Goal: Task Accomplishment & Management: Use online tool/utility

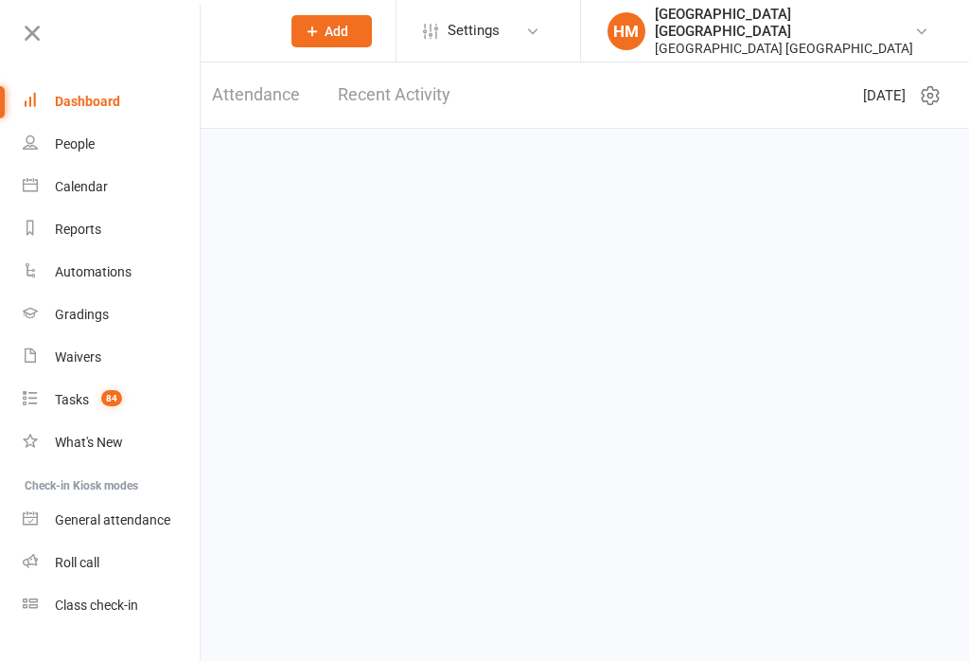
click at [102, 606] on div "Class check-in" at bounding box center [96, 604] width 83 height 15
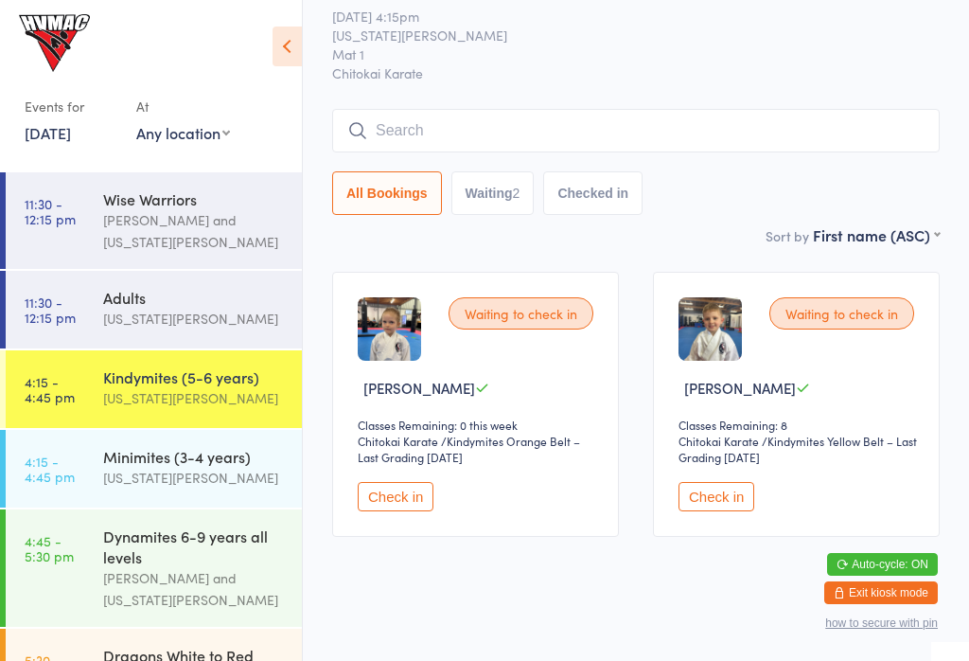
scroll to position [60, 0]
click at [96, 472] on link "4:15 - 4:45 pm Minimites (3-4 years) Georgia Dearlove" at bounding box center [154, 469] width 296 height 78
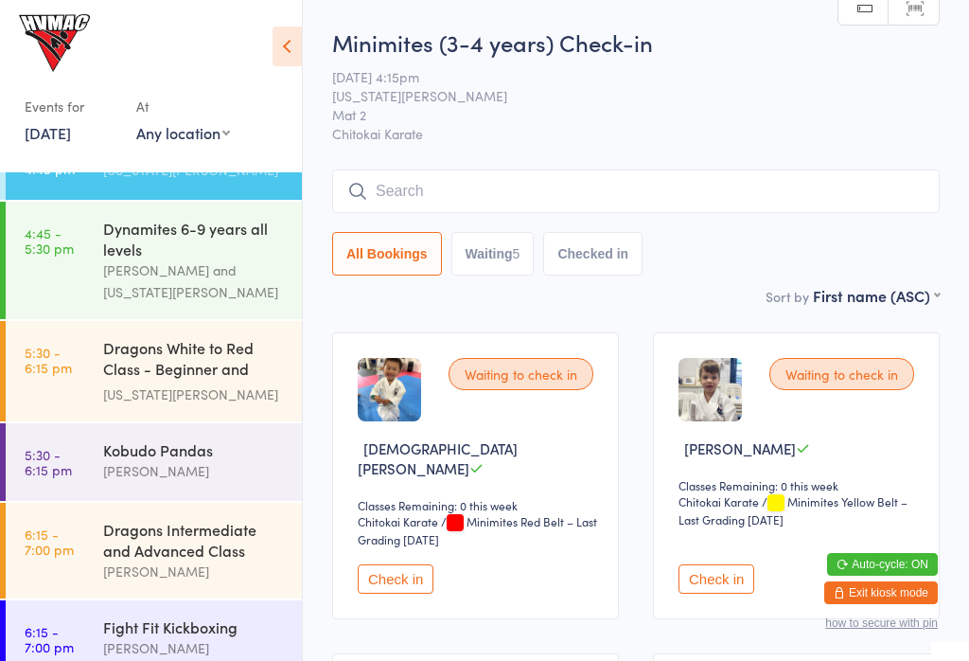
scroll to position [495, 0]
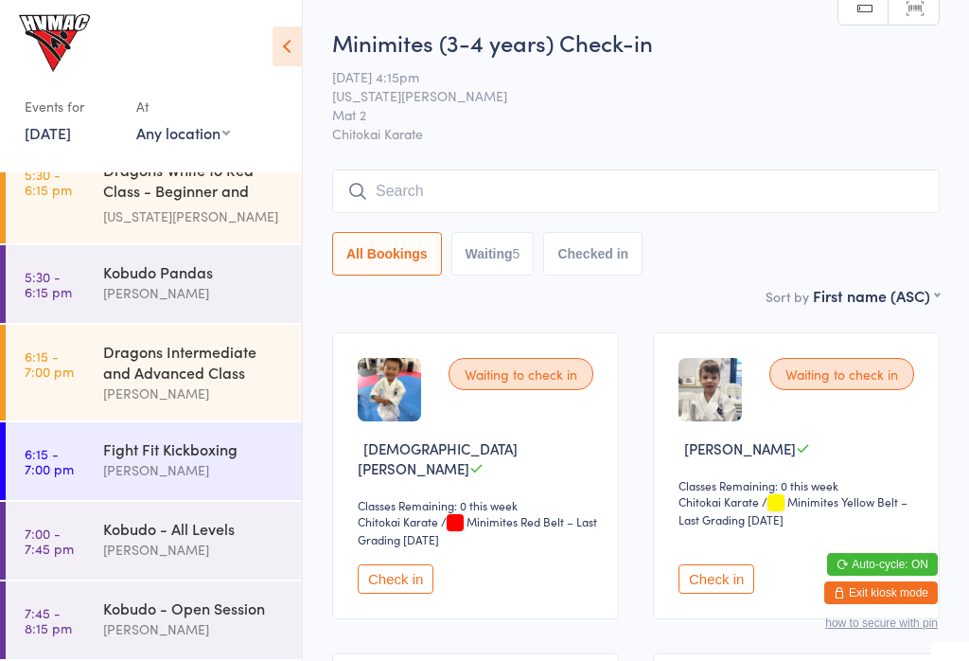
click at [84, 548] on link "7:00 - 7:45 pm Kobudo - All Levels Lesley Talbut" at bounding box center [154, 541] width 296 height 78
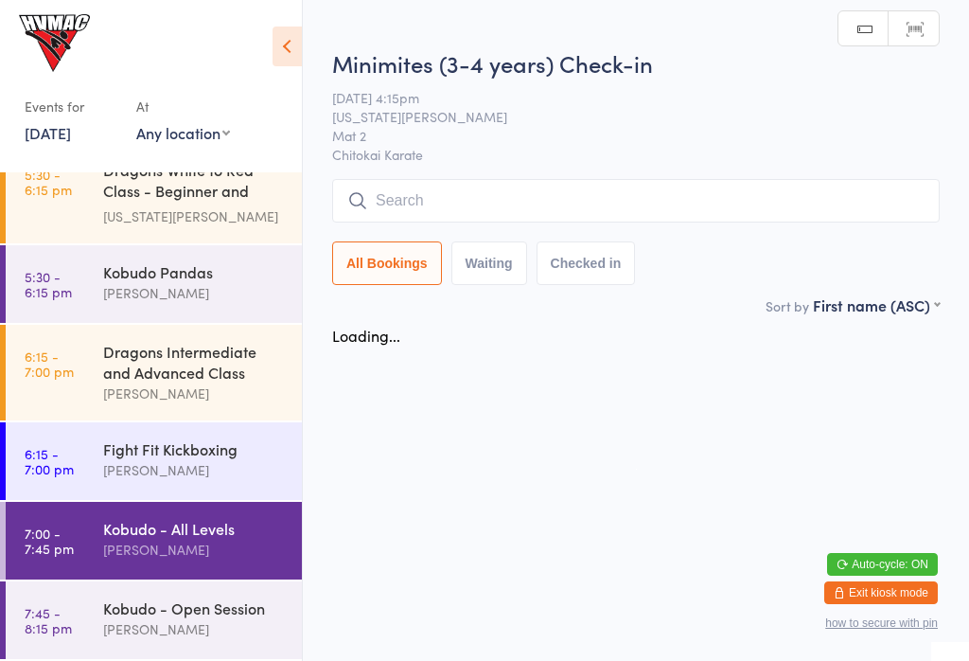
click at [803, 222] on input "search" at bounding box center [636, 201] width 608 height 44
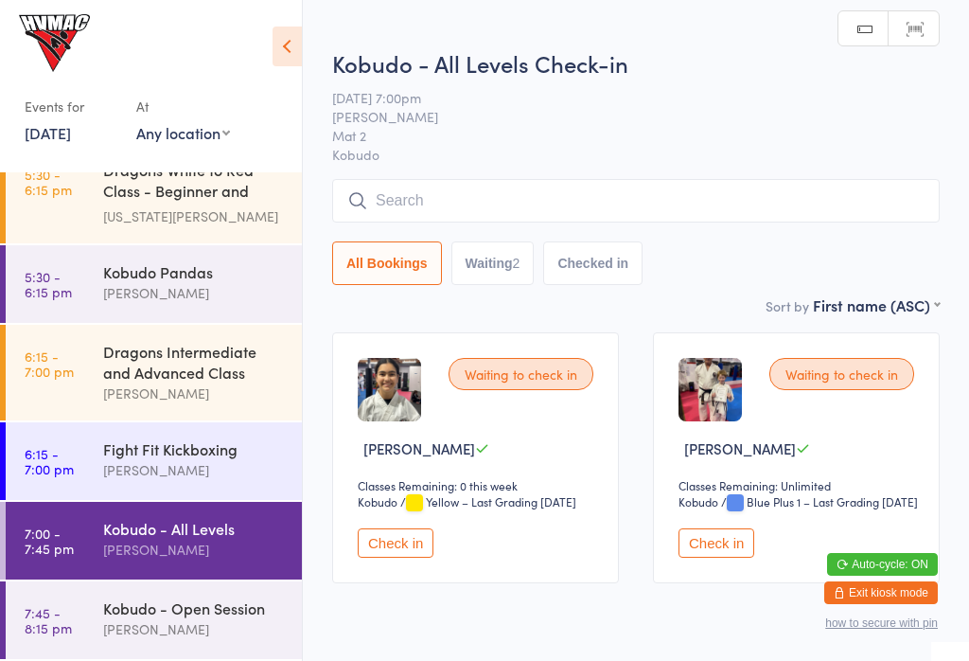
click at [863, 179] on input "search" at bounding box center [636, 201] width 608 height 44
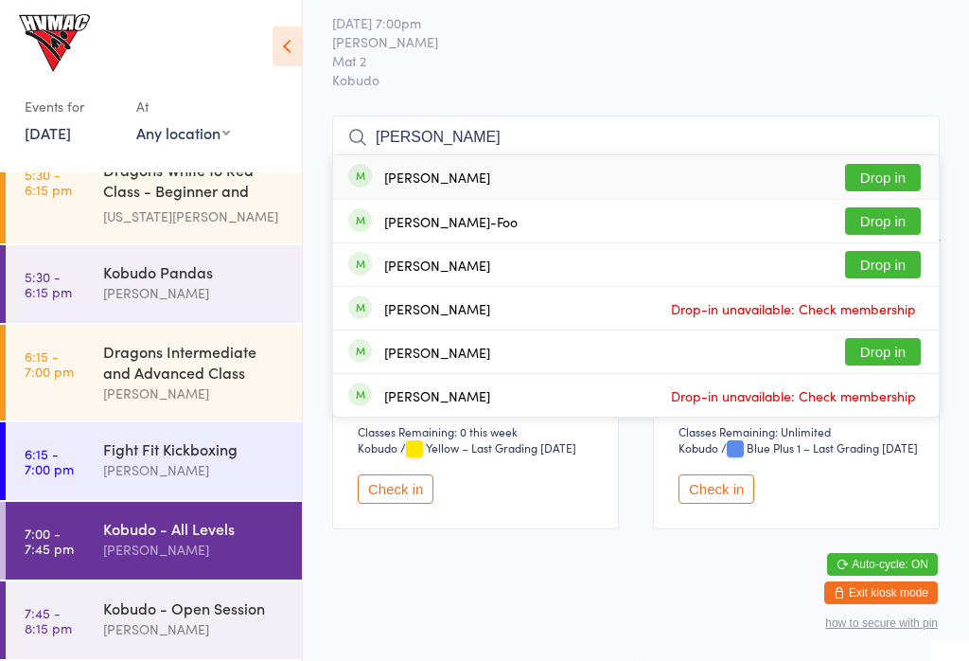
scroll to position [479, 0]
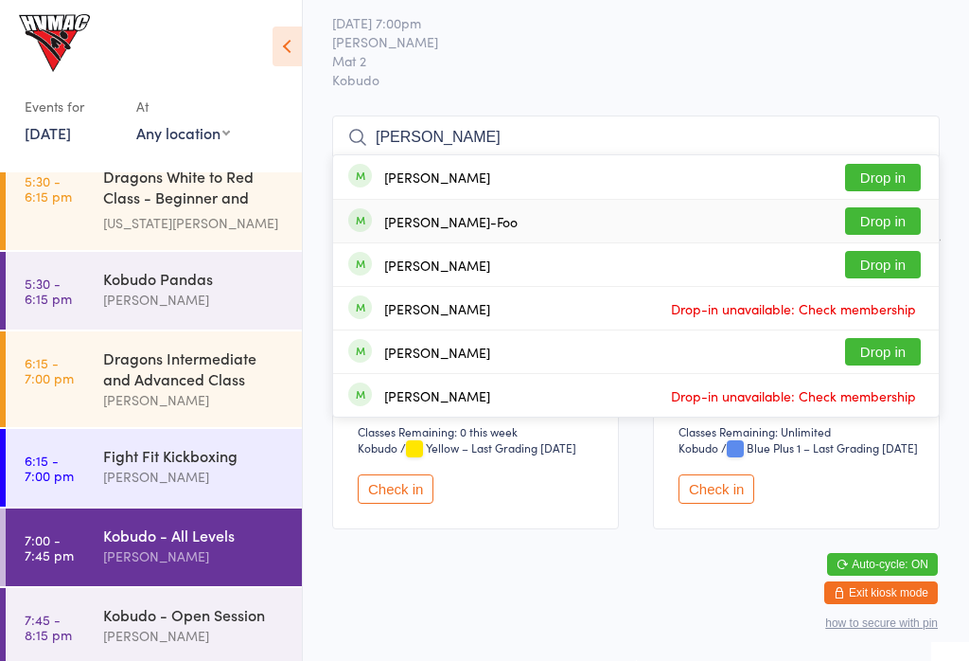
type input "Samantha"
click at [893, 207] on button "Drop in" at bounding box center [883, 220] width 76 height 27
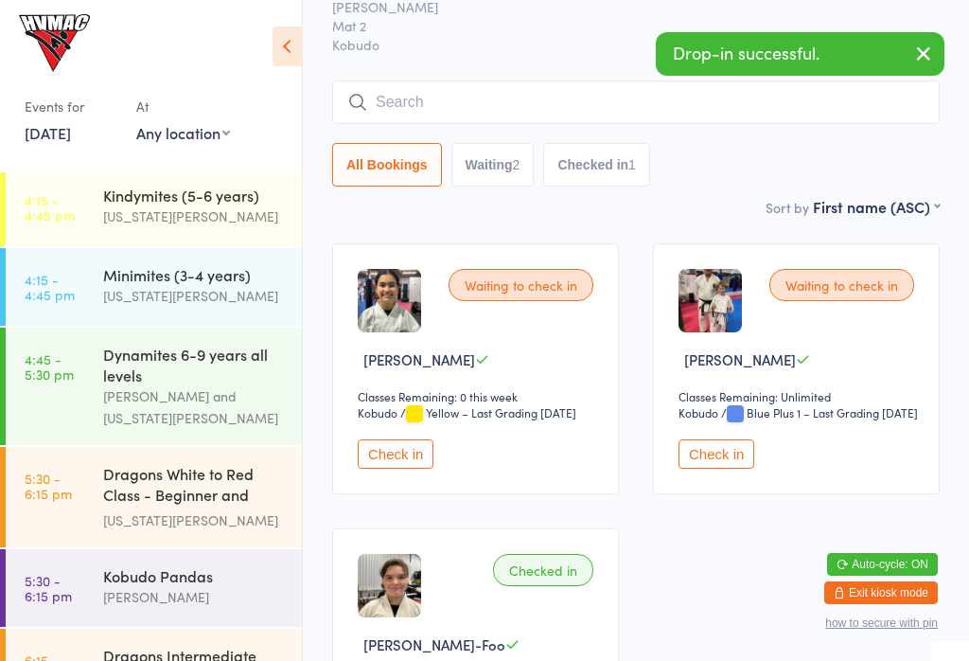
scroll to position [148, 0]
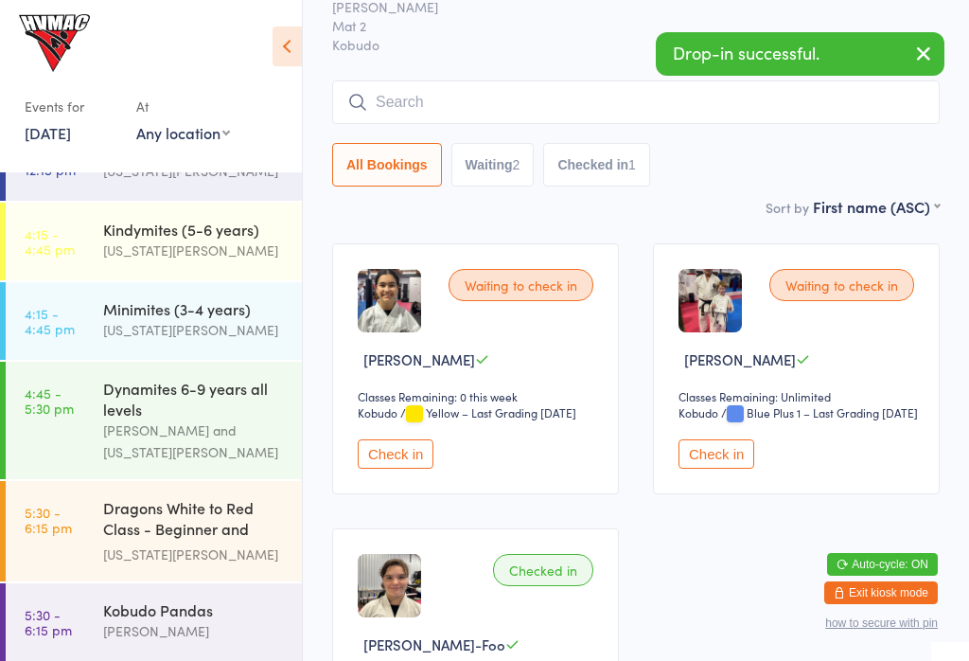
click at [107, 238] on div "Kindymites (5-6 years)" at bounding box center [194, 229] width 183 height 21
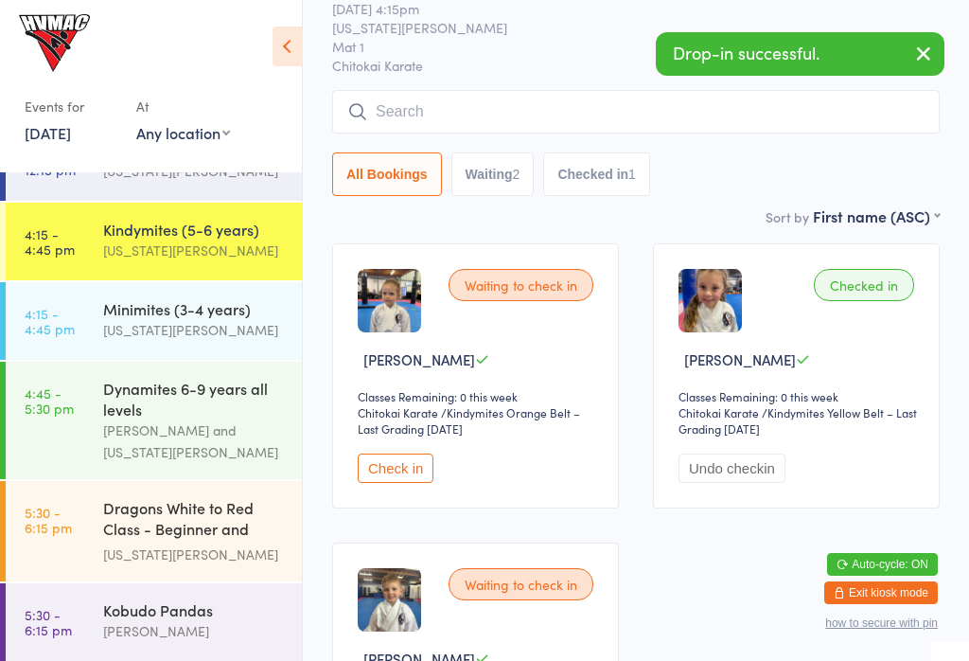
click at [276, 36] on icon at bounding box center [287, 47] width 29 height 40
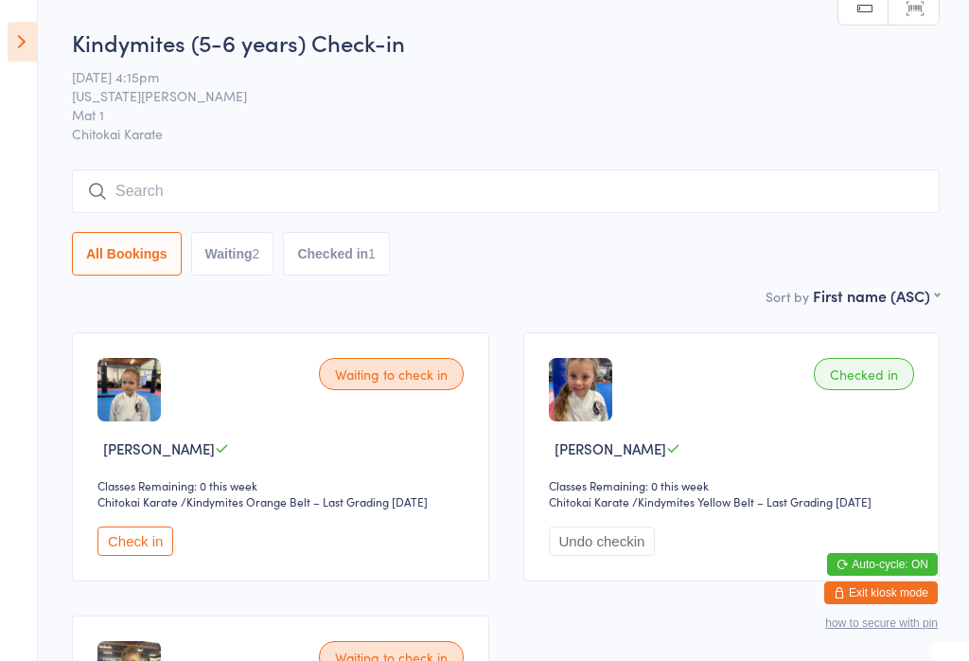
click at [25, 60] on icon at bounding box center [22, 42] width 29 height 40
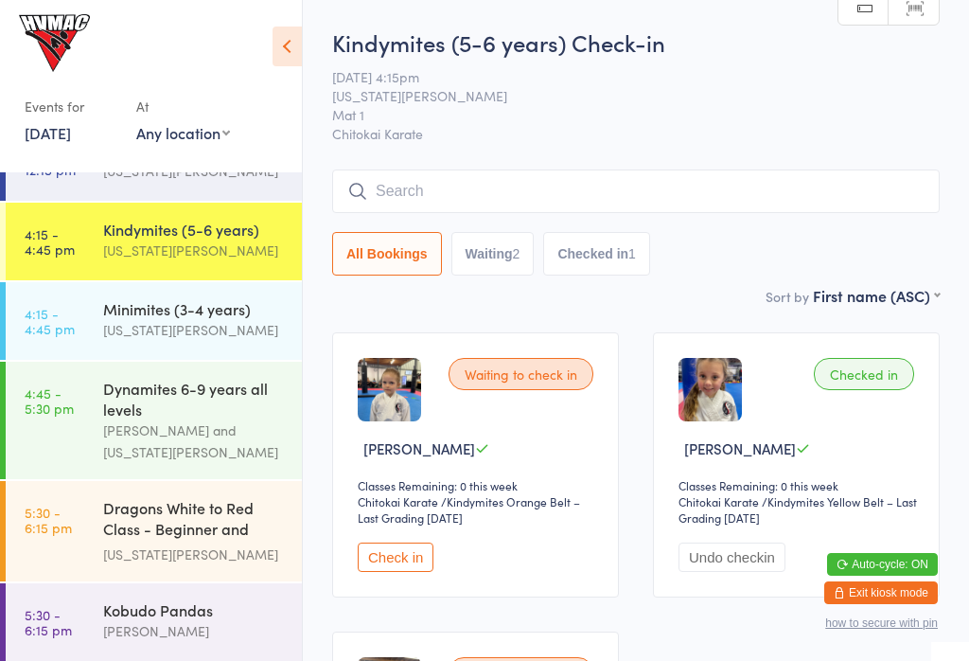
click at [63, 310] on time "4:15 - 4:45 pm" at bounding box center [50, 321] width 50 height 30
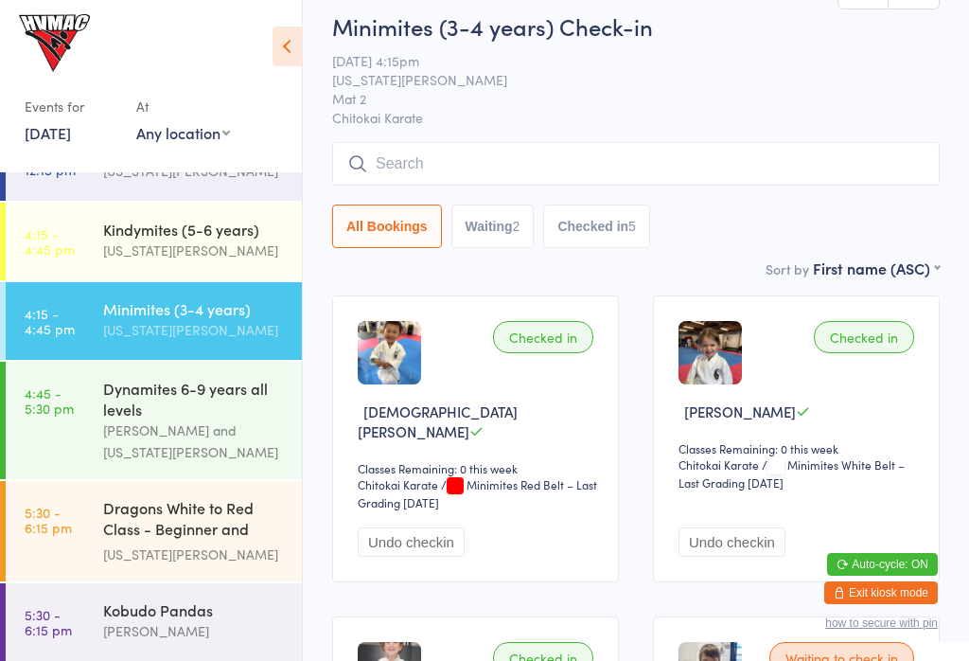
scroll to position [68, 0]
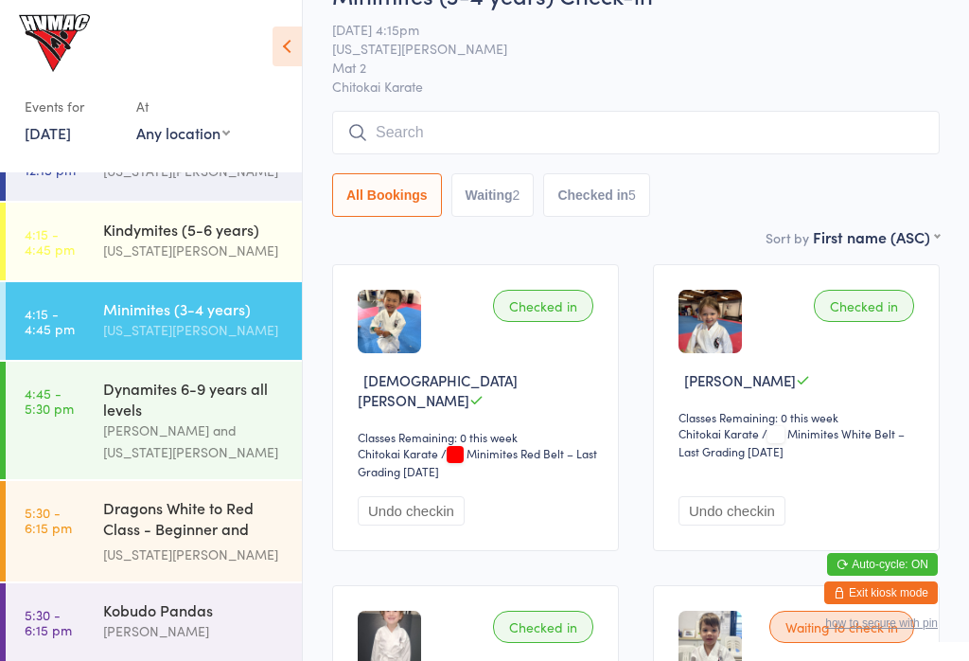
click at [56, 256] on time "4:15 - 4:45 pm" at bounding box center [50, 241] width 50 height 30
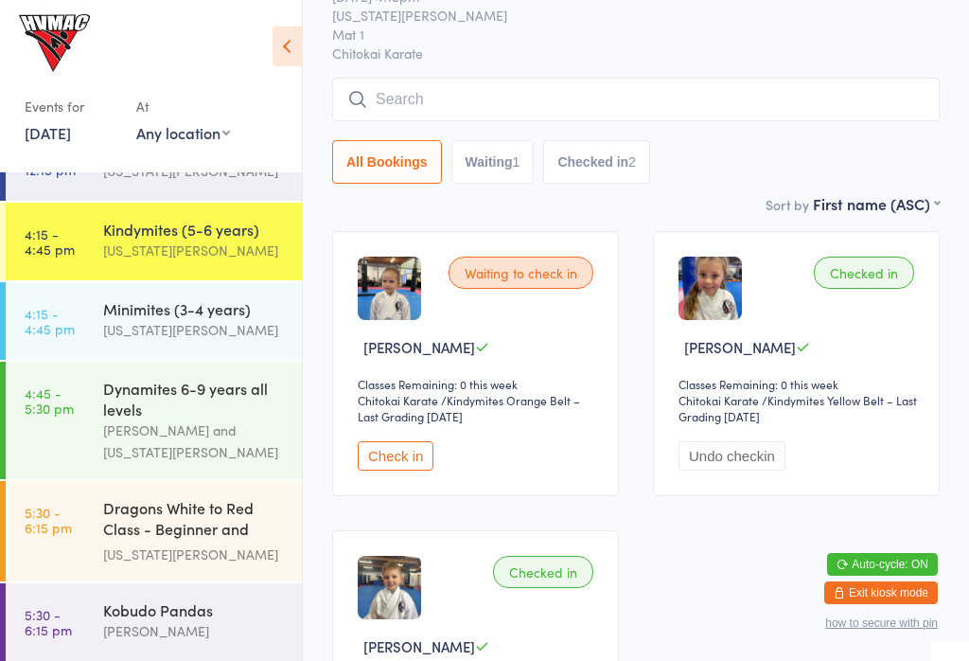
scroll to position [100, 0]
click at [290, 40] on icon at bounding box center [287, 47] width 29 height 40
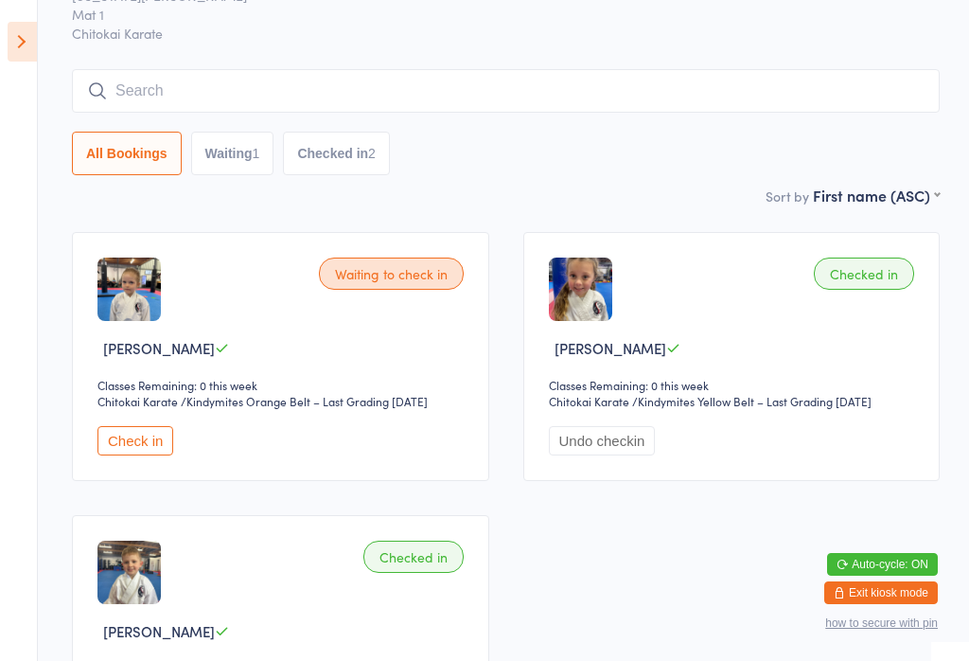
click at [10, 34] on icon at bounding box center [22, 42] width 29 height 40
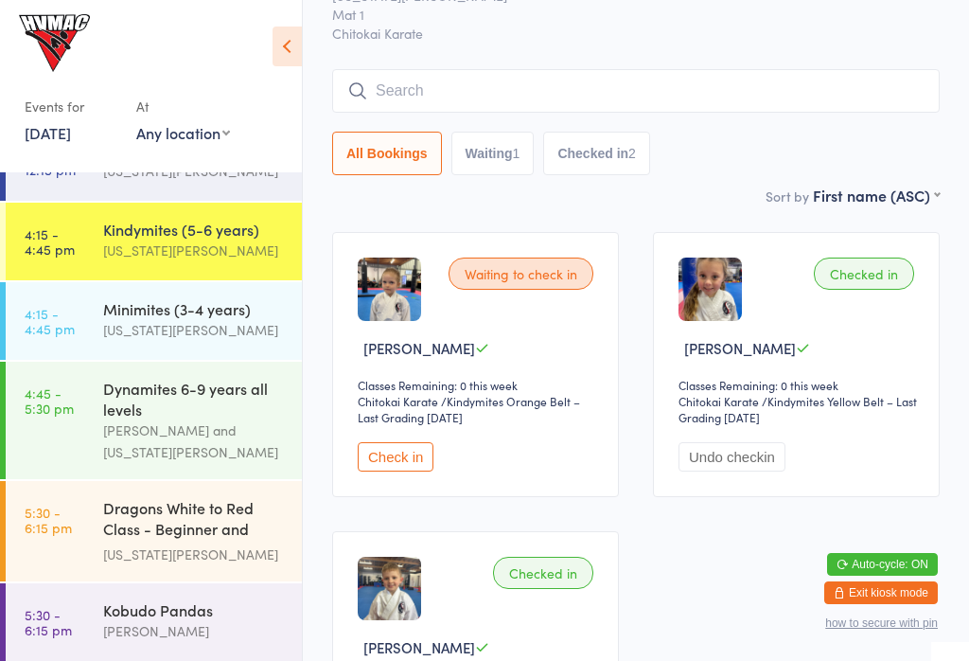
click at [38, 622] on time "5:30 - 6:15 pm" at bounding box center [48, 622] width 47 height 30
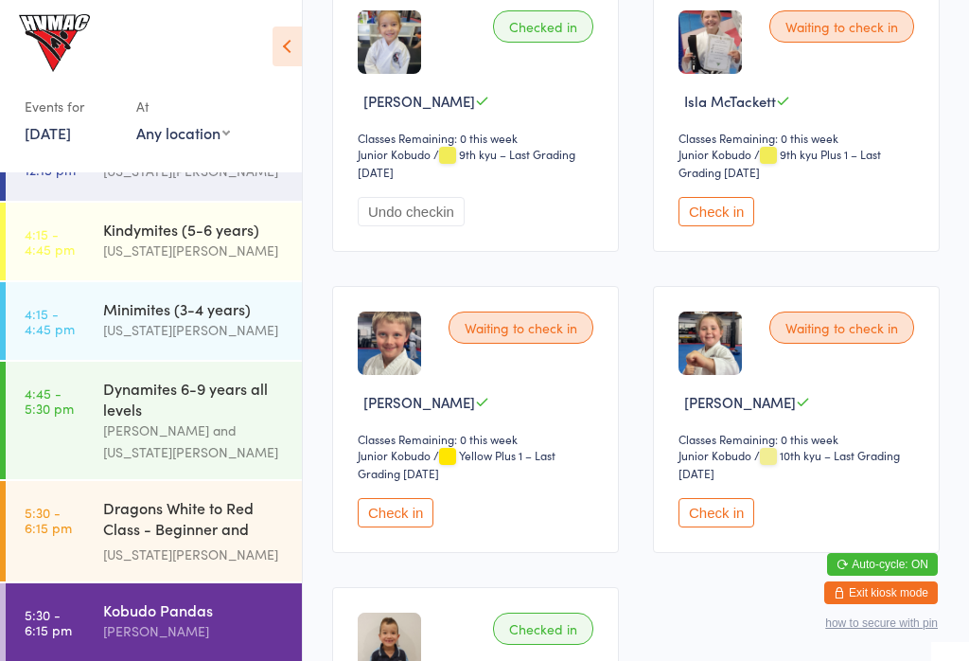
scroll to position [367, 0]
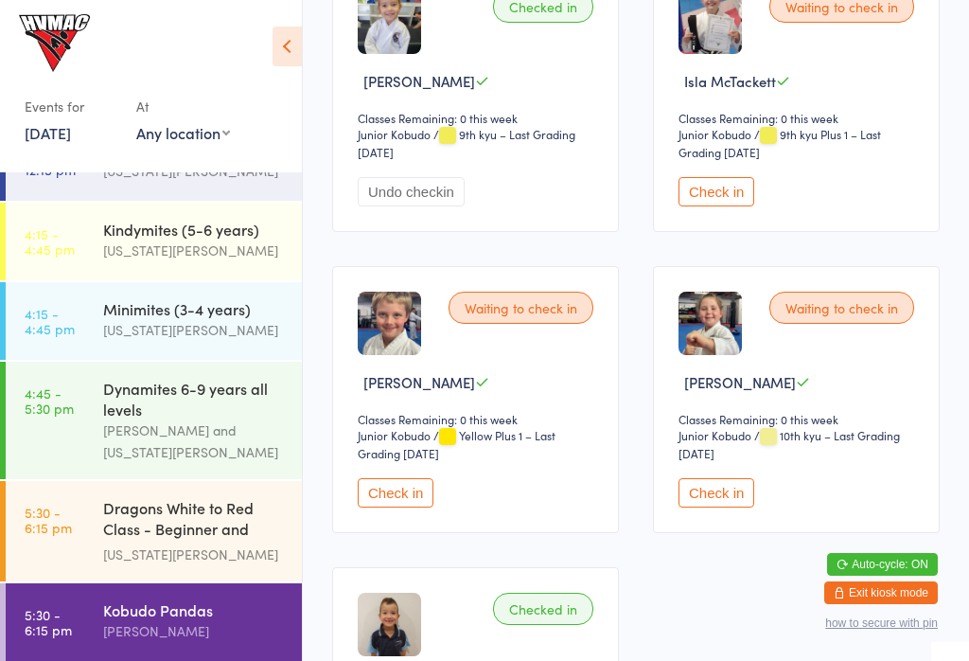
click at [732, 507] on button "Check in" at bounding box center [717, 492] width 76 height 29
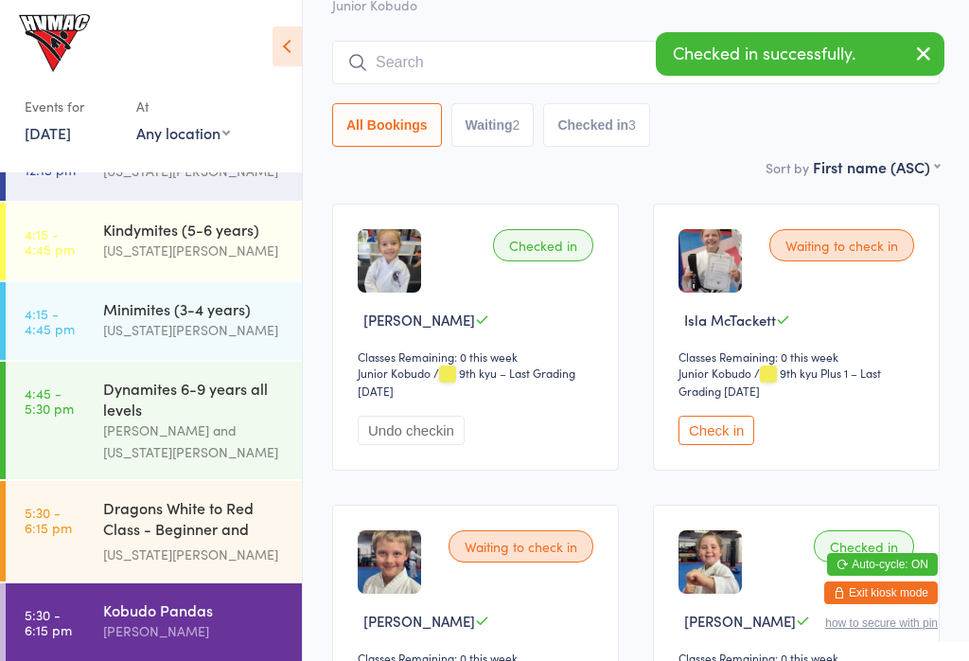
scroll to position [118, 0]
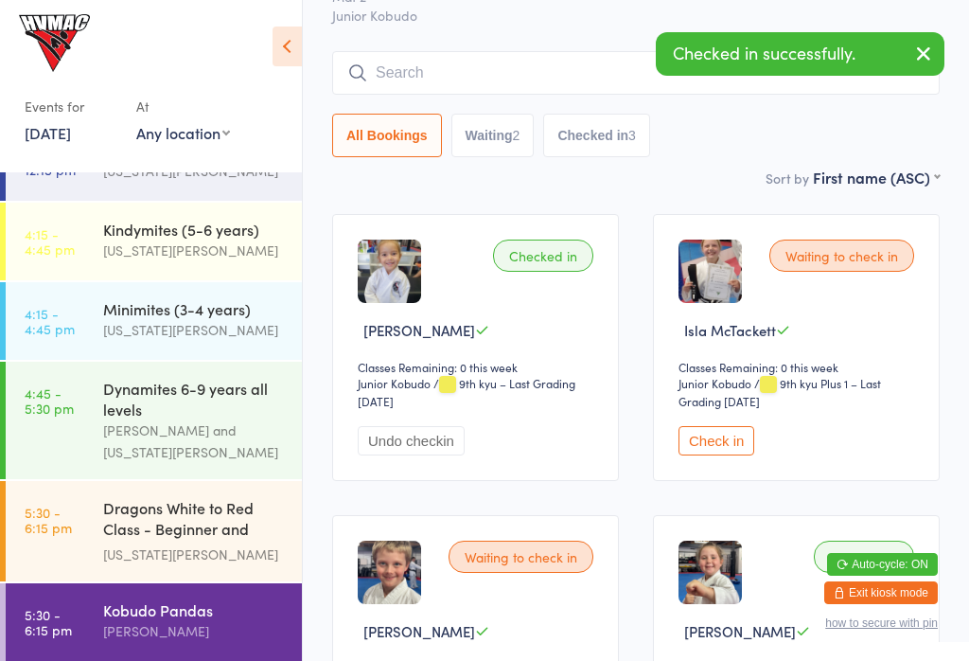
click at [43, 442] on link "4:45 - 5:30 pm Dynamites 6-9 years all levels Lesley Talbut and Georgia Dearlove" at bounding box center [154, 420] width 296 height 117
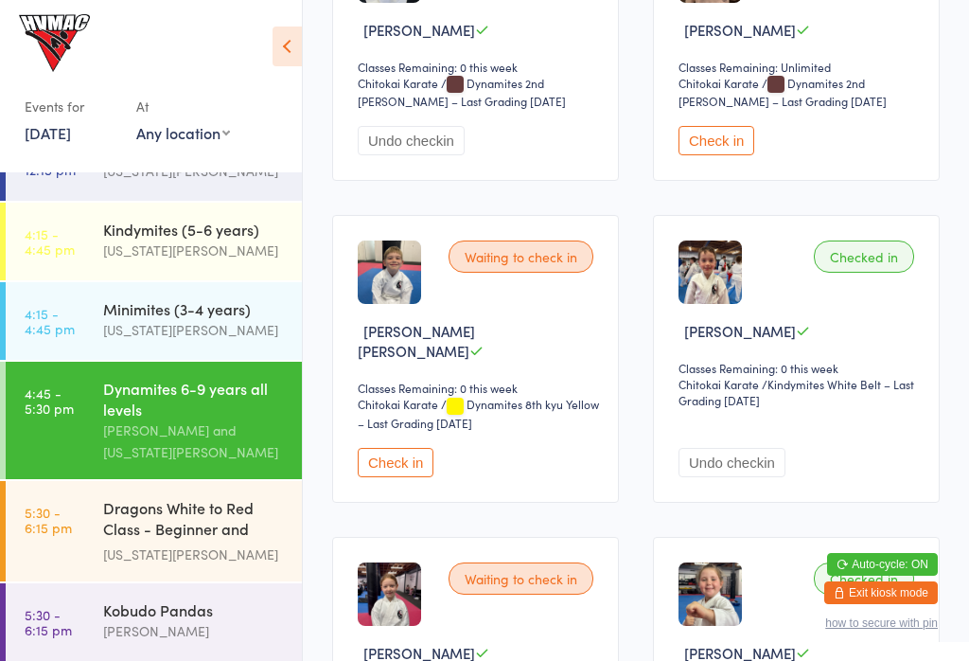
scroll to position [721, 0]
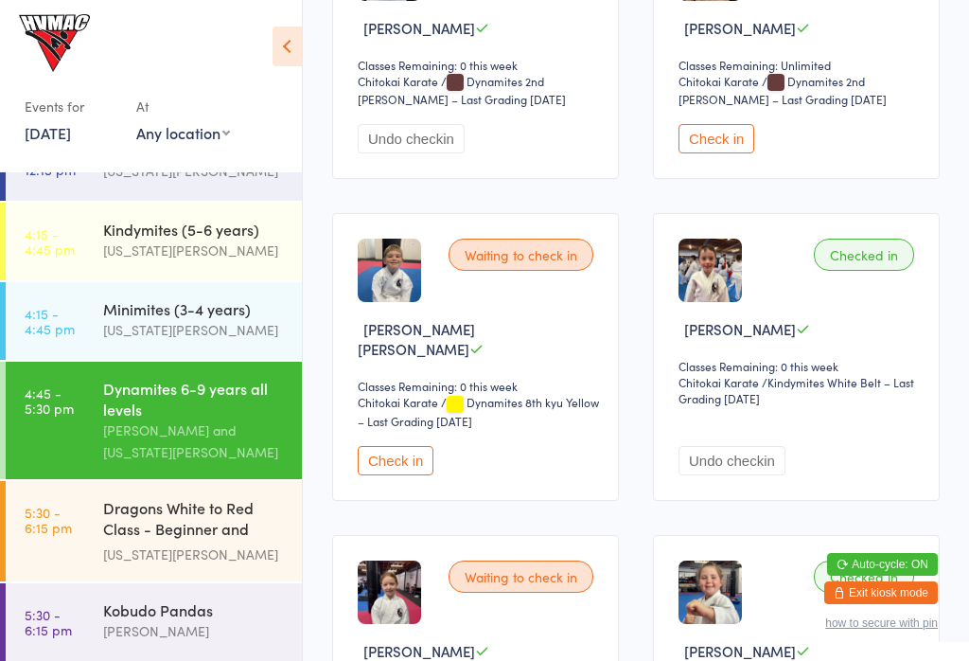
click at [414, 475] on button "Check in" at bounding box center [396, 460] width 76 height 29
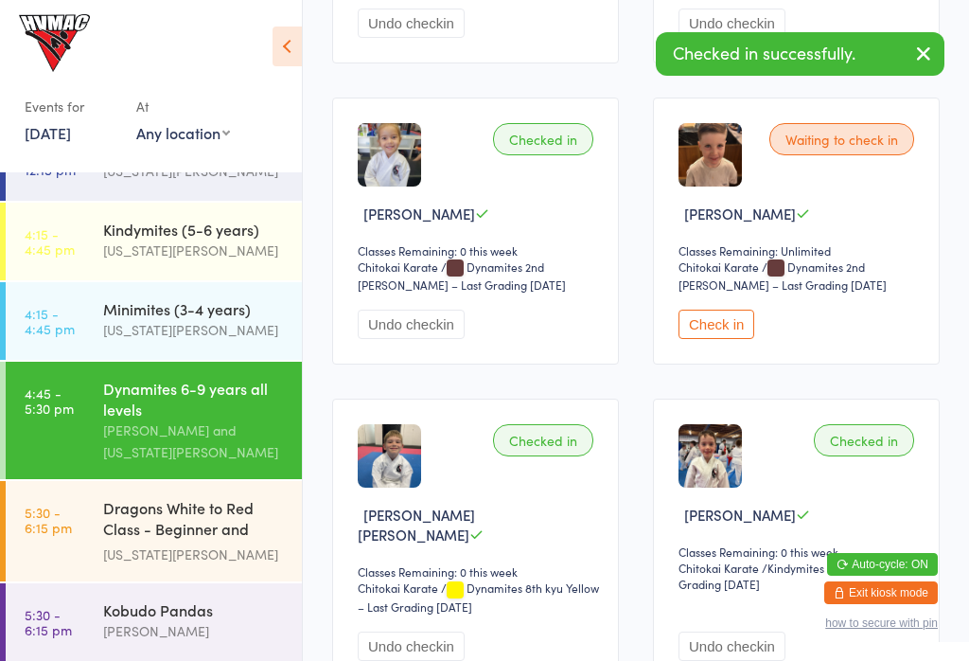
scroll to position [543, 0]
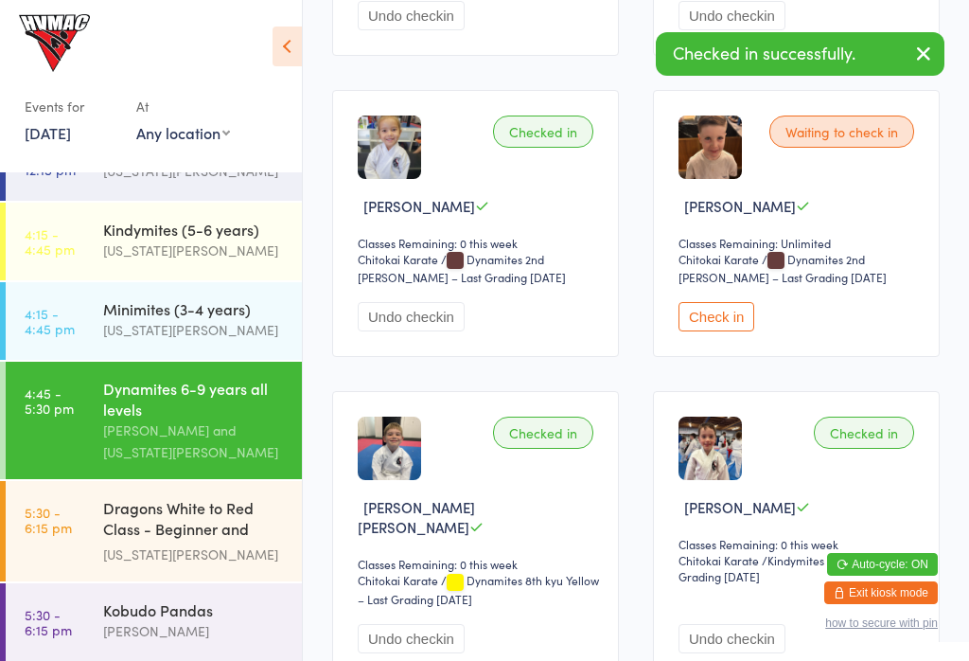
click at [727, 331] on button "Check in" at bounding box center [717, 316] width 76 height 29
click at [738, 331] on button "Undo checkin" at bounding box center [732, 316] width 107 height 29
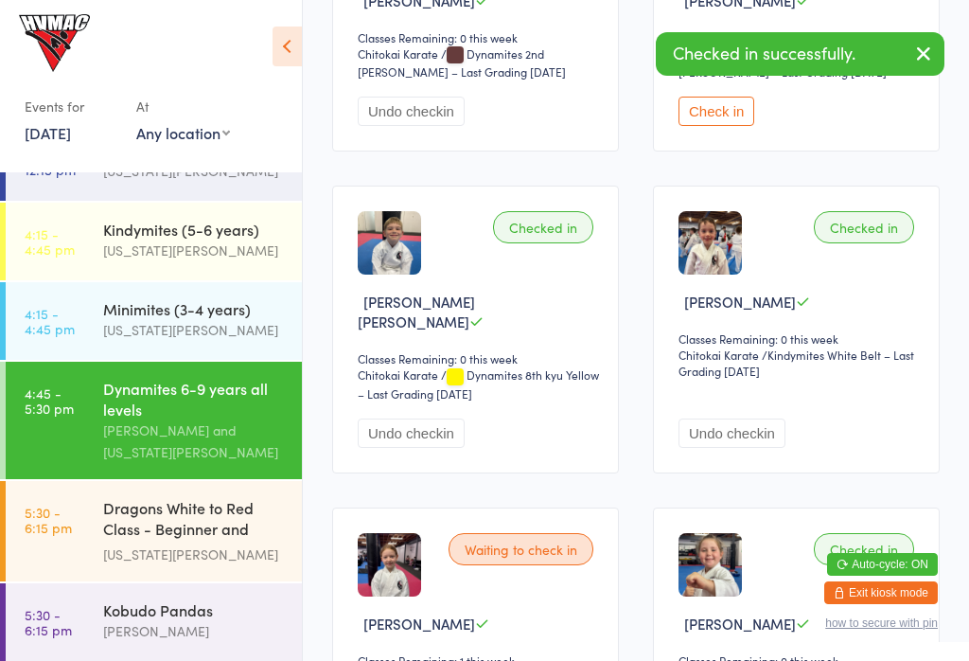
scroll to position [751, 0]
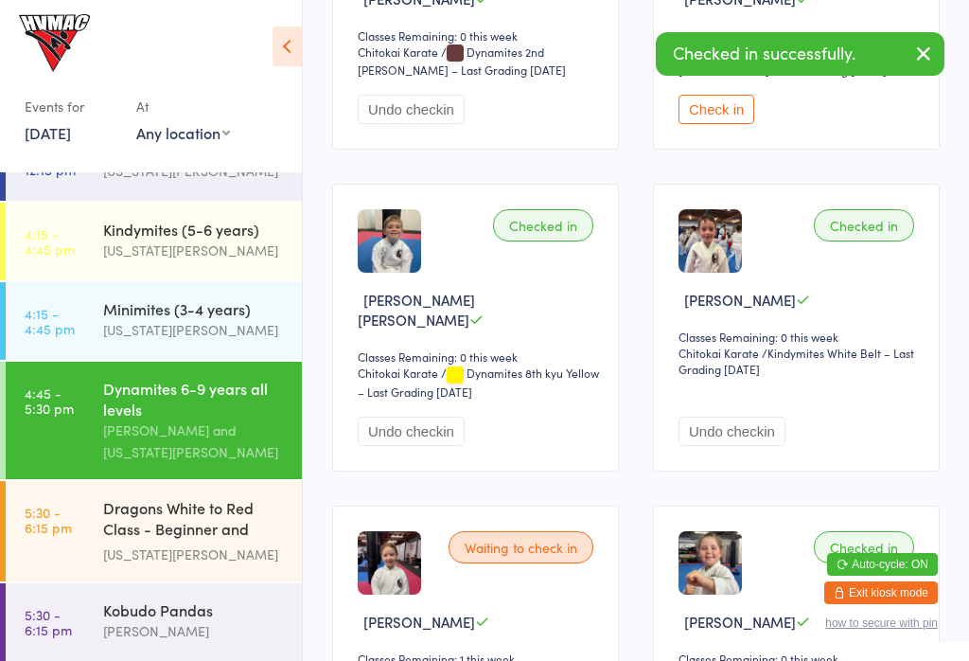
click at [437, 430] on button "Undo checkin" at bounding box center [411, 430] width 107 height 29
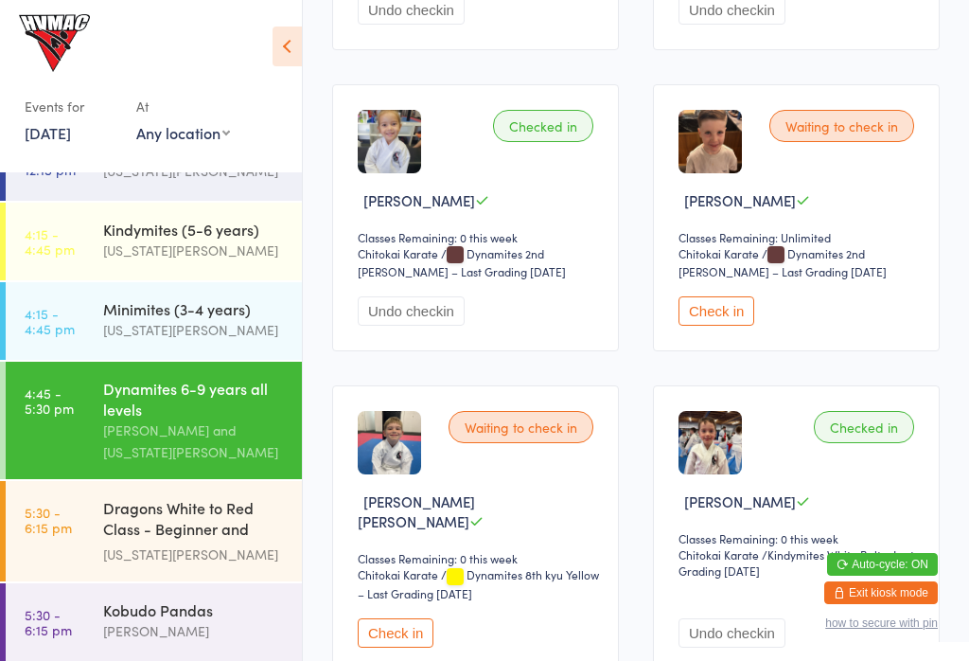
scroll to position [538, 0]
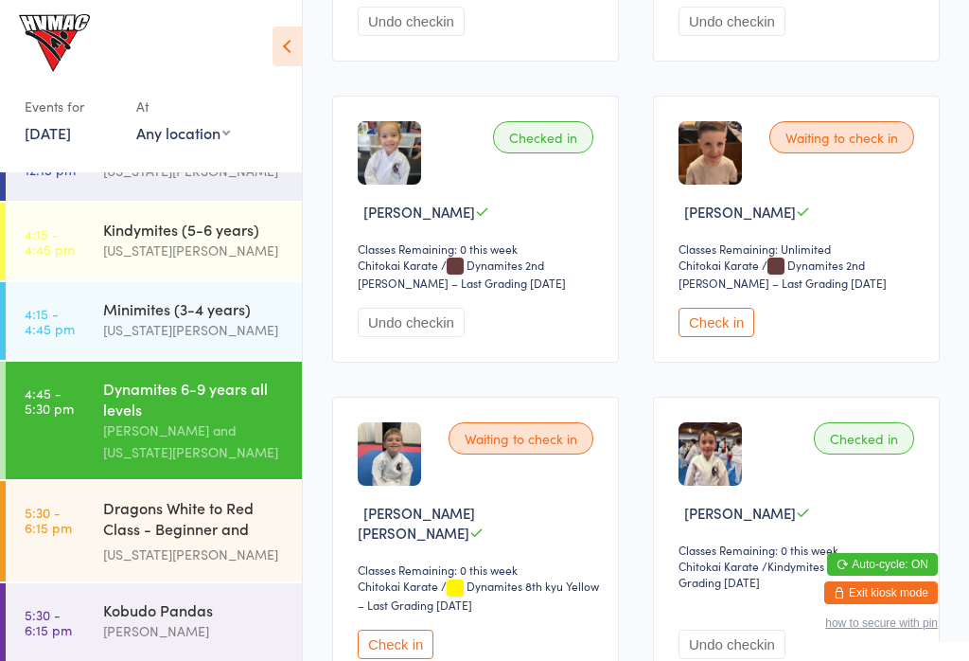
click at [735, 334] on button "Check in" at bounding box center [717, 322] width 76 height 29
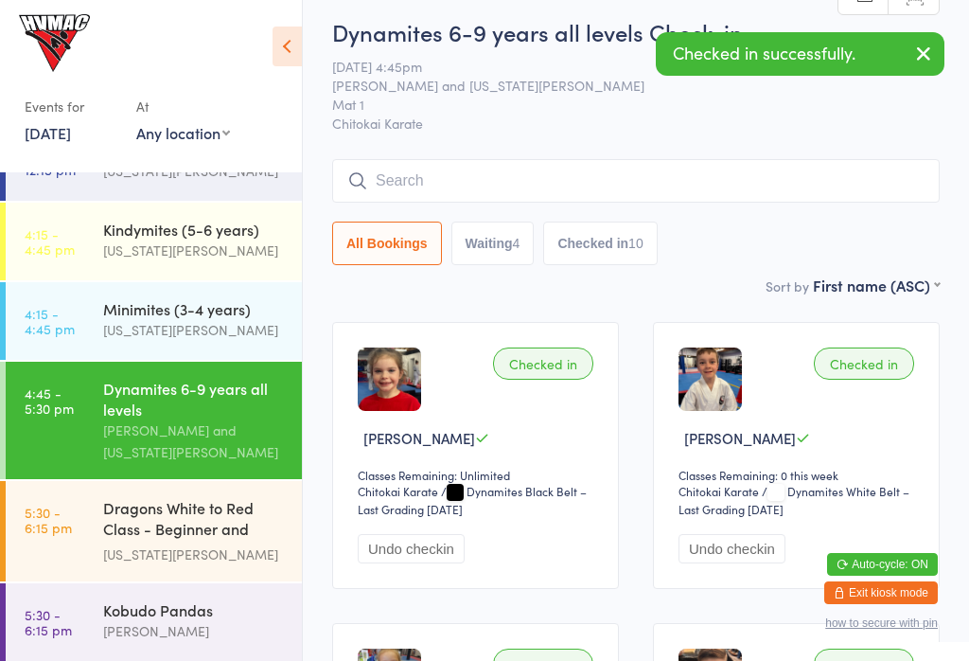
scroll to position [12, 0]
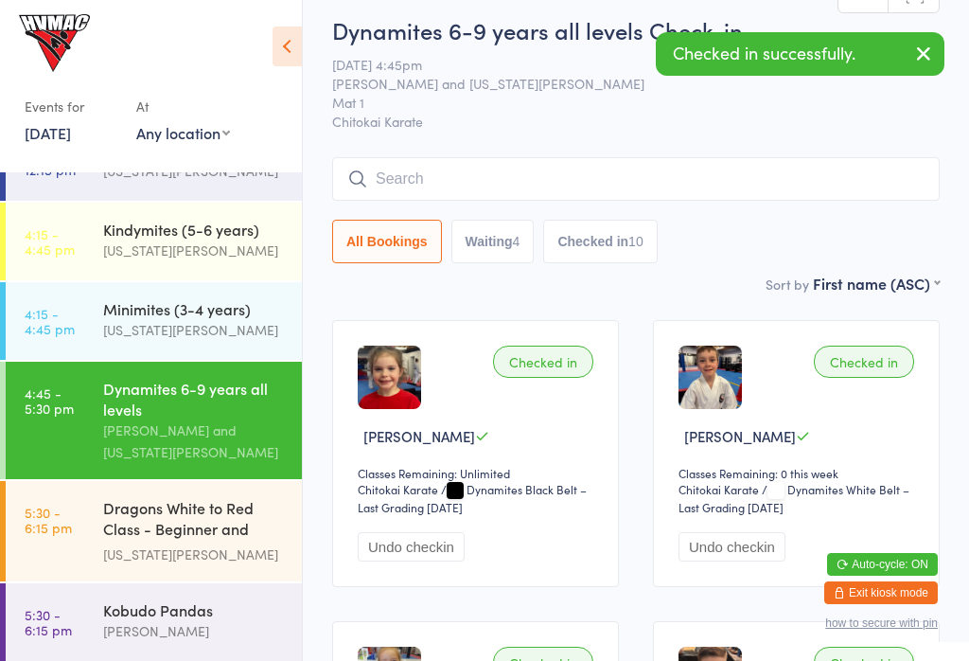
click at [447, 191] on input "search" at bounding box center [636, 179] width 608 height 44
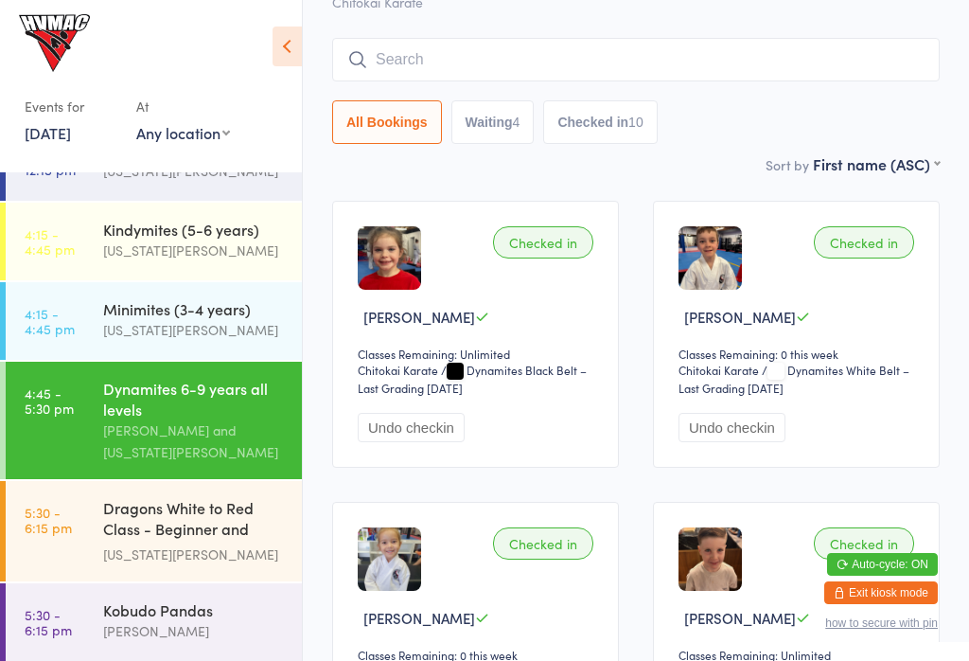
scroll to position [171, 0]
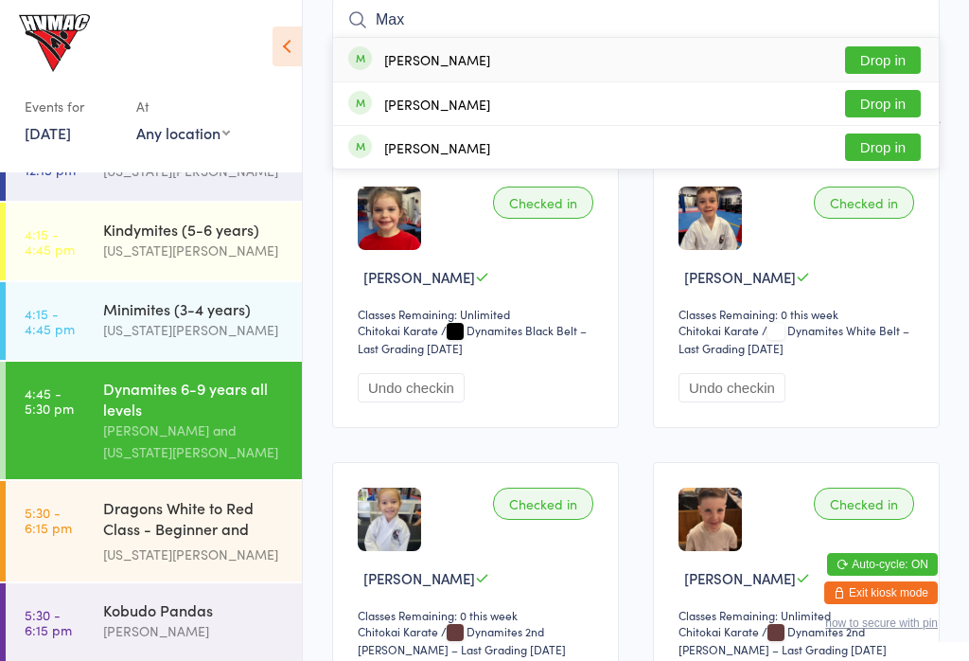
type input "Max"
click at [899, 52] on button "Drop in" at bounding box center [883, 59] width 76 height 27
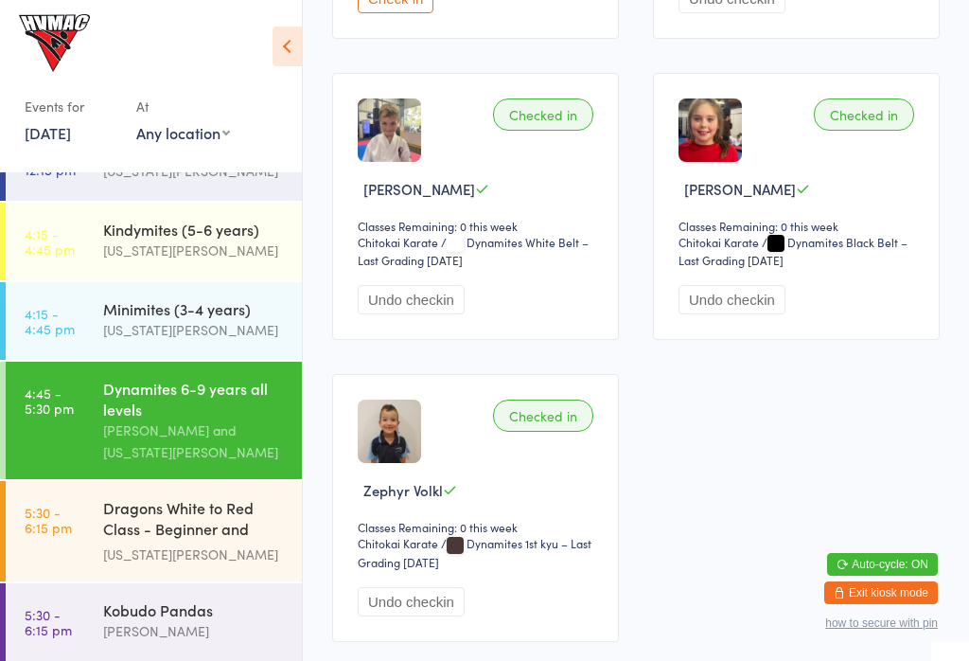
scroll to position [2089, 0]
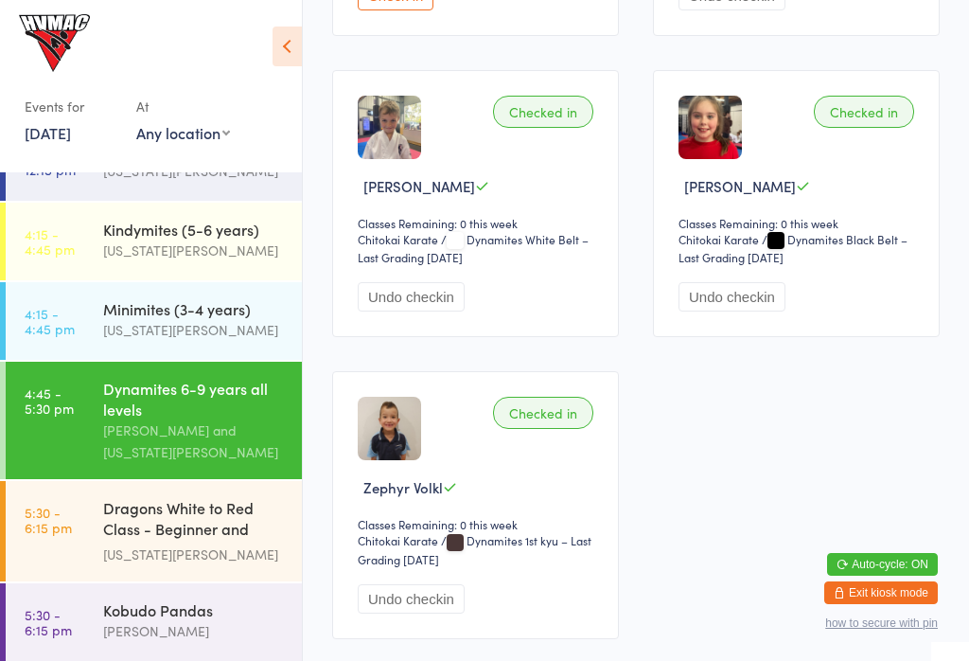
click at [224, 543] on div "Dragons White to Red Class - Beginner and Intermed..." at bounding box center [194, 520] width 183 height 46
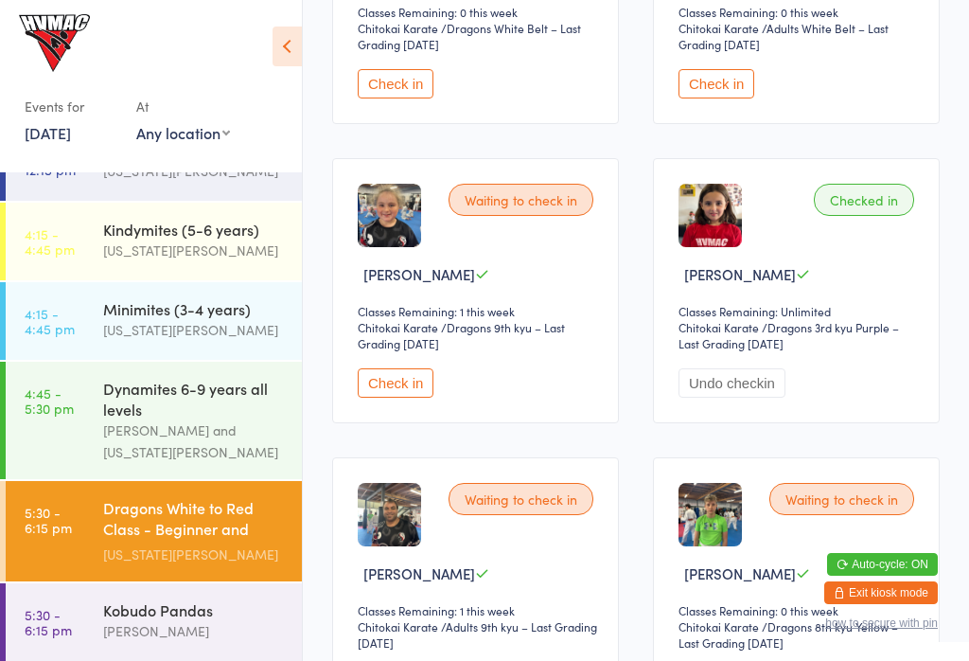
scroll to position [475, 0]
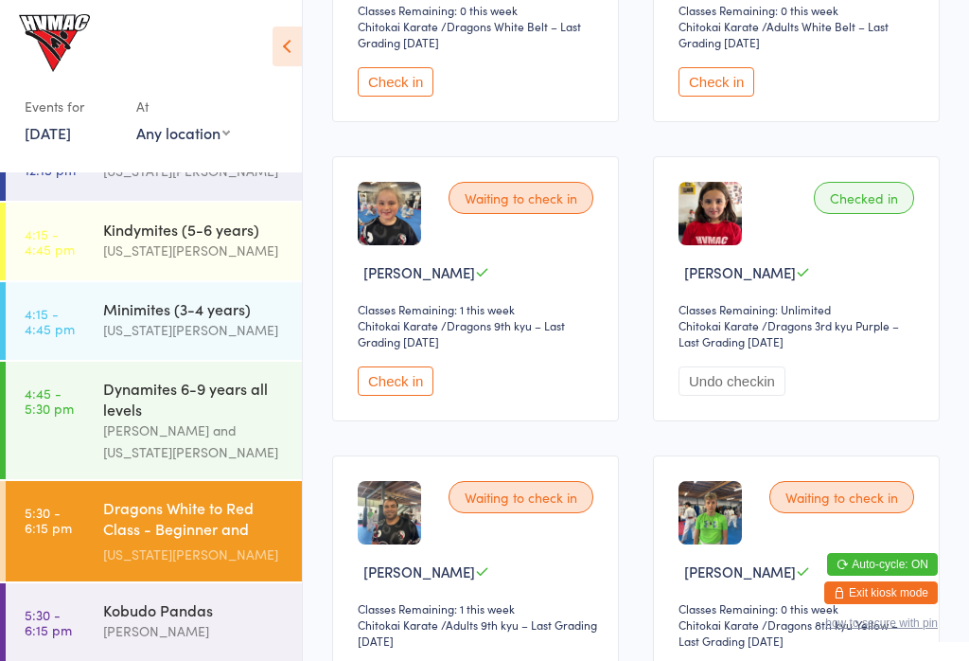
click at [250, 441] on div "[PERSON_NAME] and [US_STATE][PERSON_NAME]" at bounding box center [194, 441] width 183 height 44
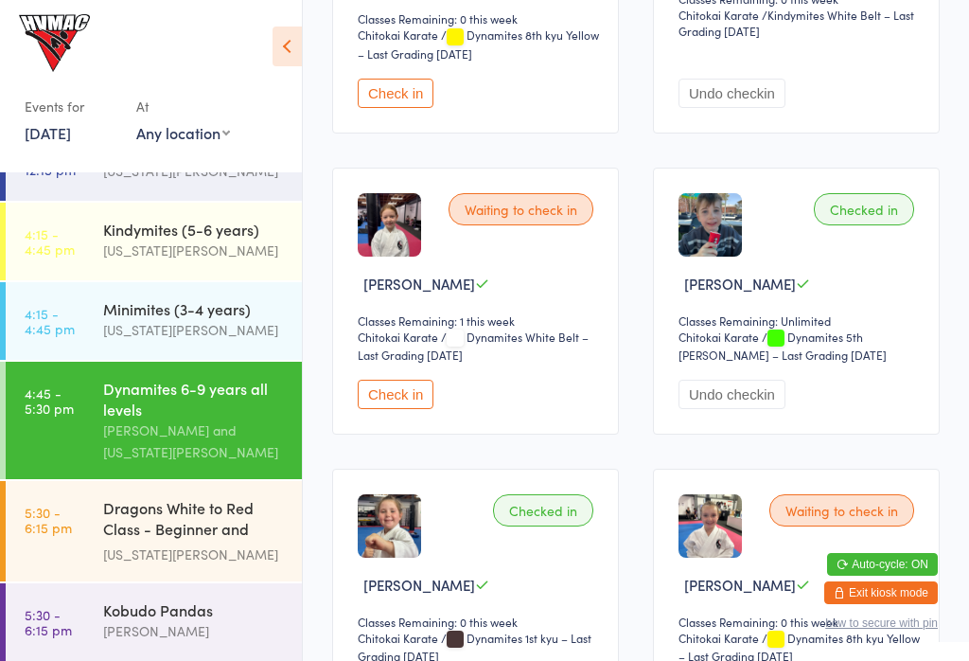
scroll to position [1086, 0]
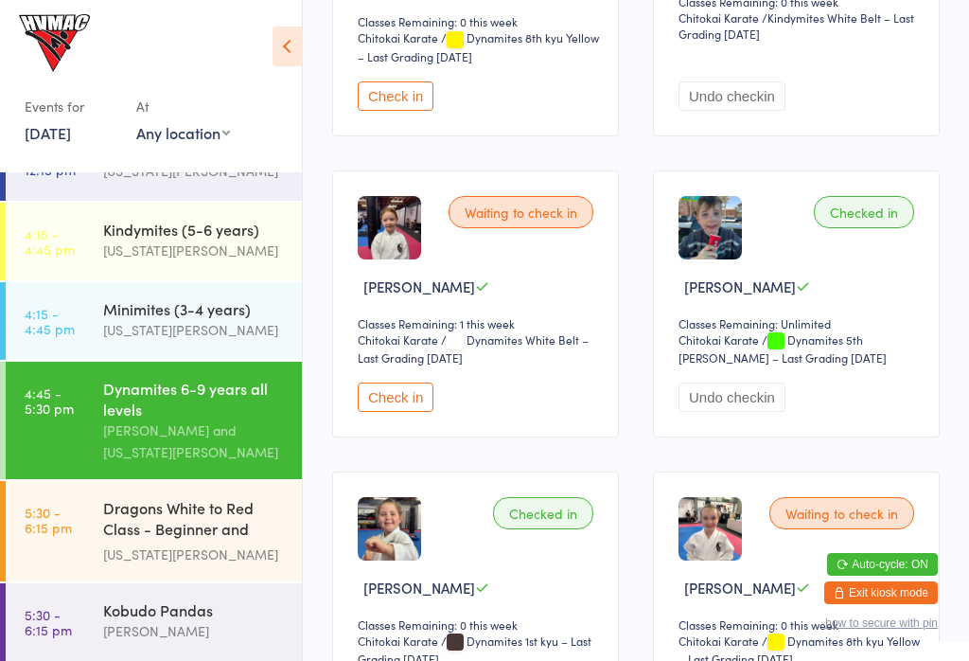
click at [433, 412] on button "Check in" at bounding box center [396, 396] width 76 height 29
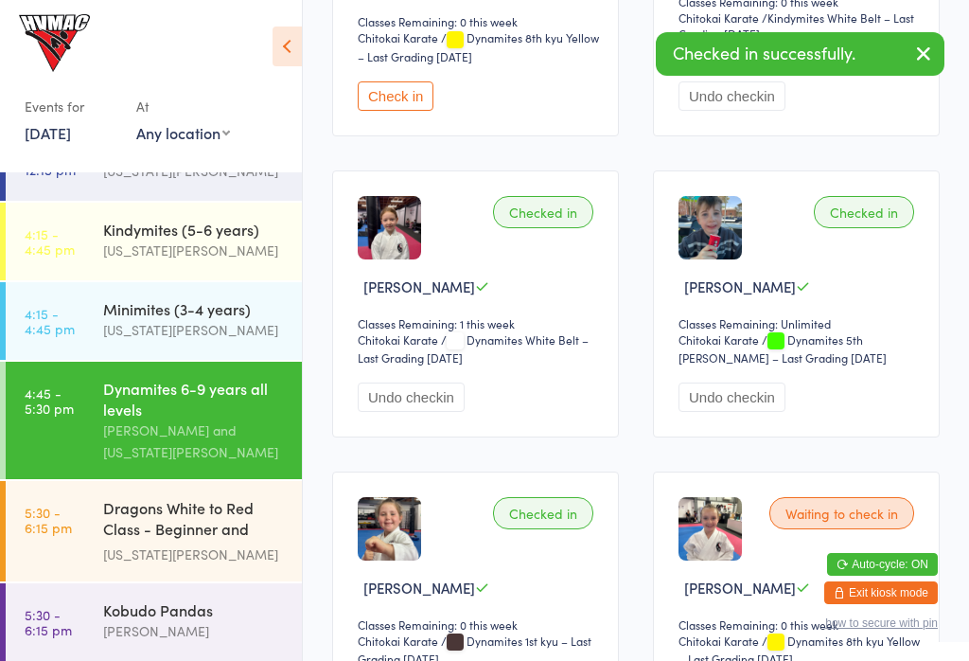
click at [198, 564] on div "[US_STATE][PERSON_NAME]" at bounding box center [194, 554] width 183 height 22
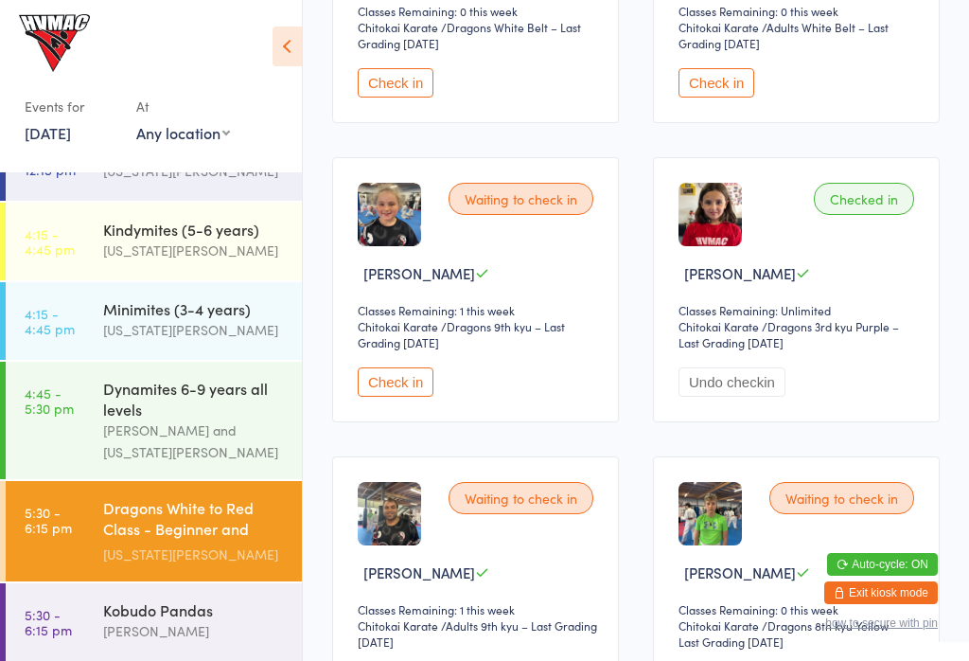
scroll to position [475, 0]
click at [765, 396] on button "Undo checkin" at bounding box center [732, 380] width 107 height 29
click at [880, 629] on button "how to secure with pin" at bounding box center [881, 622] width 113 height 13
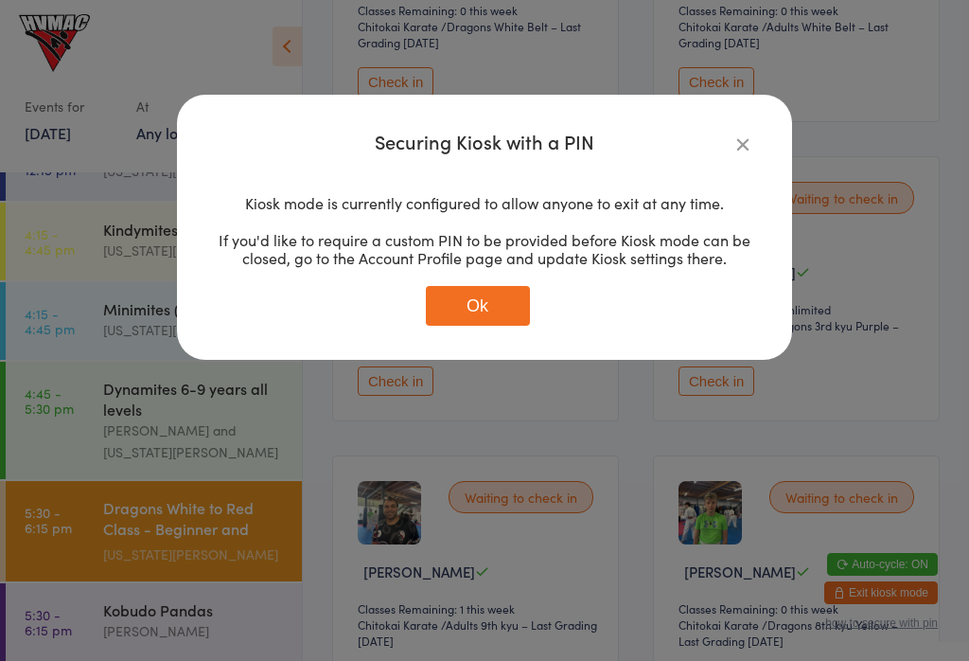
click at [740, 135] on icon "button" at bounding box center [743, 143] width 21 height 21
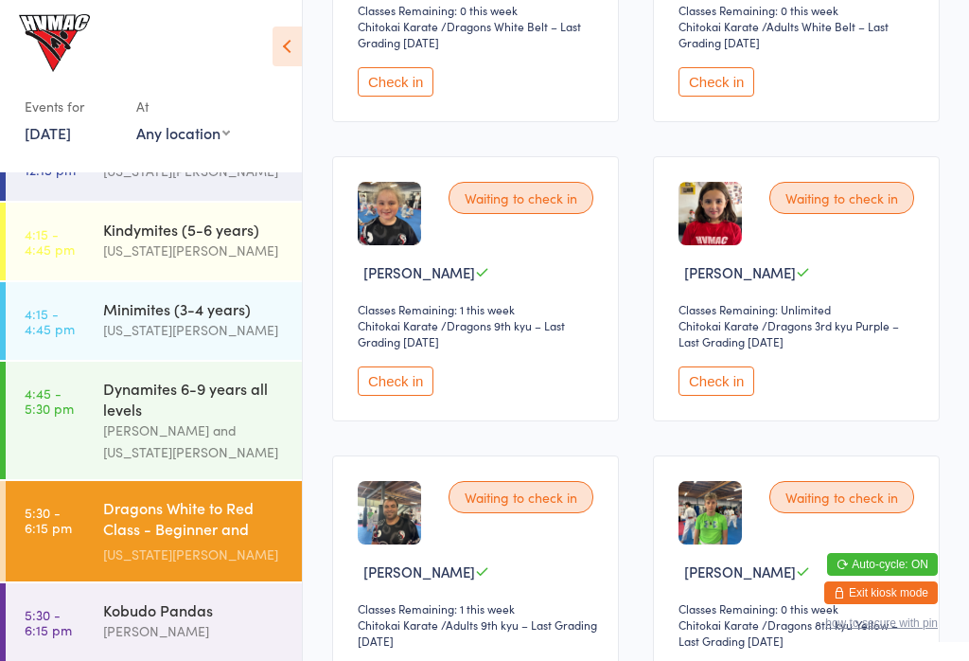
click at [740, 396] on button "Check in" at bounding box center [717, 380] width 76 height 29
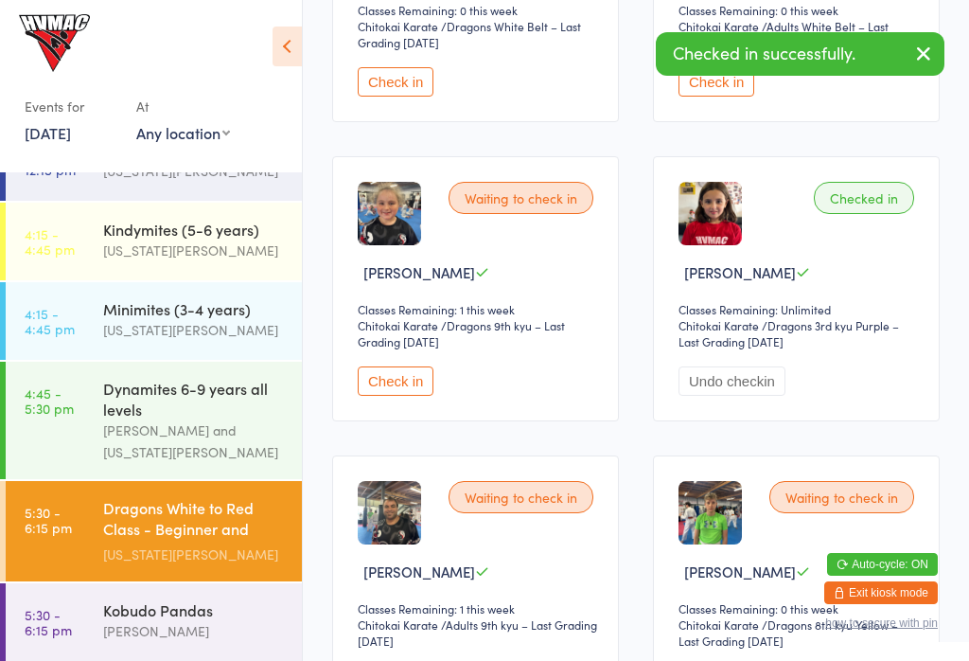
click at [70, 403] on time "4:45 - 5:30 pm" at bounding box center [49, 400] width 49 height 30
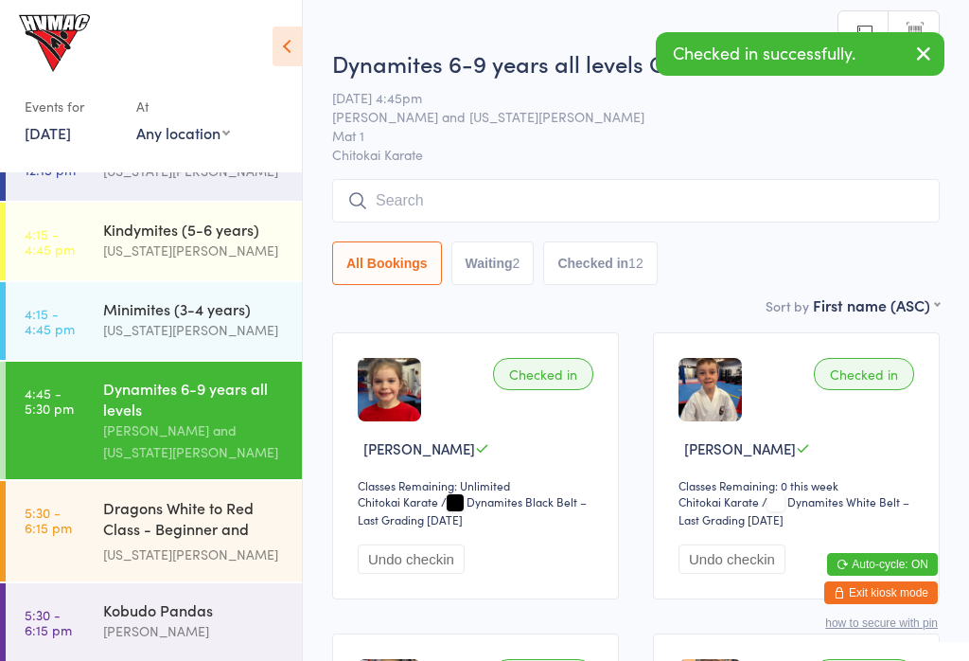
click at [287, 40] on icon at bounding box center [287, 47] width 29 height 40
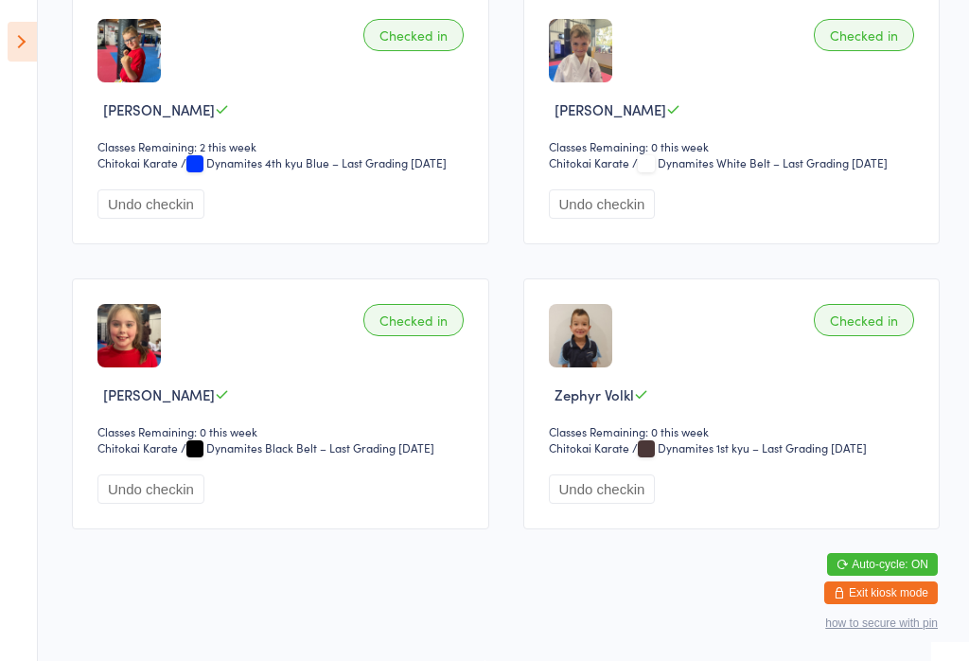
scroll to position [1889, 0]
click at [579, 504] on button "Undo checkin" at bounding box center [602, 488] width 107 height 29
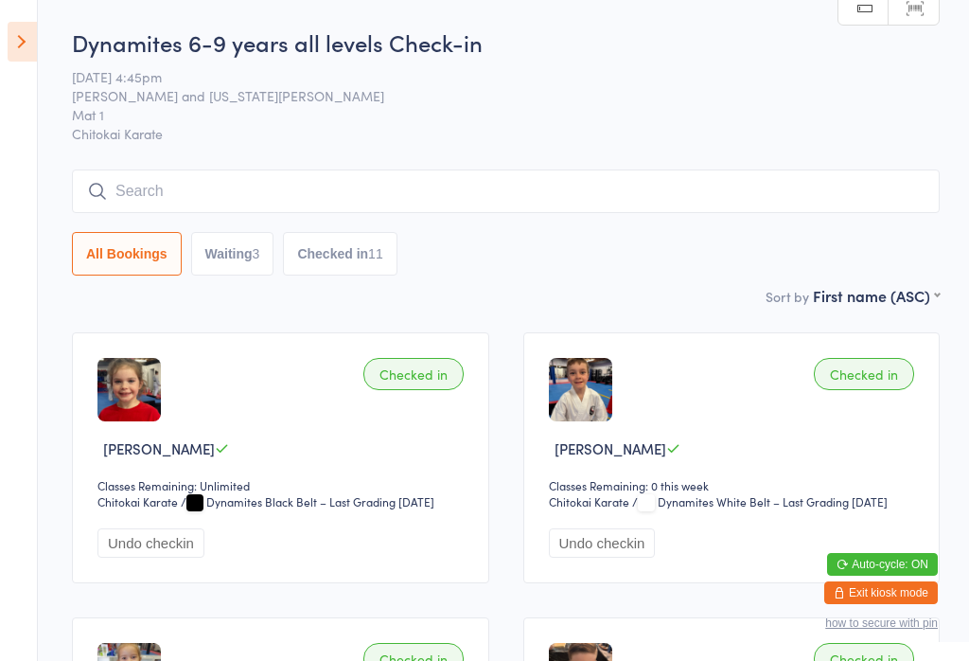
scroll to position [0, 0]
click at [316, 259] on button "Checked in 11" at bounding box center [340, 254] width 114 height 44
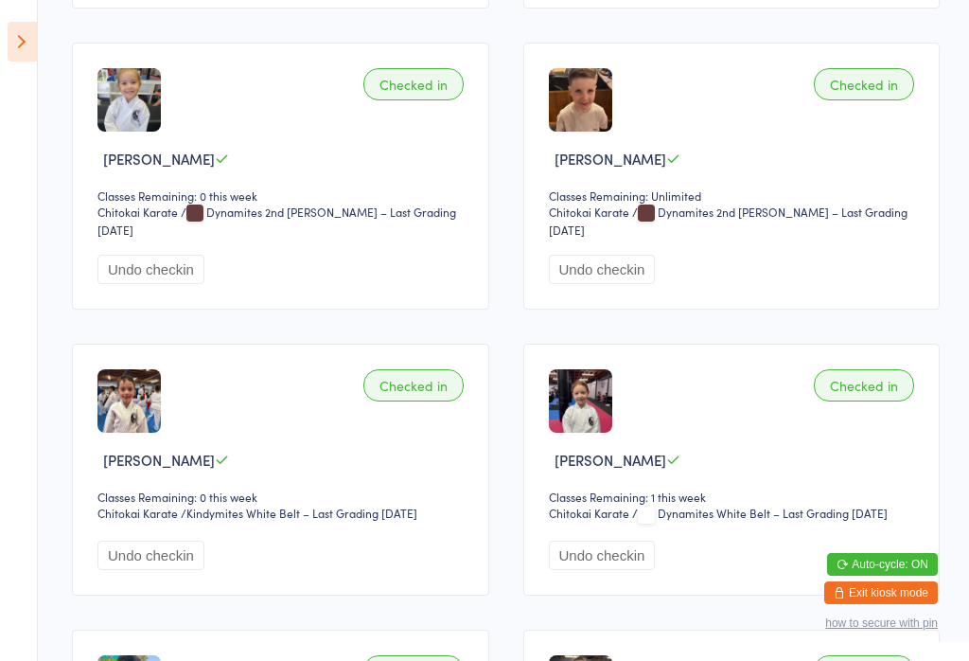
scroll to position [487, 0]
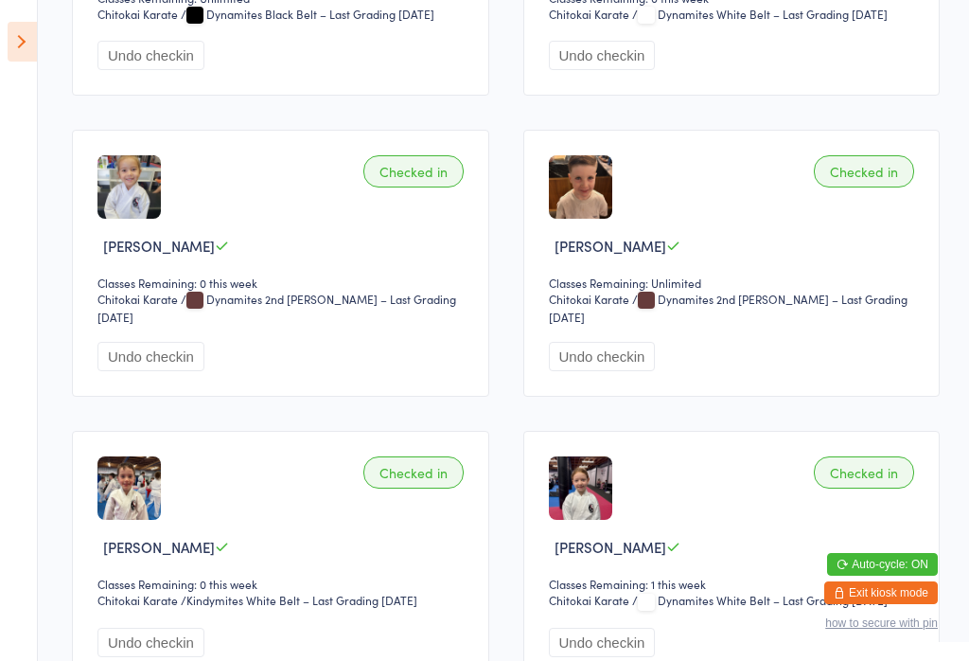
click at [25, 43] on icon at bounding box center [22, 42] width 29 height 40
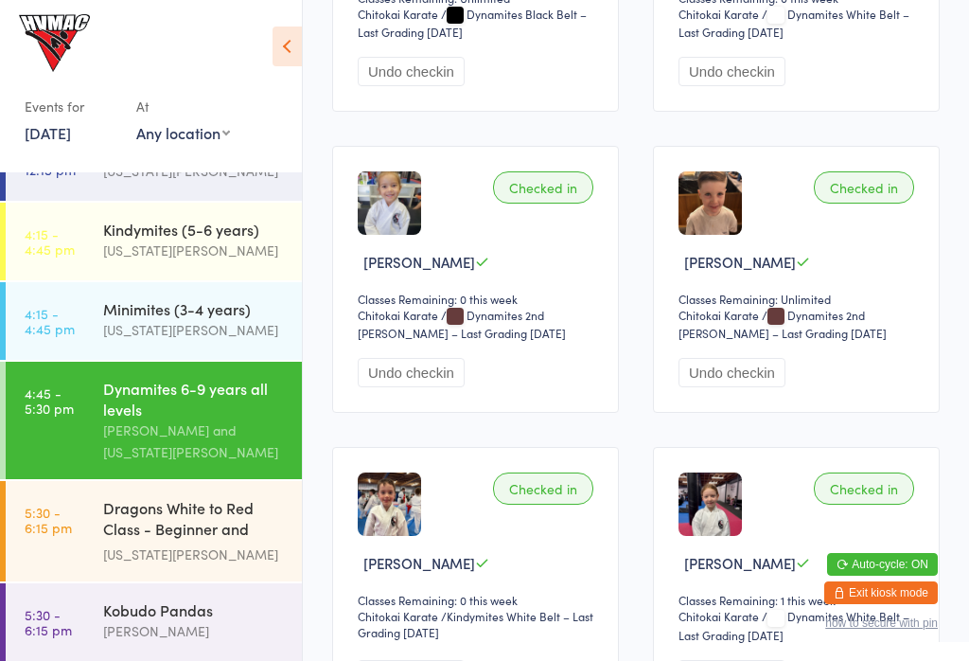
click at [282, 44] on icon at bounding box center [287, 47] width 29 height 40
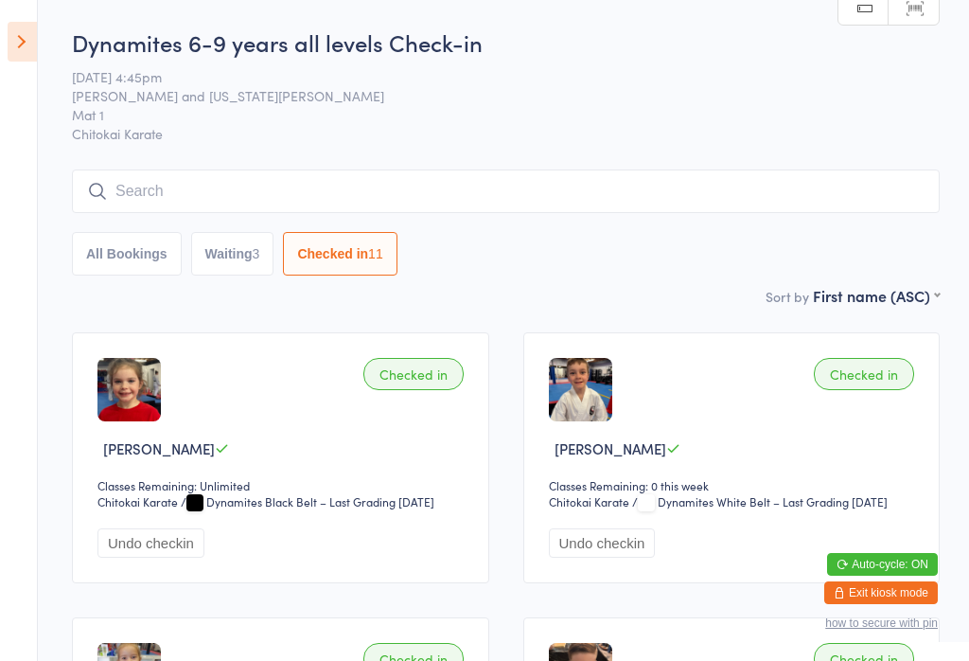
scroll to position [0, 0]
click at [19, 44] on icon at bounding box center [22, 42] width 29 height 40
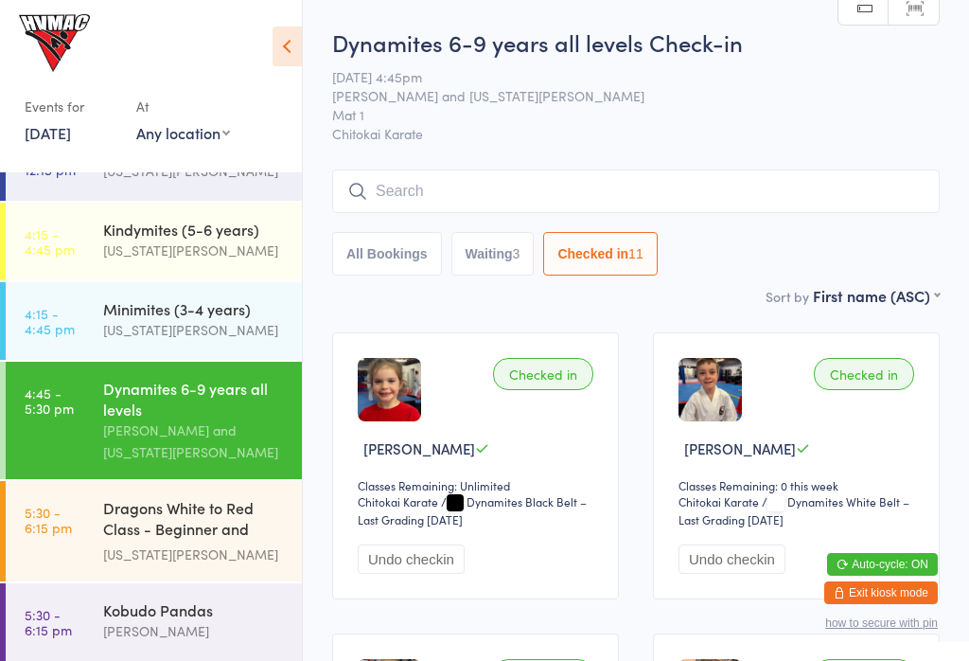
click at [74, 548] on link "5:30 - 6:15 pm Dragons White to Red Class - Beginner and Intermed... Georgia De…" at bounding box center [154, 531] width 296 height 100
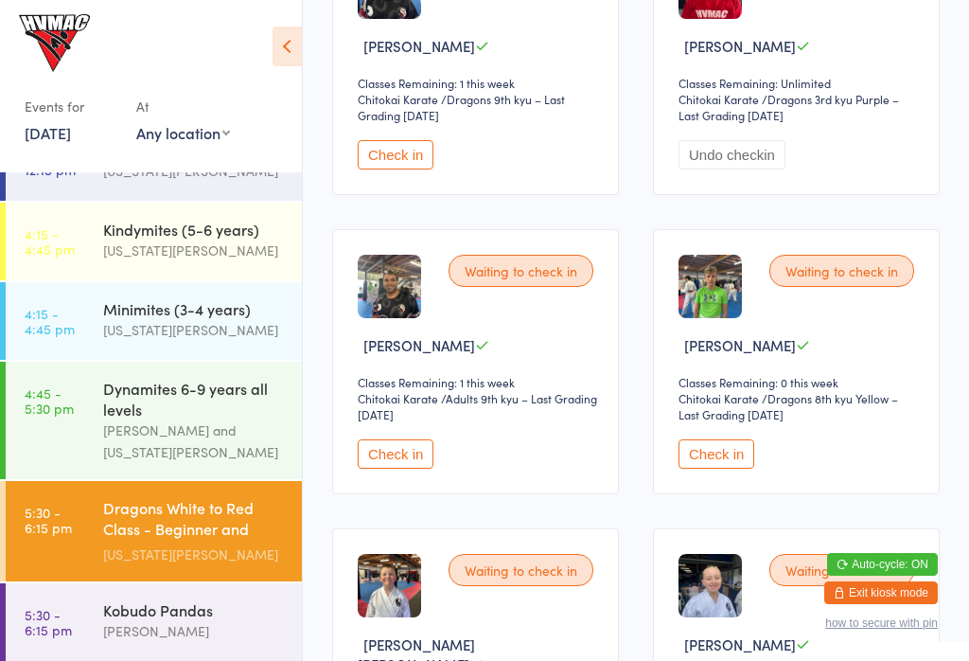
scroll to position [705, 0]
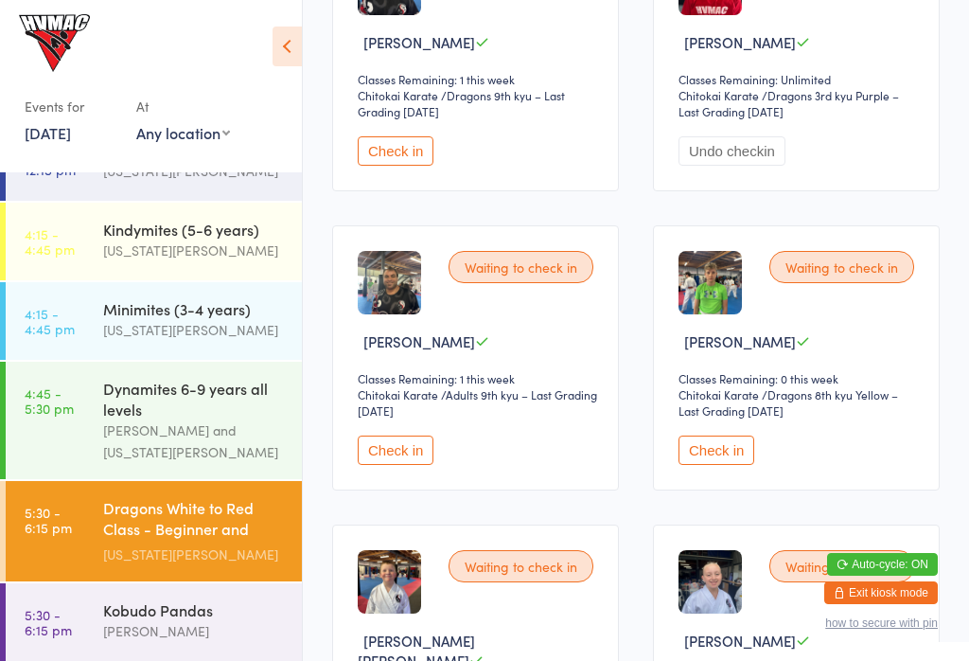
click at [162, 630] on div "[PERSON_NAME]" at bounding box center [194, 631] width 183 height 22
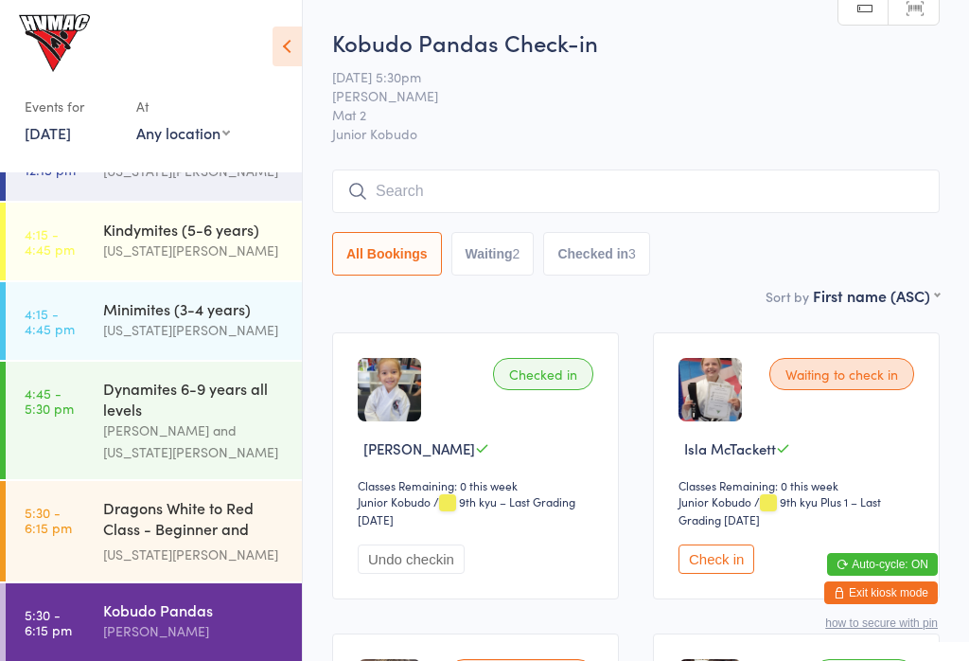
click at [239, 313] on div "Minimites (3-4 years)" at bounding box center [194, 308] width 183 height 21
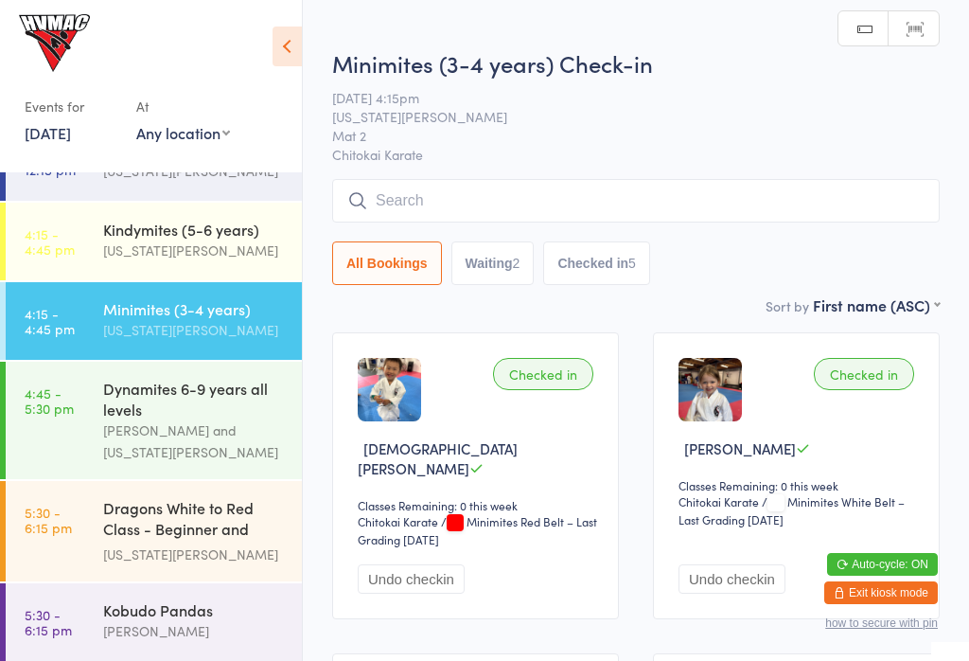
click at [438, 194] on input "search" at bounding box center [636, 201] width 608 height 44
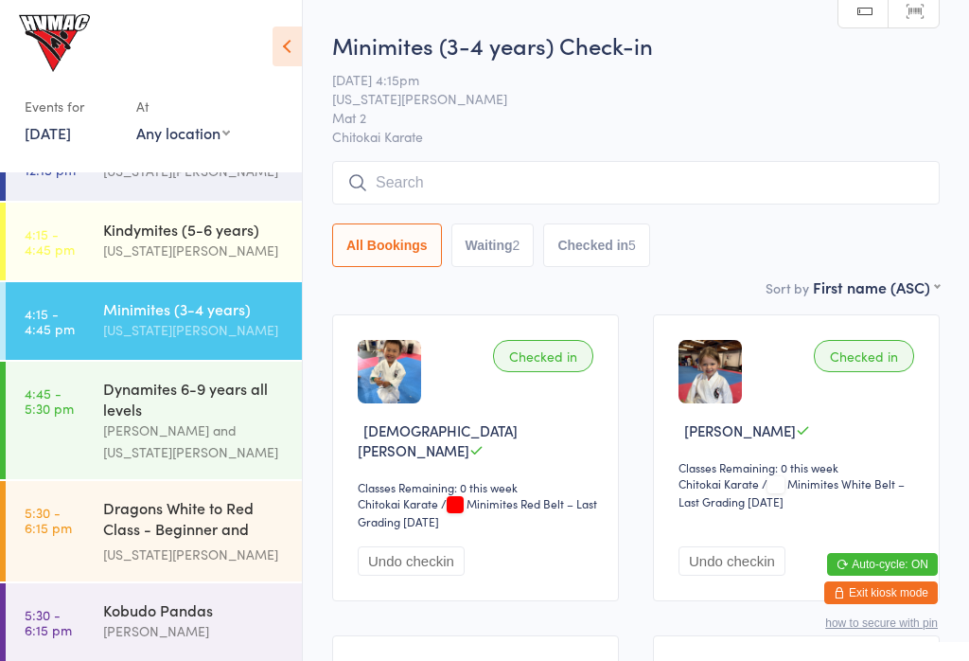
scroll to position [181, 0]
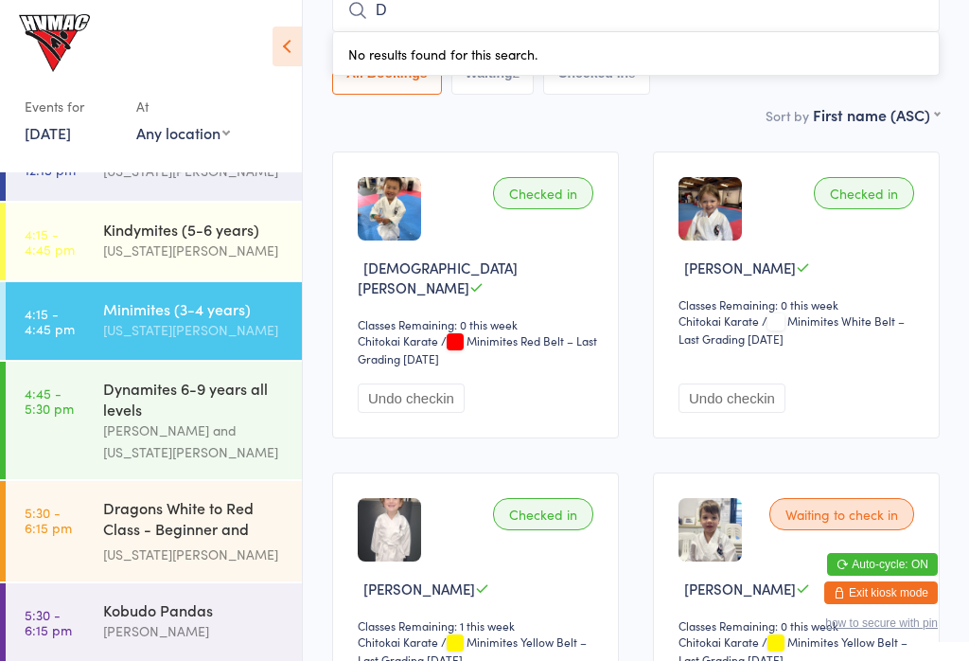
type input "Da"
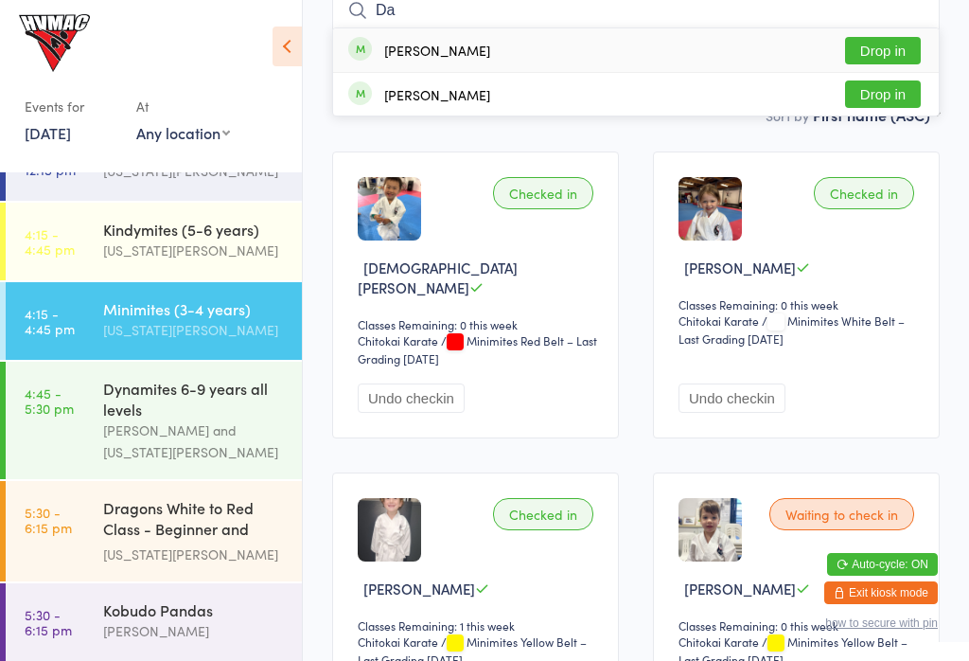
click at [22, 203] on link "4:15 - 4:45 pm Kindymites (5-6 years) Georgia Dearlove" at bounding box center [154, 242] width 296 height 78
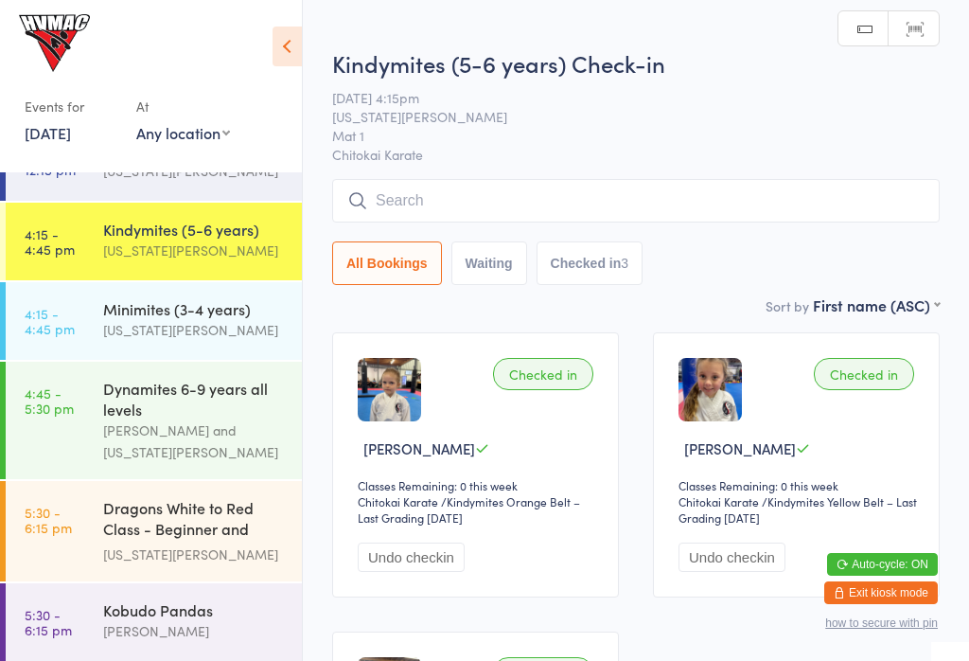
click at [217, 318] on div "Minimites (3-4 years)" at bounding box center [194, 308] width 183 height 21
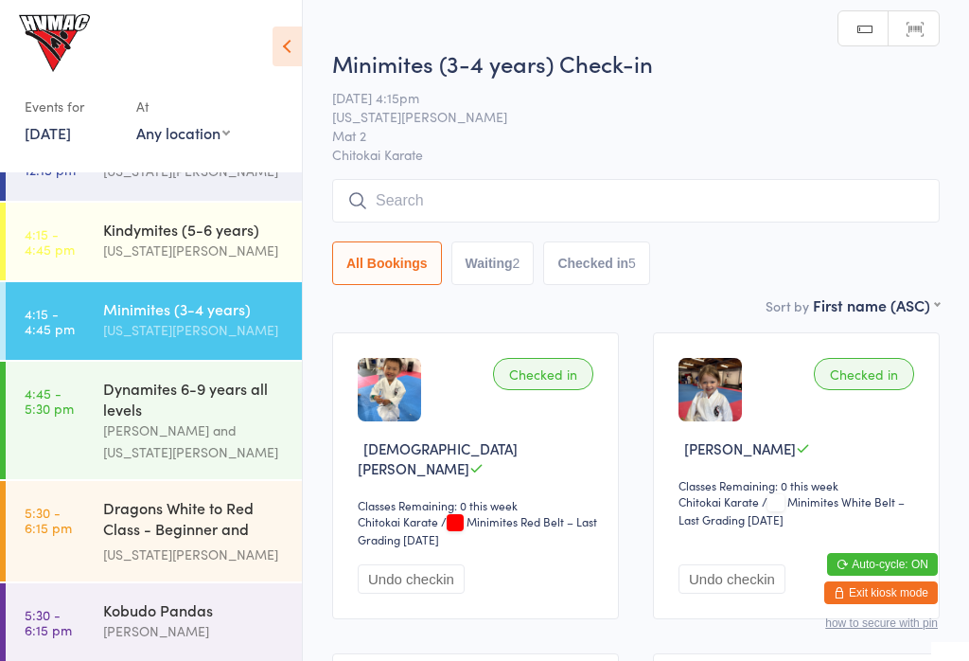
click at [445, 192] on input "search" at bounding box center [636, 201] width 608 height 44
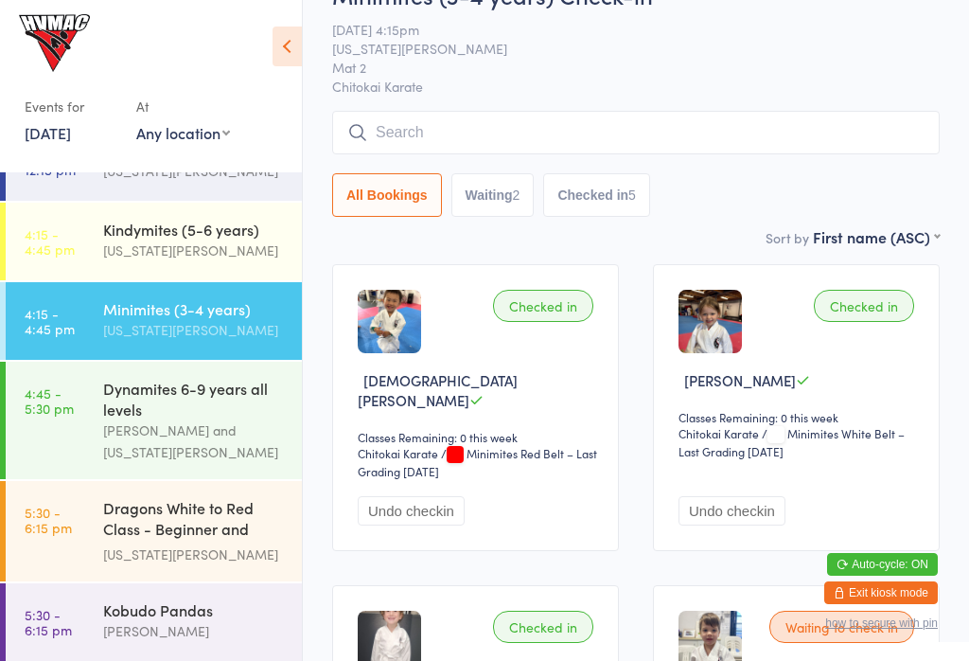
scroll to position [181, 0]
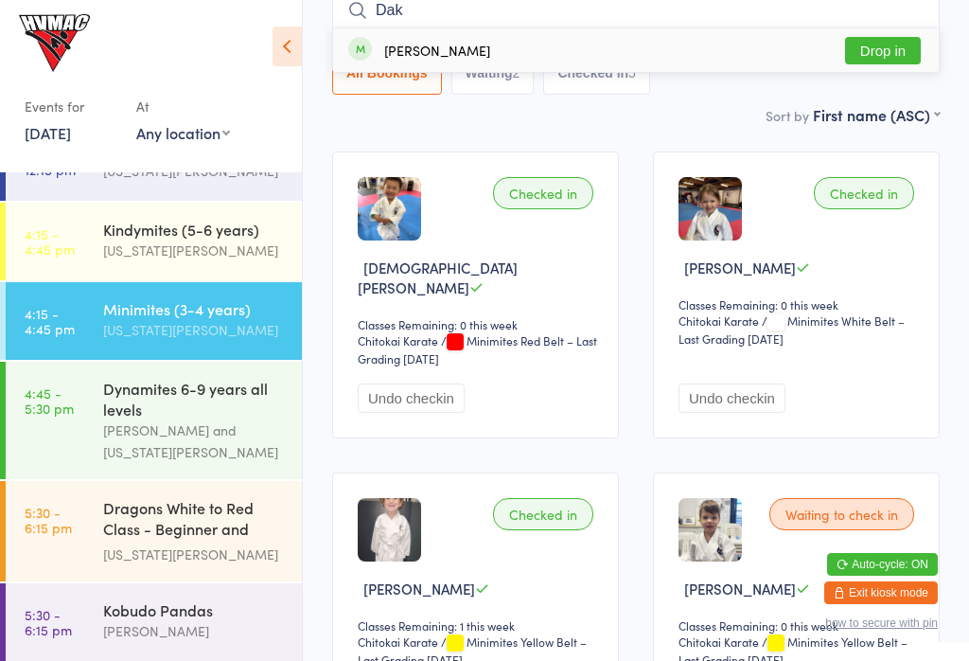
click at [429, 21] on input "Dak" at bounding box center [636, 11] width 608 height 44
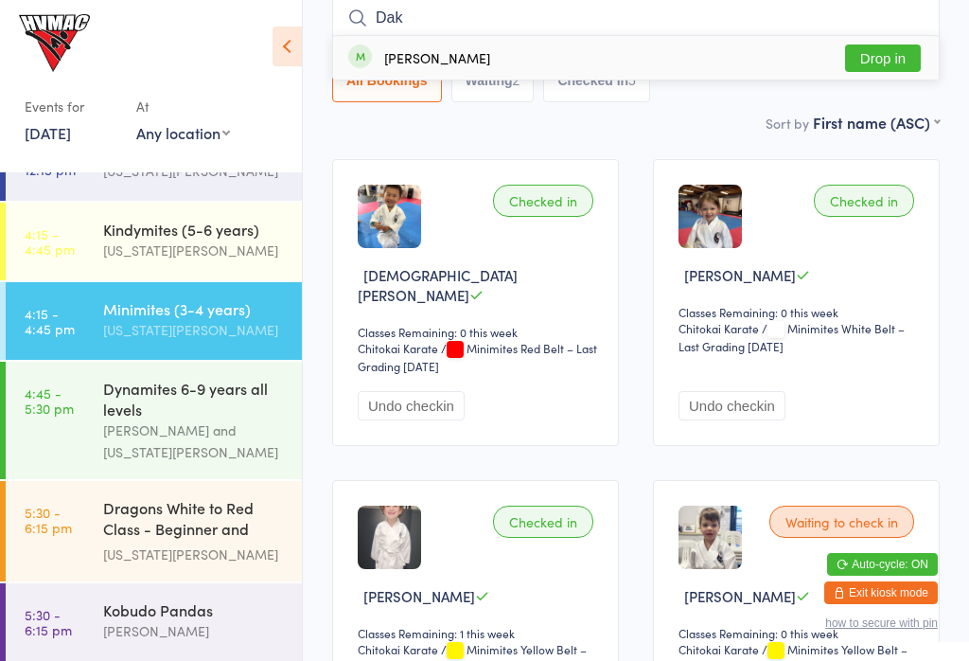
scroll to position [171, 0]
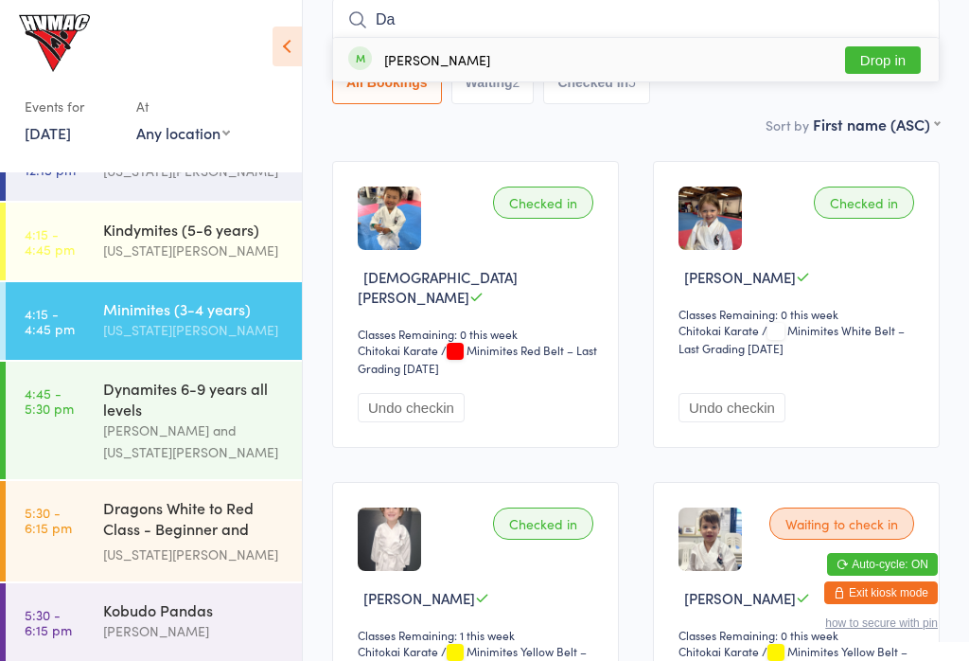
type input "D"
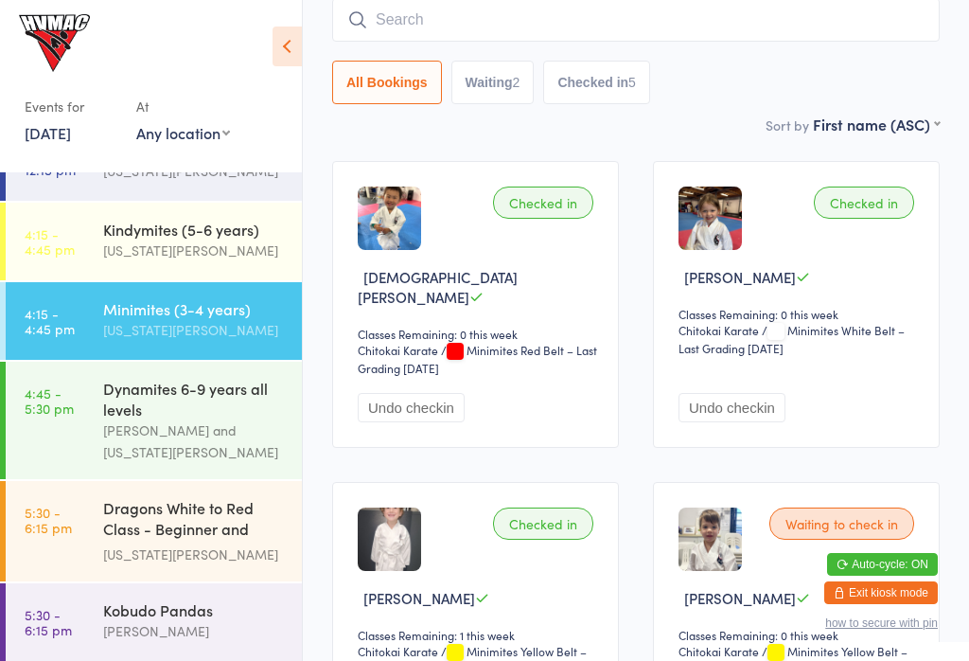
click at [108, 252] on div "[US_STATE][PERSON_NAME]" at bounding box center [194, 250] width 183 height 22
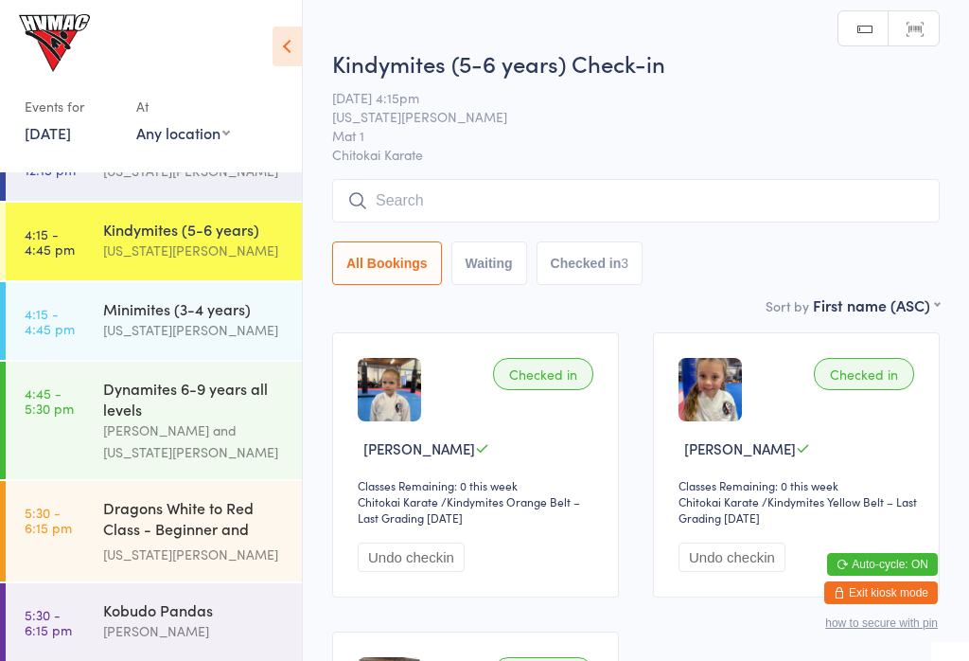
click at [75, 408] on link "4:45 - 5:30 pm Dynamites 6-9 years all levels Lesley Talbut and Georgia Dearlove" at bounding box center [154, 420] width 296 height 117
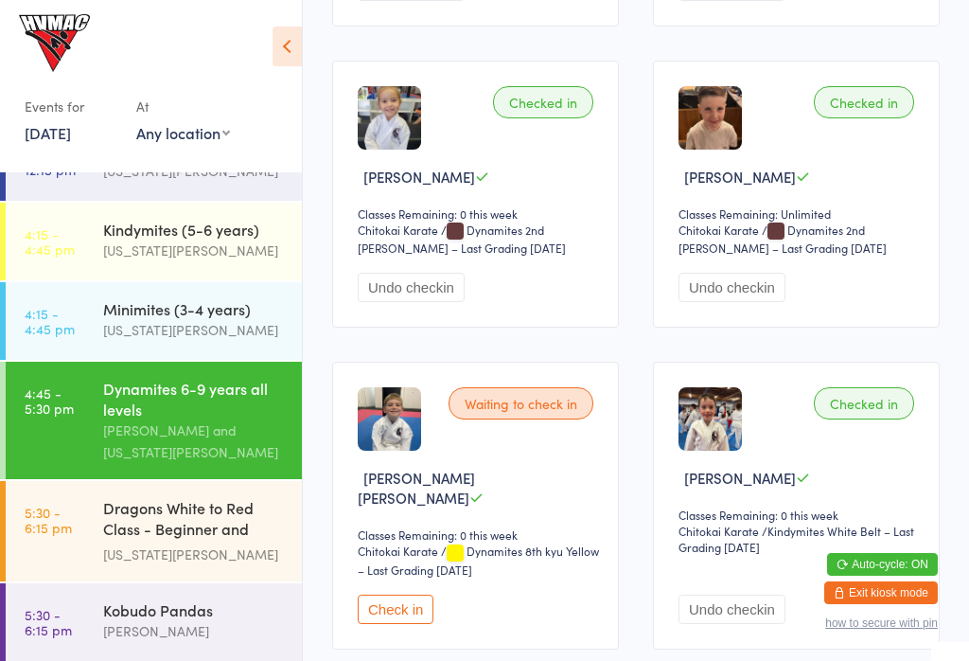
scroll to position [466, 0]
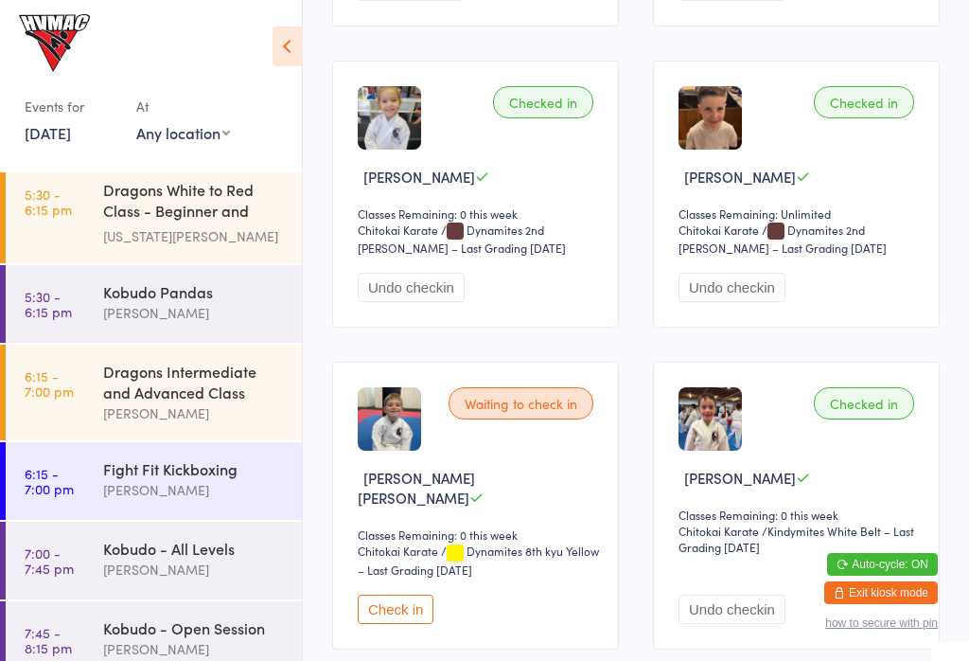
click at [203, 634] on div "Kobudo - Open Session" at bounding box center [194, 627] width 183 height 21
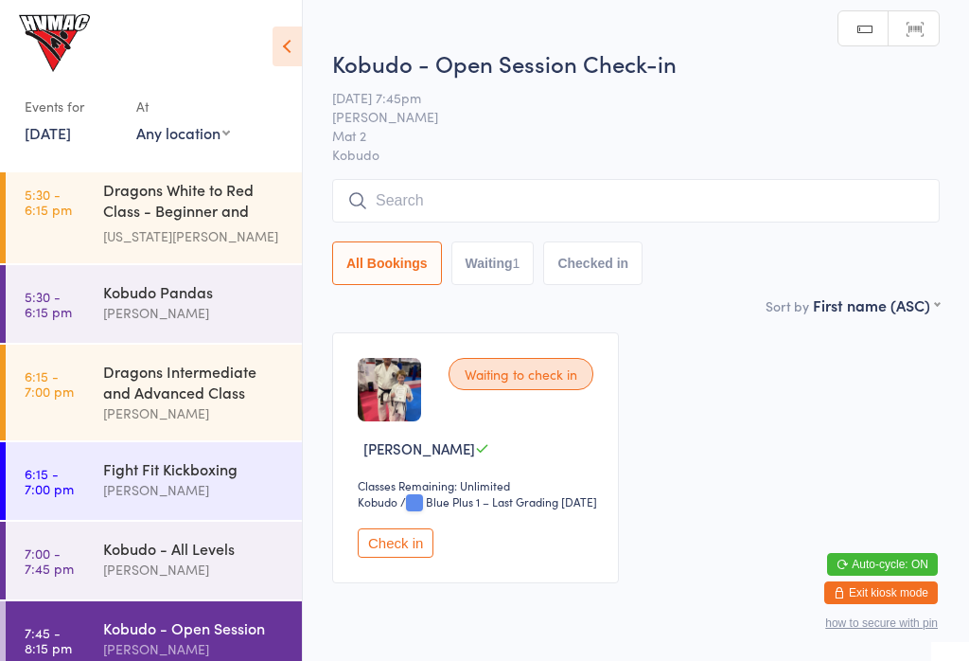
scroll to position [495, 0]
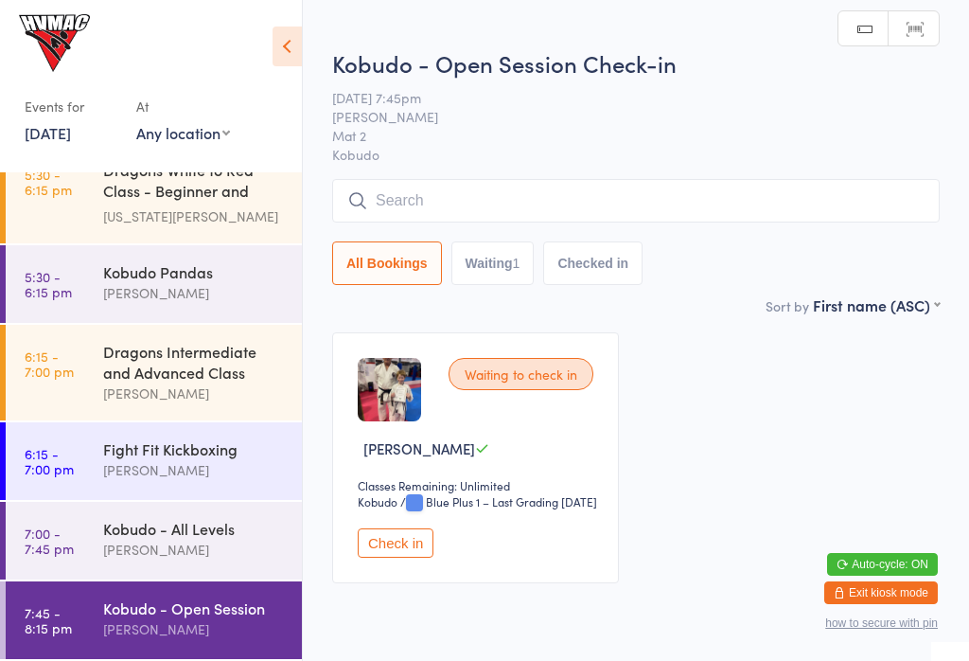
click at [90, 536] on link "7:00 - 7:45 pm Kobudo - All Levels Lesley Talbut" at bounding box center [154, 541] width 296 height 78
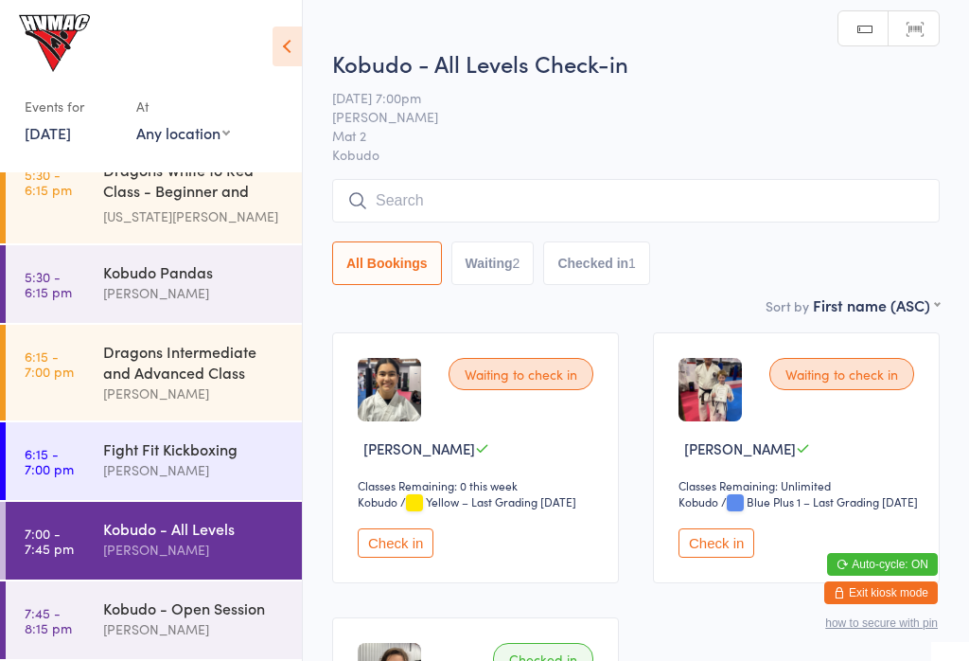
click at [78, 474] on link "6:15 - 7:00 pm Fight Fit Kickboxing Kirk Pitzner" at bounding box center [154, 461] width 296 height 78
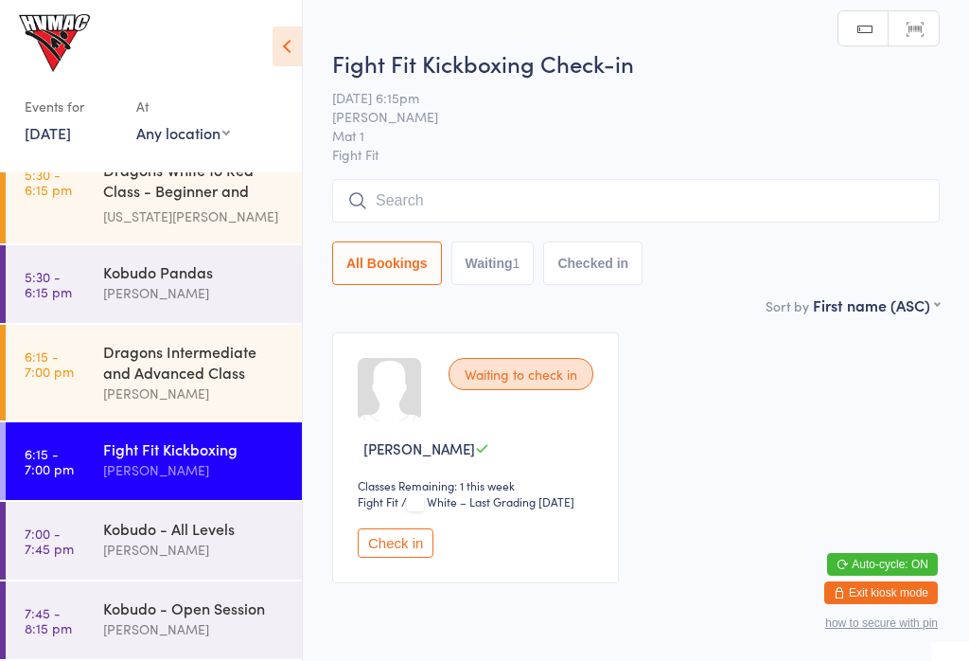
click at [824, 210] on input "search" at bounding box center [636, 201] width 608 height 44
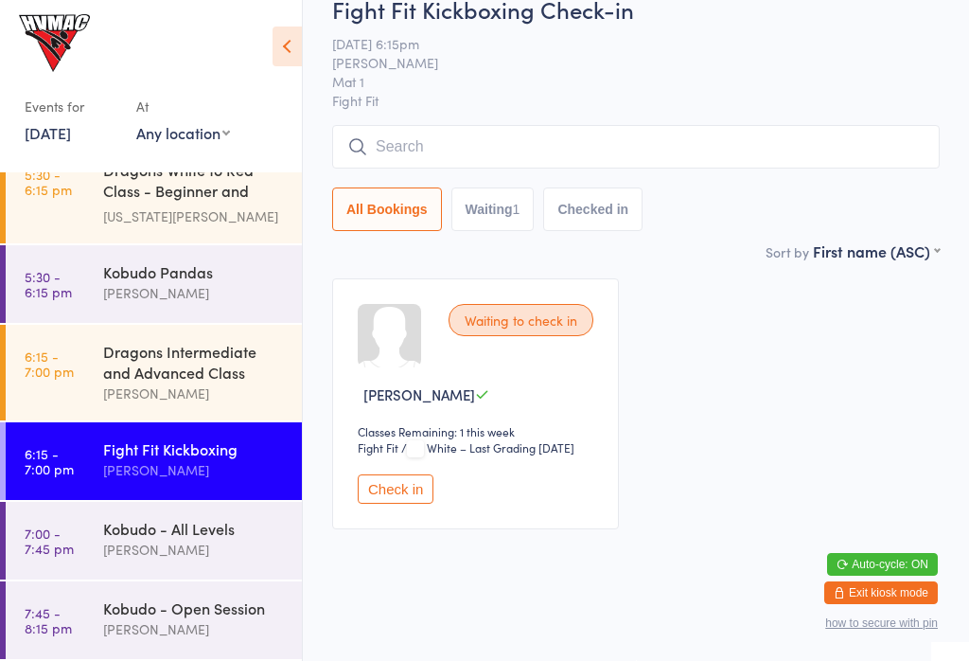
scroll to position [89, 0]
click at [833, 125] on input "search" at bounding box center [636, 147] width 608 height 44
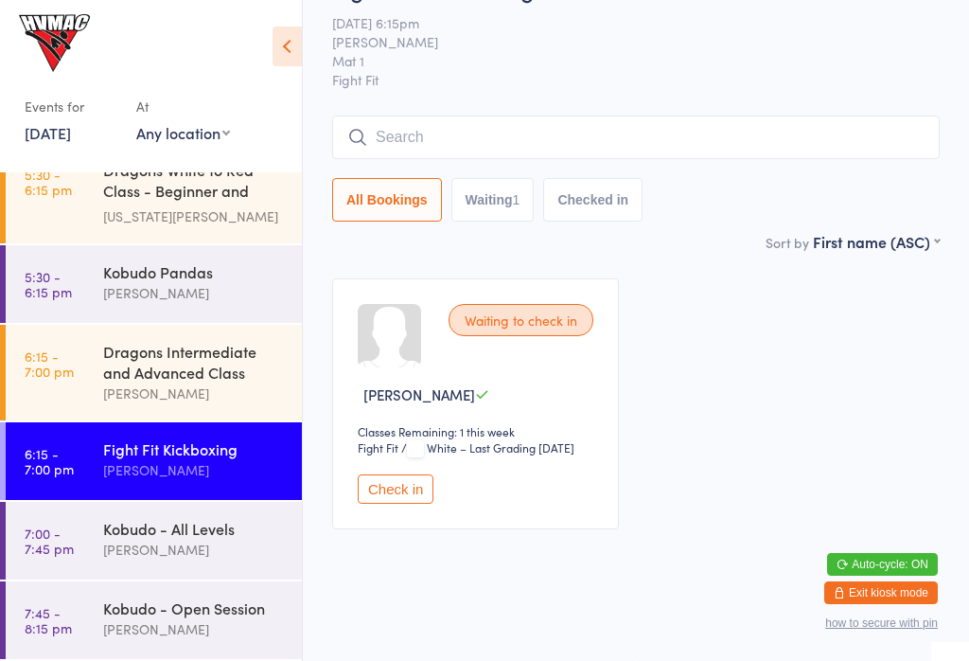
scroll to position [171, 0]
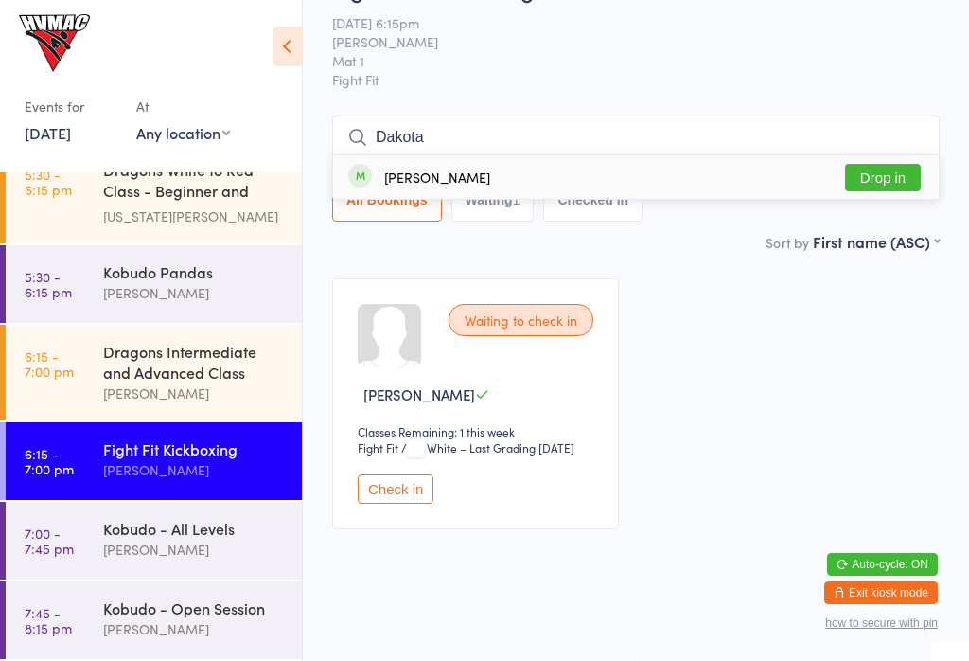
type input "Dakota"
click at [908, 164] on button "Drop in" at bounding box center [883, 177] width 76 height 27
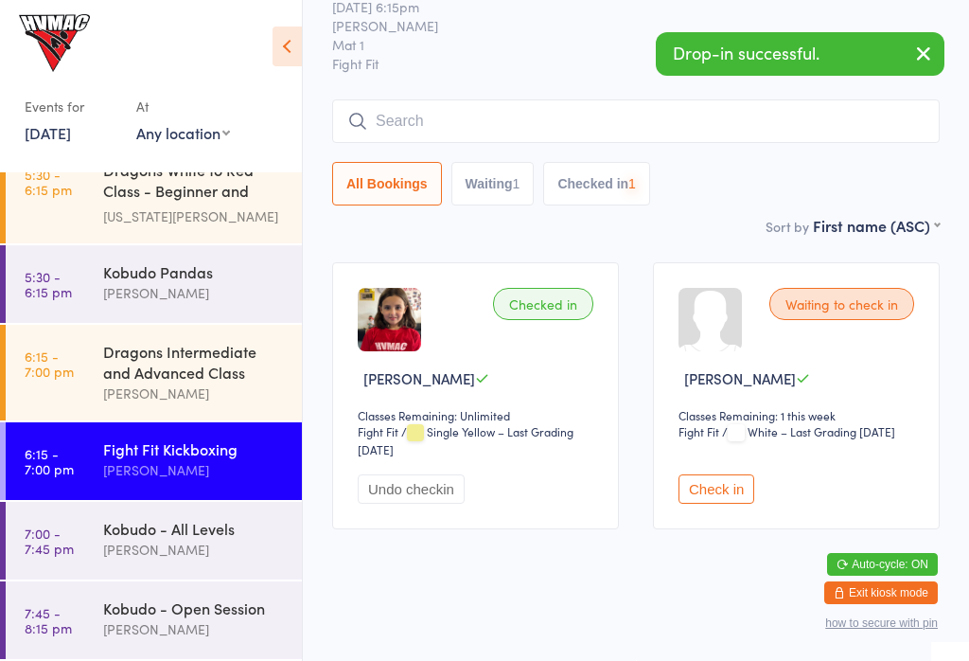
click at [387, 100] on input "search" at bounding box center [636, 121] width 608 height 44
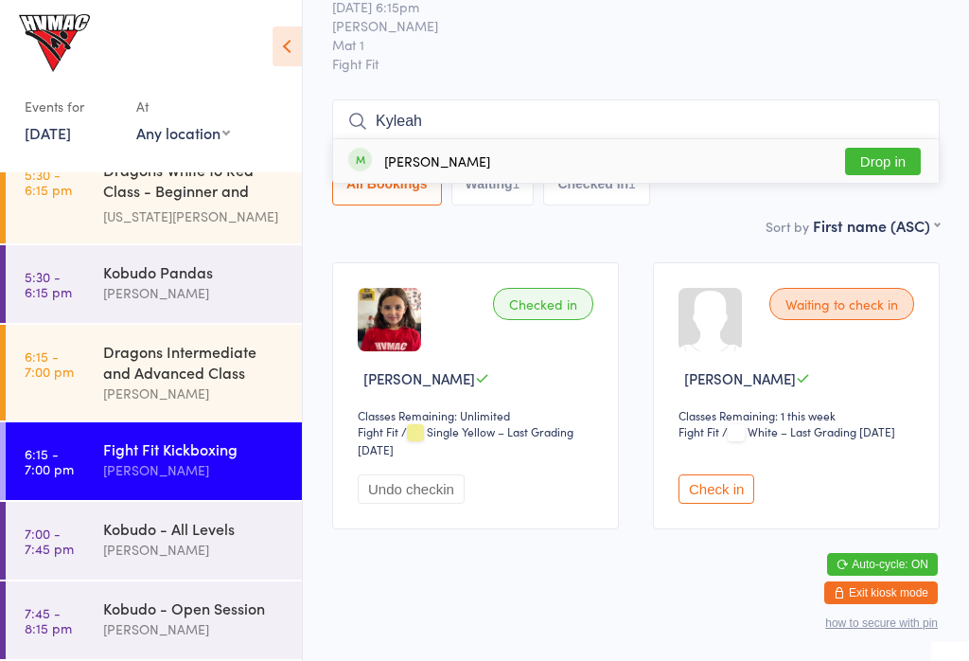
type input "Kyleah"
click at [910, 148] on button "Drop in" at bounding box center [883, 161] width 76 height 27
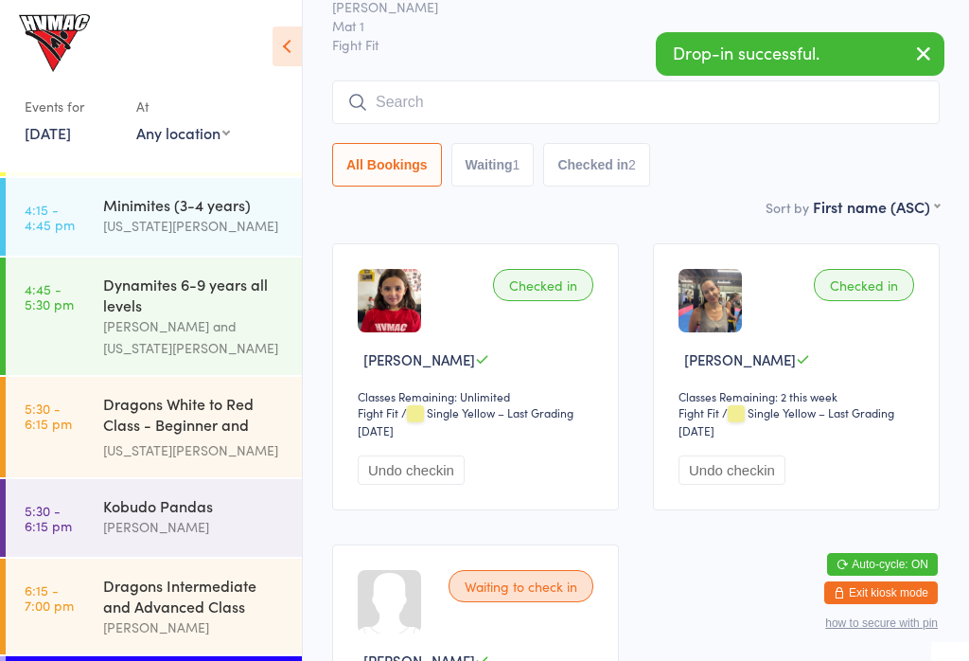
scroll to position [256, 0]
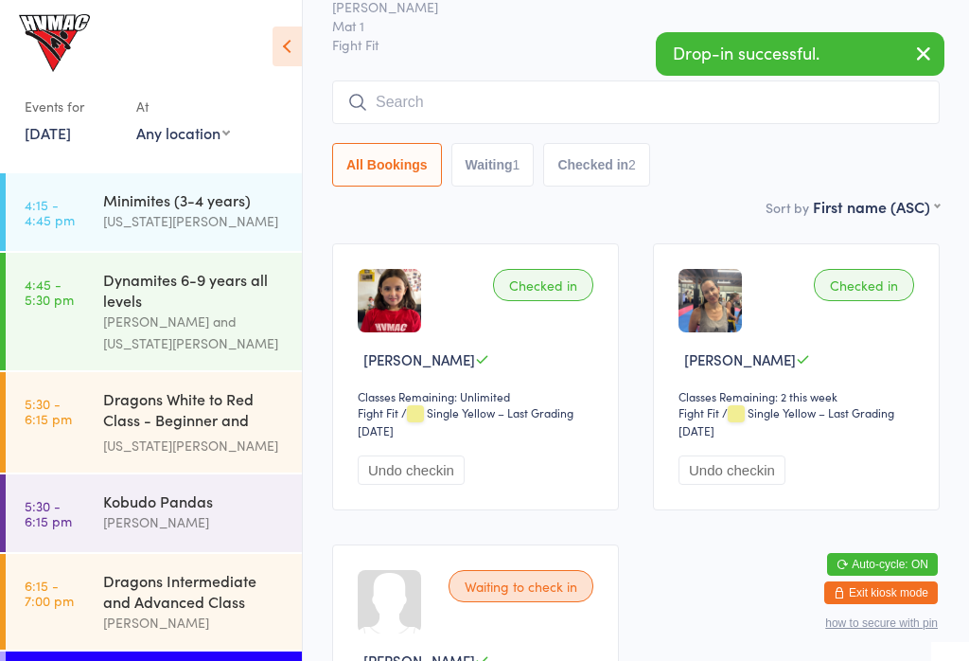
click at [102, 307] on link "4:45 - 5:30 pm Dynamites 6-9 years all levels Lesley Talbut and Georgia Dearlove" at bounding box center [154, 311] width 296 height 117
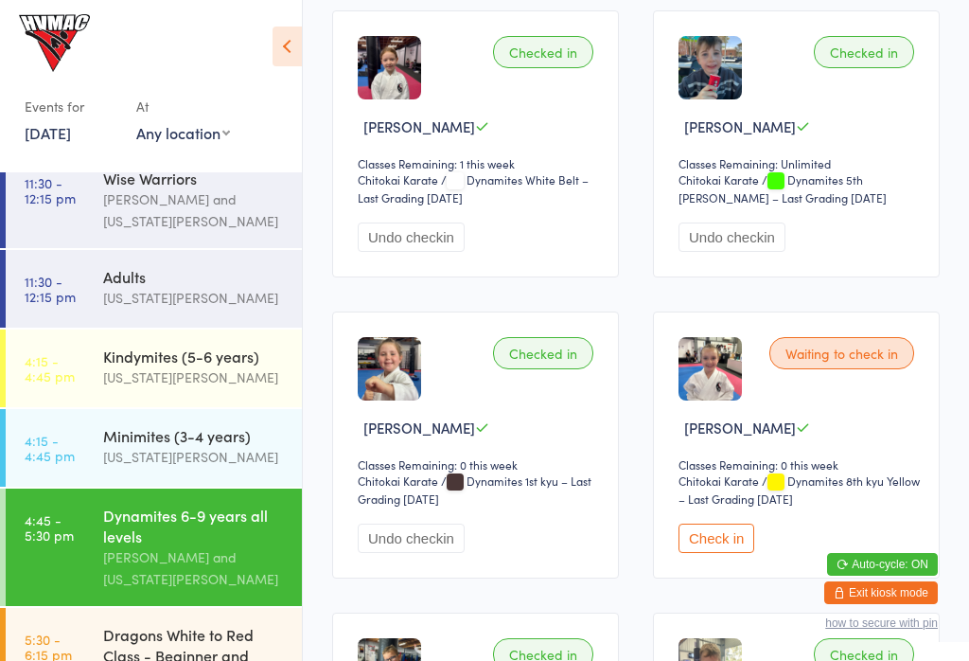
scroll to position [1334, 0]
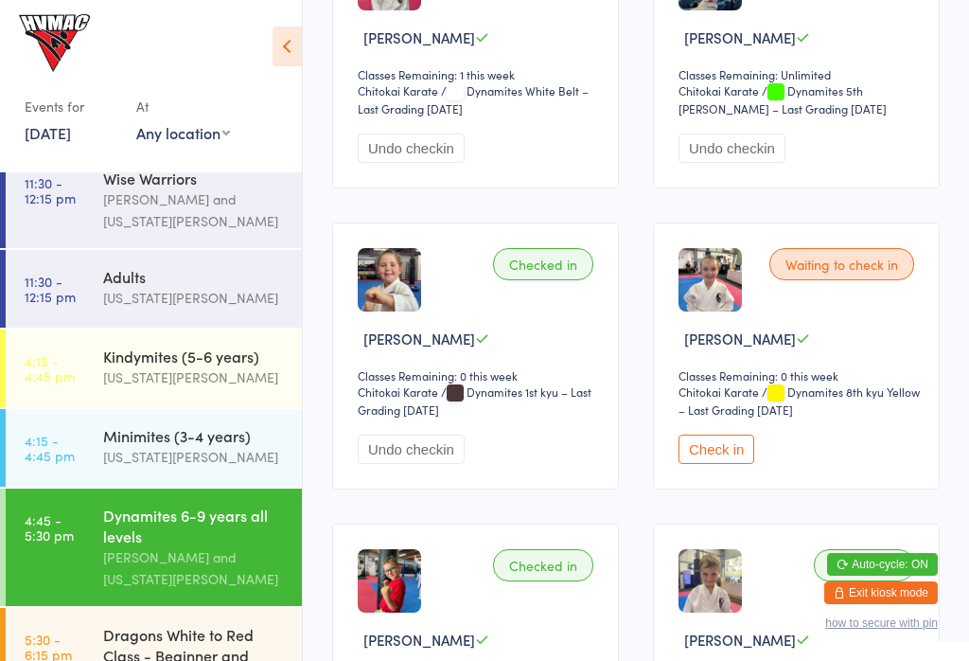
click at [733, 464] on button "Check in" at bounding box center [717, 448] width 76 height 29
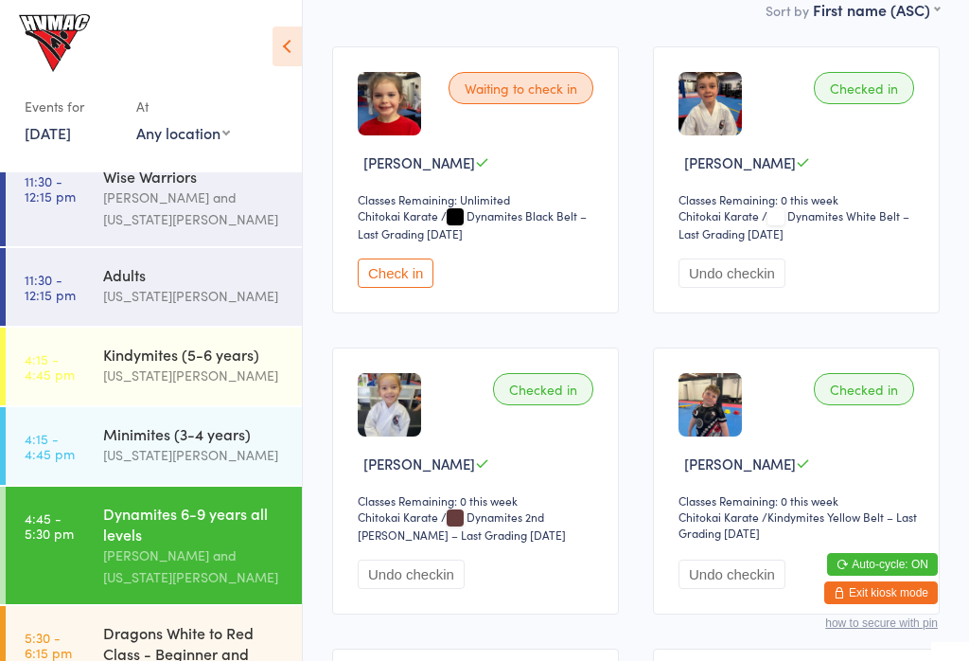
scroll to position [281, 0]
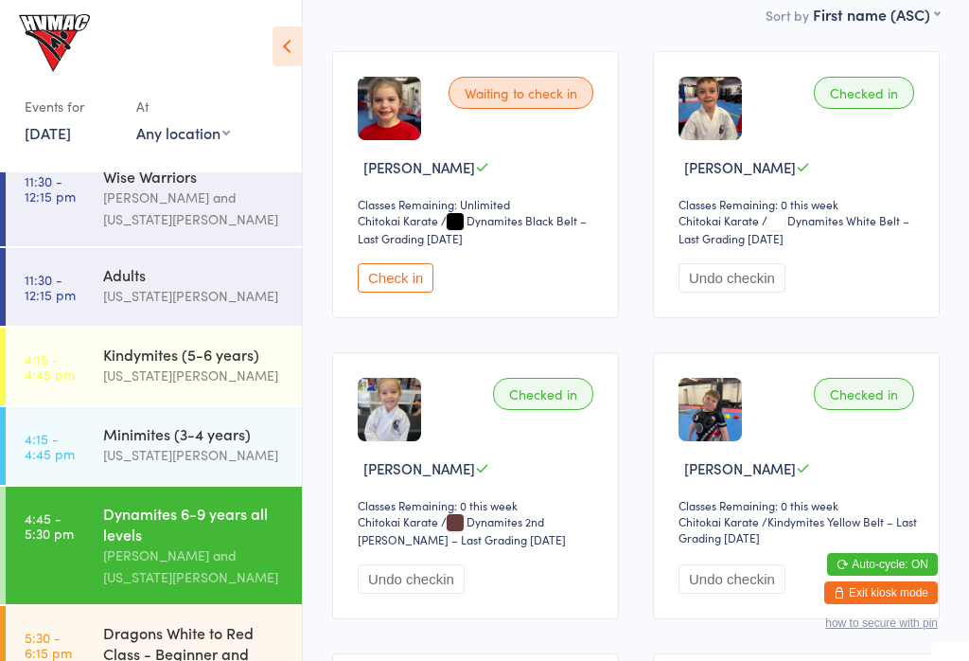
click at [389, 292] on button "Check in" at bounding box center [396, 277] width 76 height 29
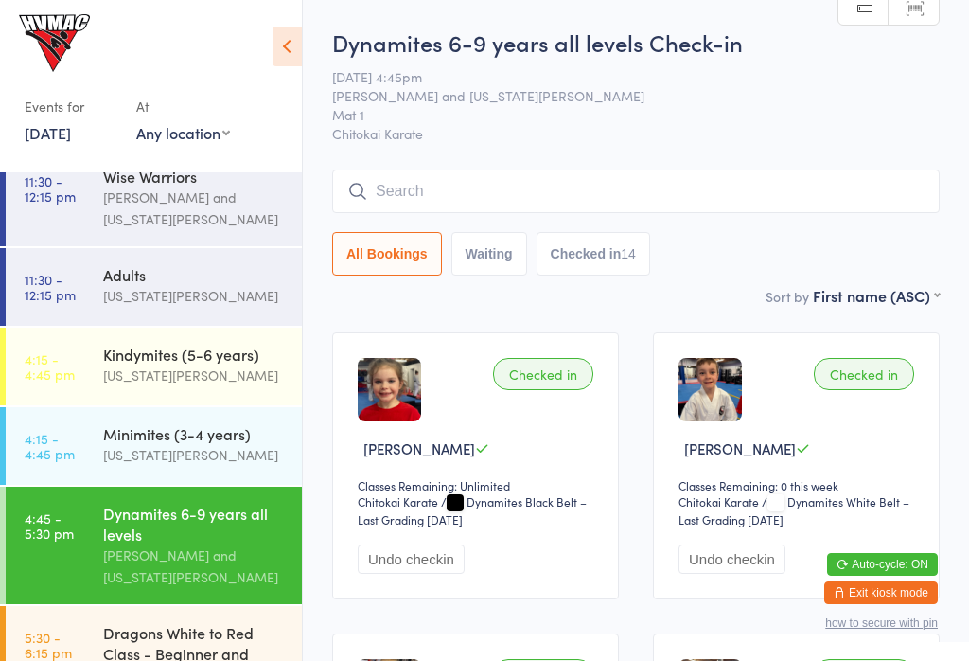
scroll to position [0, 0]
click at [299, 39] on icon at bounding box center [287, 47] width 29 height 40
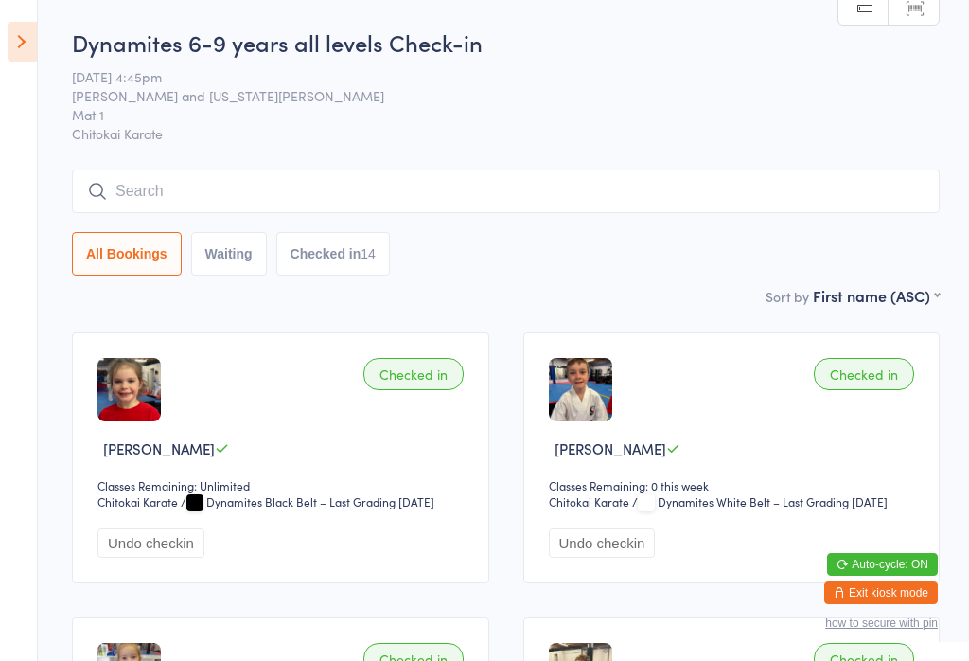
click at [9, 34] on icon at bounding box center [22, 42] width 29 height 40
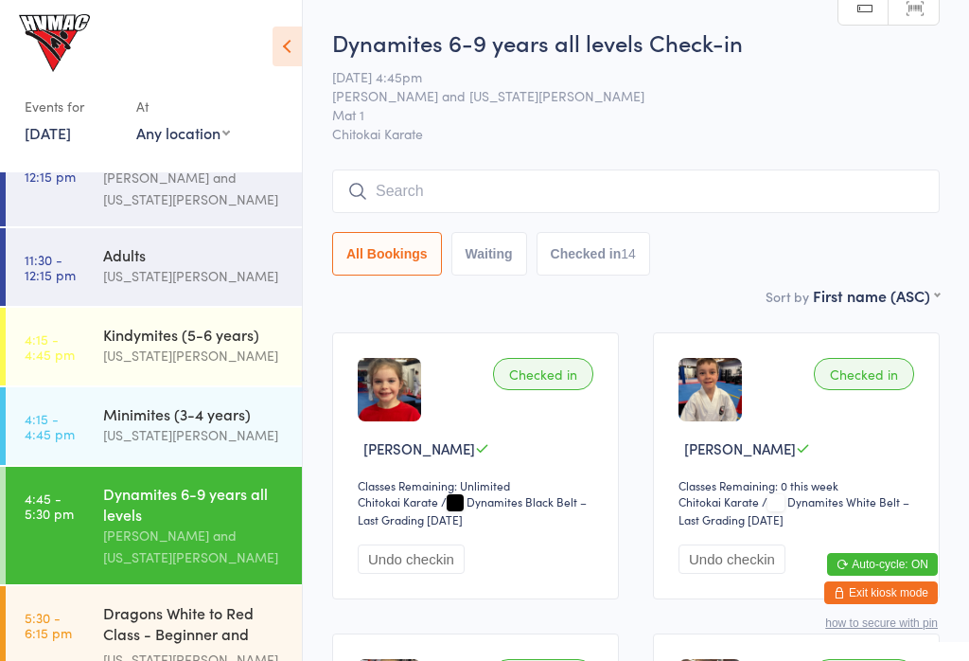
scroll to position [168, 0]
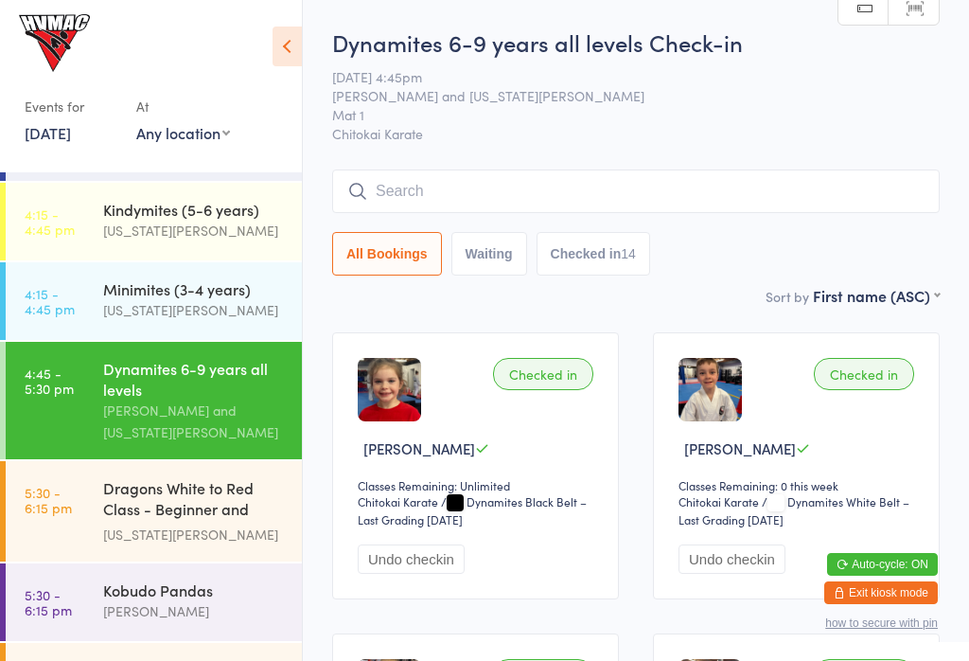
click at [63, 610] on time "5:30 - 6:15 pm" at bounding box center [48, 602] width 47 height 30
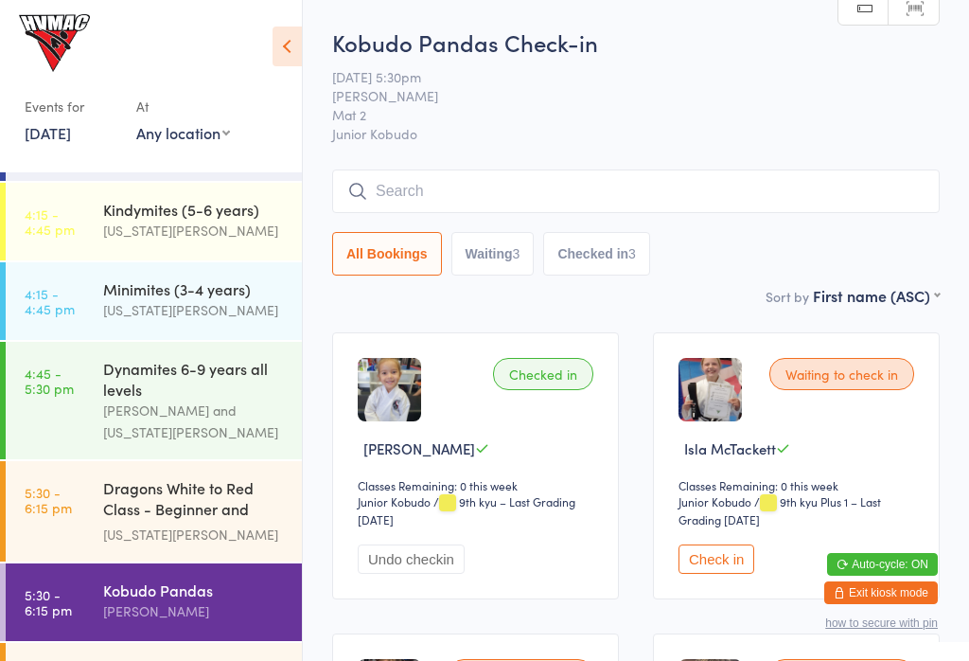
click at [592, 206] on input "search" at bounding box center [636, 191] width 608 height 44
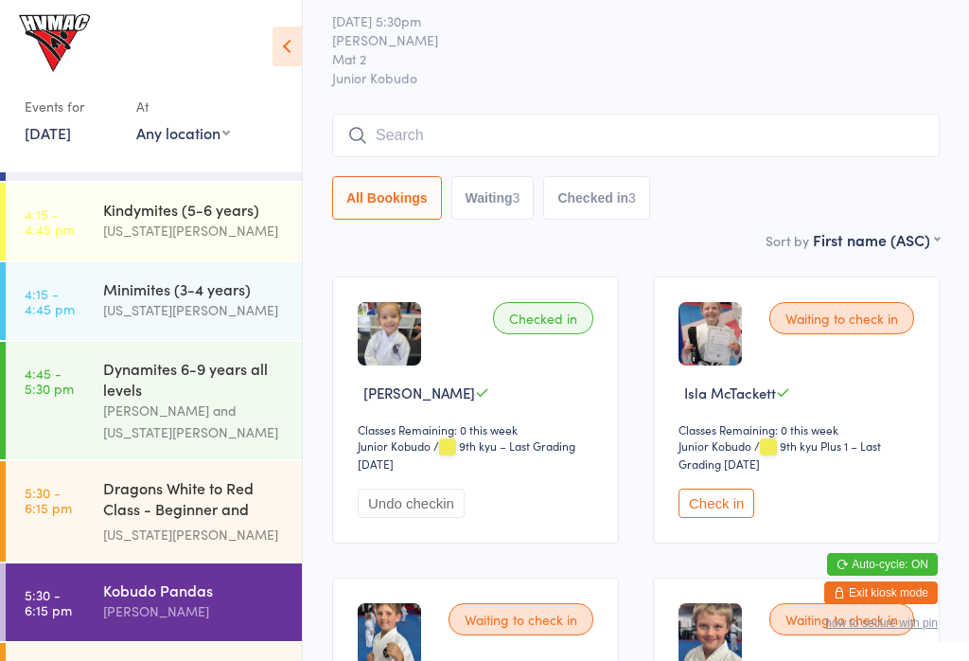
scroll to position [171, 0]
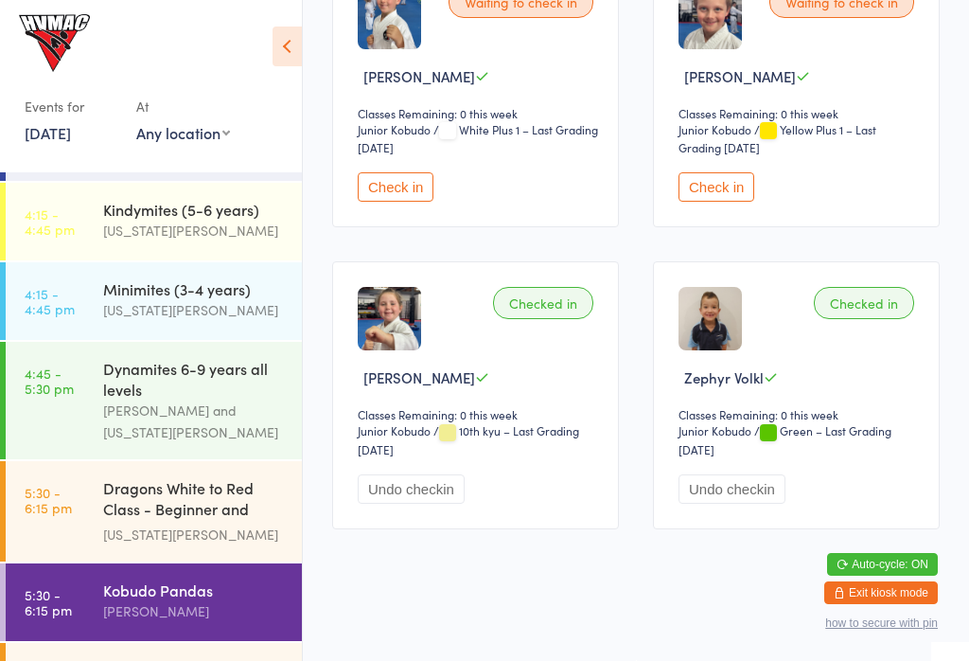
click at [404, 192] on button "Check in" at bounding box center [396, 186] width 76 height 29
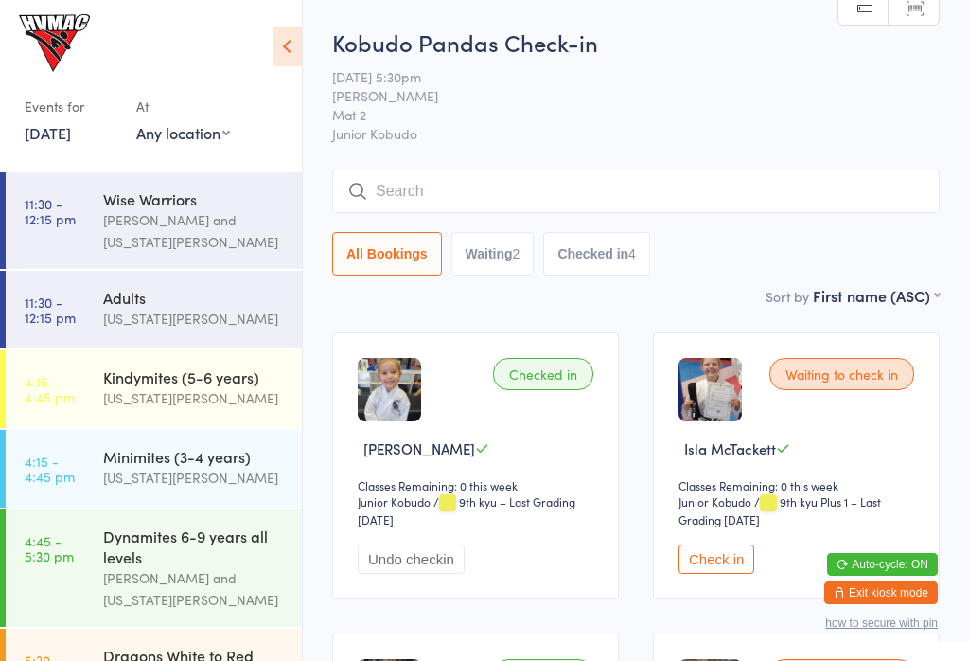
scroll to position [0, 0]
click at [296, 37] on icon at bounding box center [287, 47] width 29 height 40
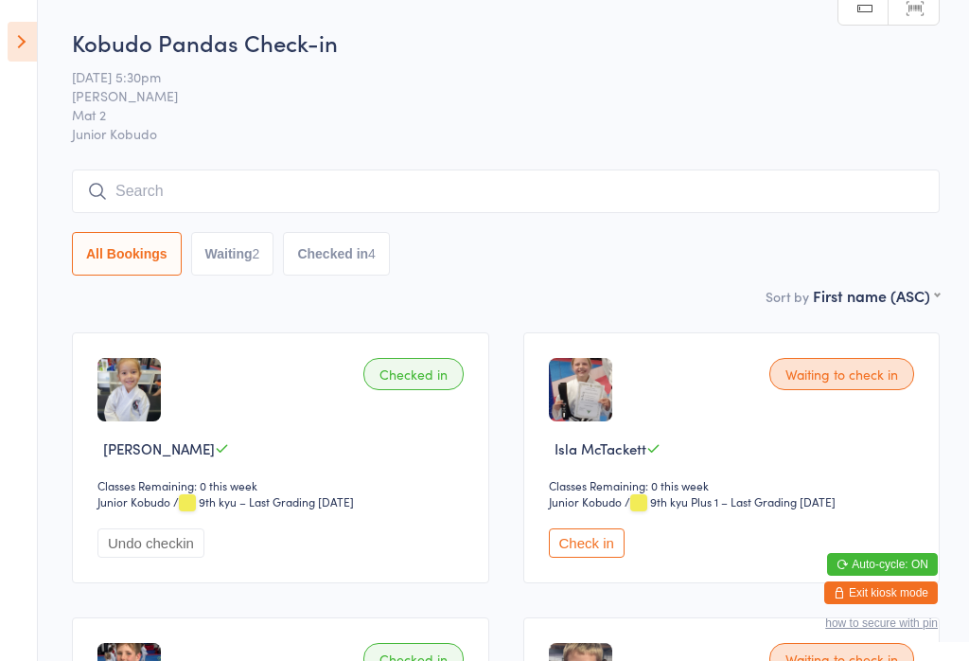
click at [9, 25] on icon at bounding box center [22, 42] width 29 height 40
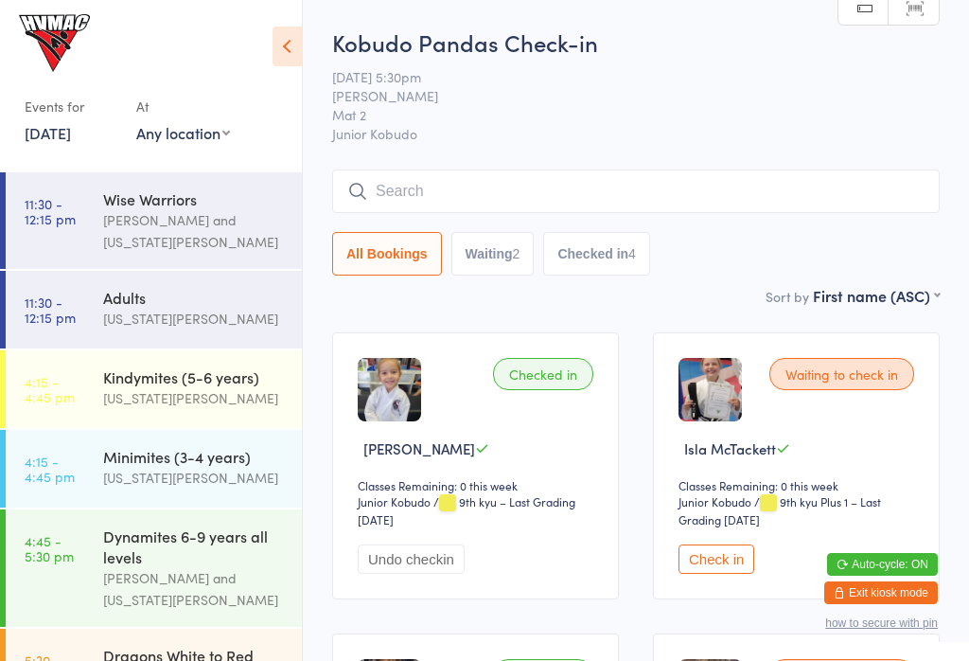
click at [195, 125] on select "Any location Desk Mat 2 Mat 1" at bounding box center [183, 132] width 94 height 21
click at [265, 315] on div "[US_STATE][PERSON_NAME]" at bounding box center [194, 319] width 183 height 22
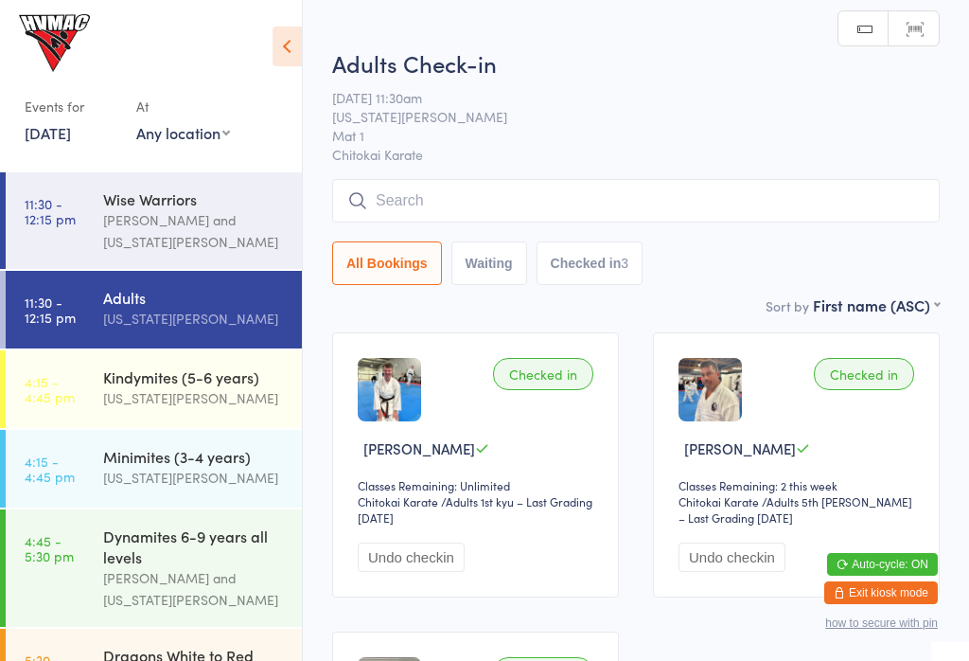
click at [243, 207] on div "Wise Warriors" at bounding box center [194, 198] width 183 height 21
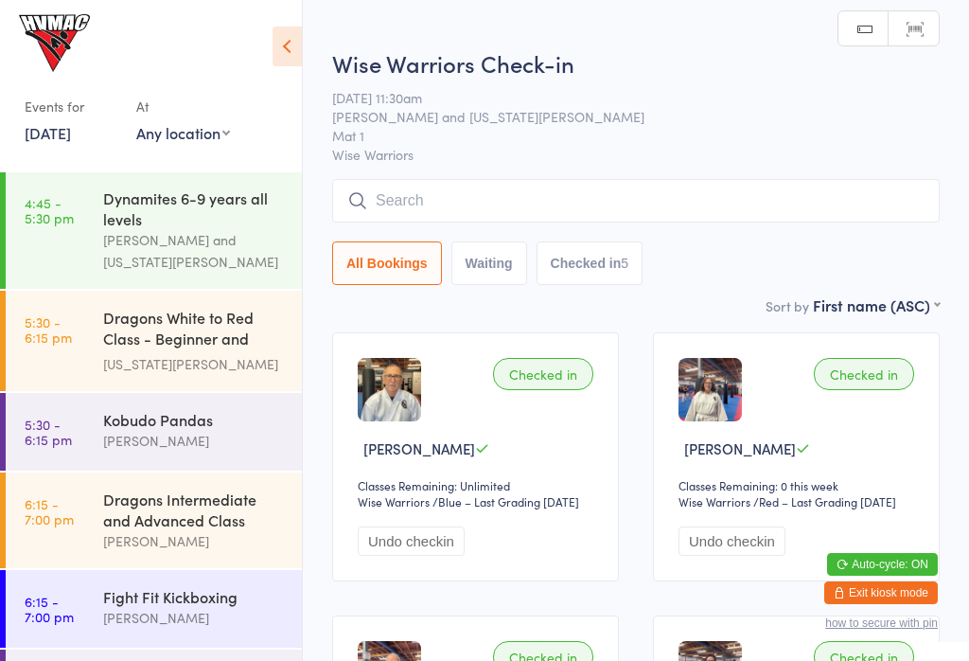
scroll to position [337, 0]
click at [237, 362] on div "[US_STATE][PERSON_NAME]" at bounding box center [194, 365] width 183 height 22
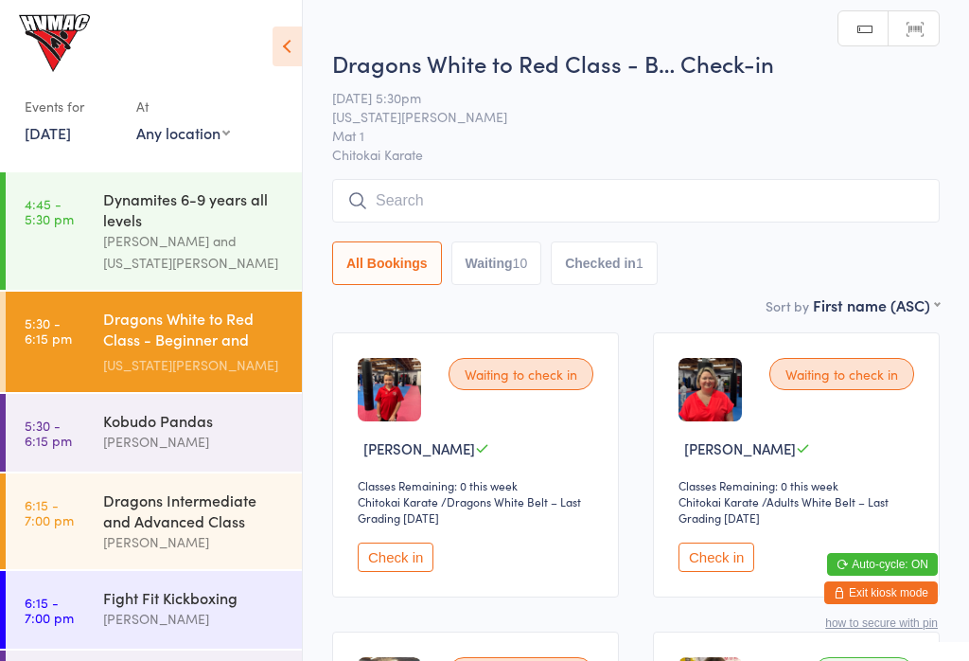
click at [369, 572] on button "Check in" at bounding box center [396, 556] width 76 height 29
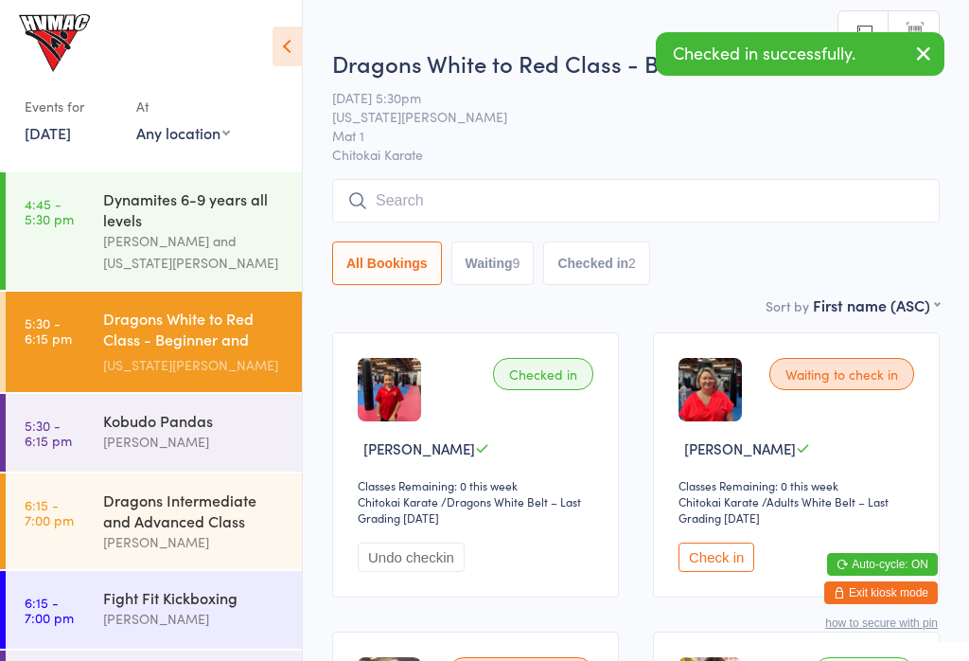
click at [729, 572] on button "Check in" at bounding box center [717, 556] width 76 height 29
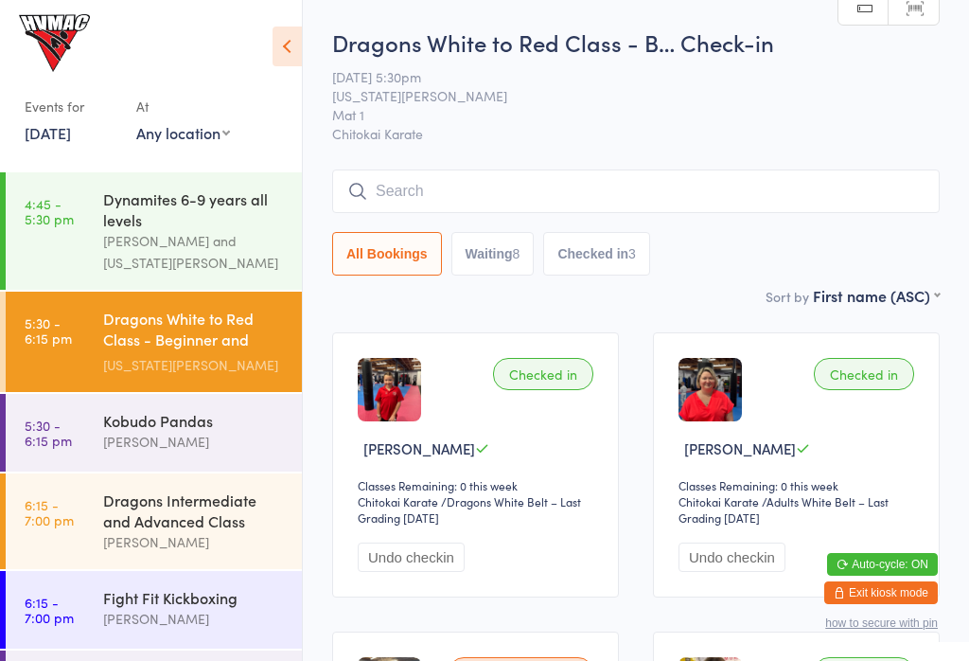
click at [251, 444] on div "[PERSON_NAME]" at bounding box center [194, 442] width 183 height 22
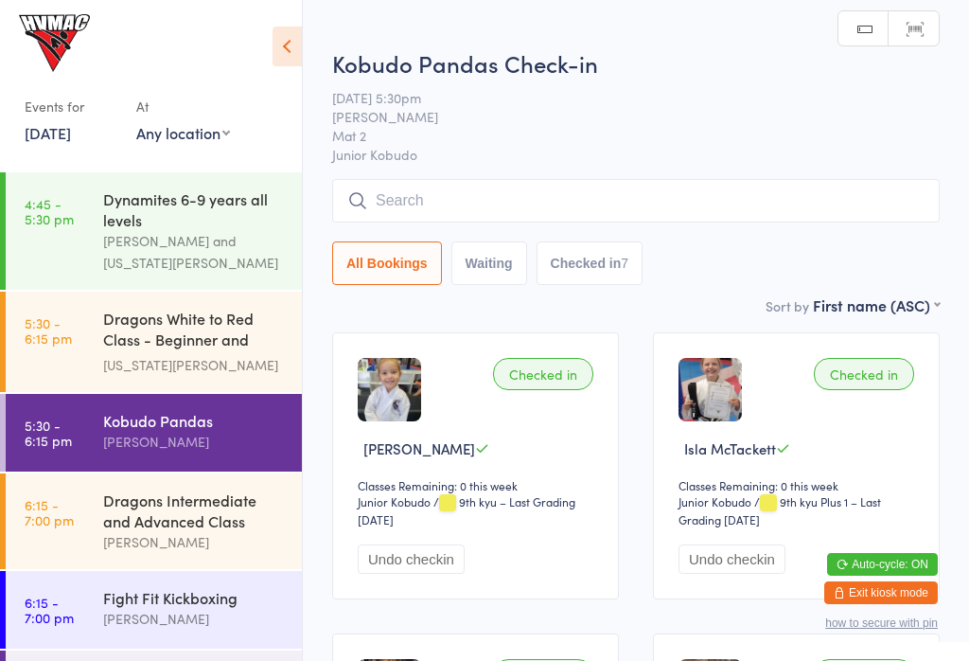
click at [295, 35] on icon at bounding box center [287, 47] width 29 height 40
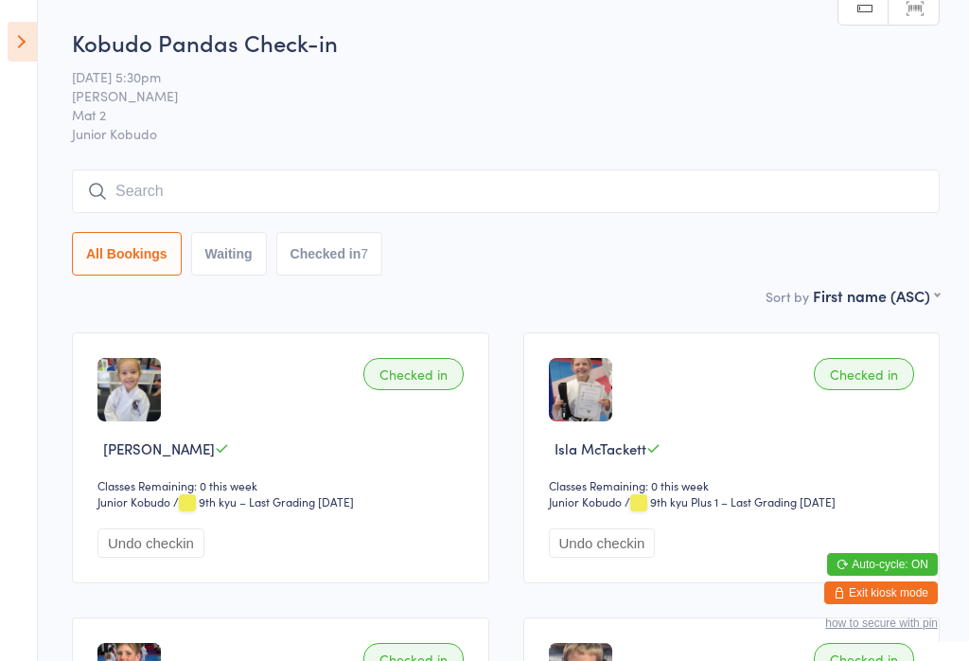
click at [9, 42] on icon at bounding box center [22, 42] width 29 height 40
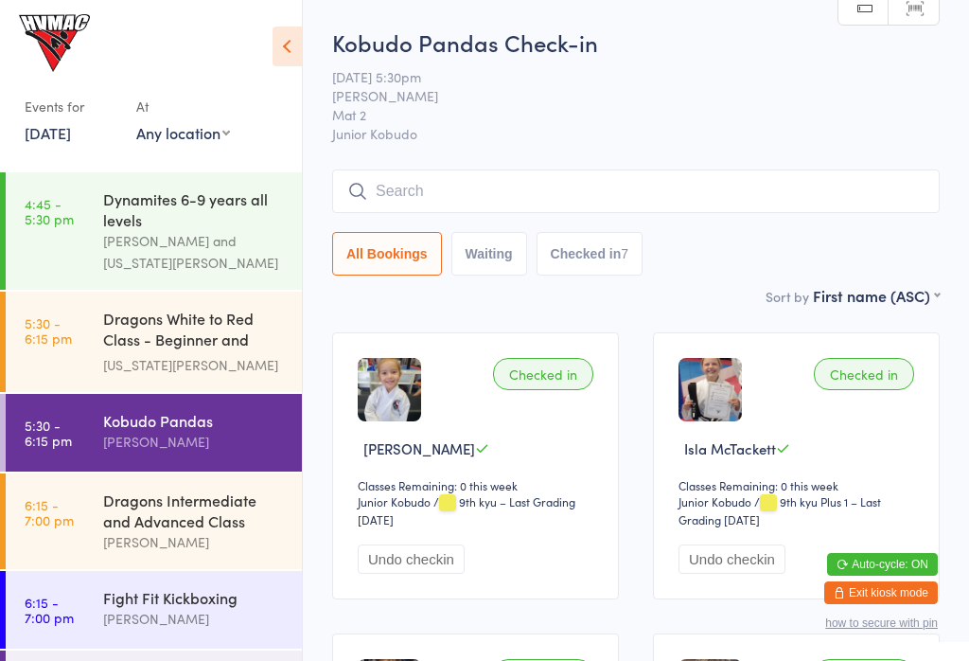
click at [89, 621] on link "6:15 - 7:00 pm Fight Fit Kickboxing Kirk Pitzner" at bounding box center [154, 610] width 296 height 78
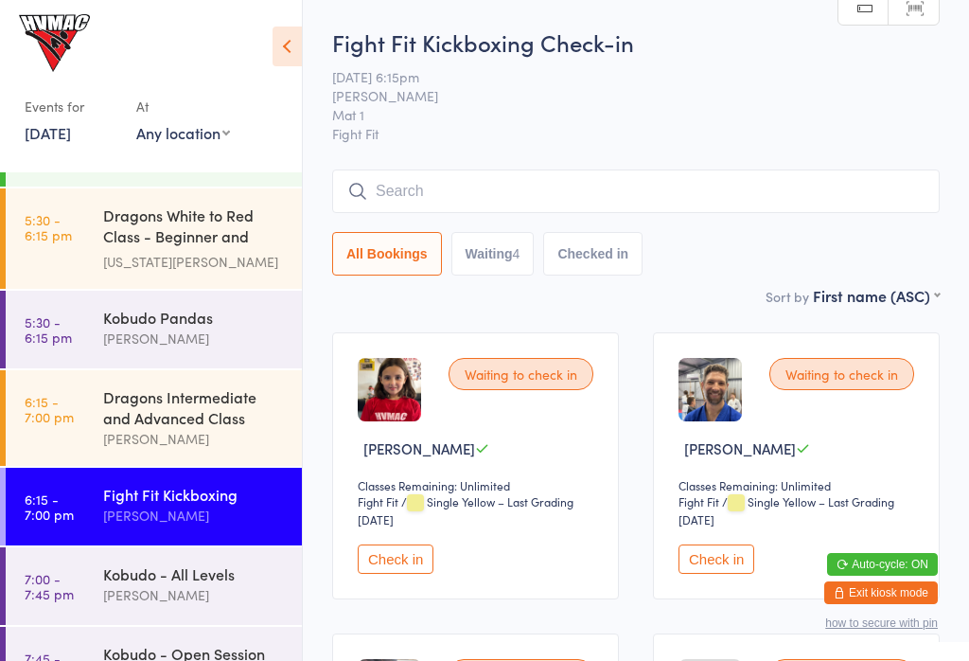
click at [508, 184] on input "search" at bounding box center [636, 191] width 608 height 44
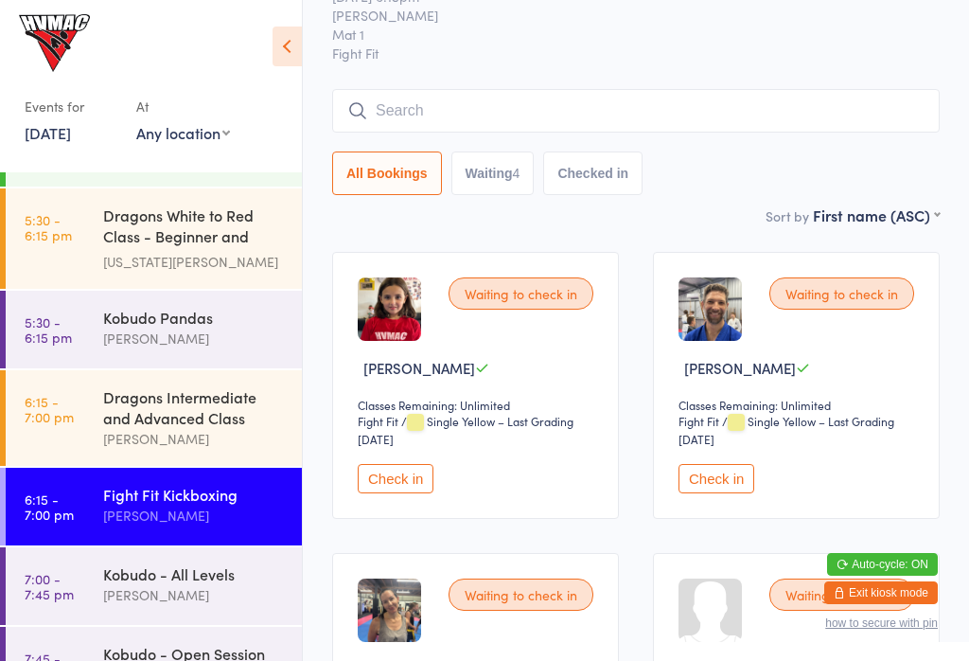
scroll to position [171, 0]
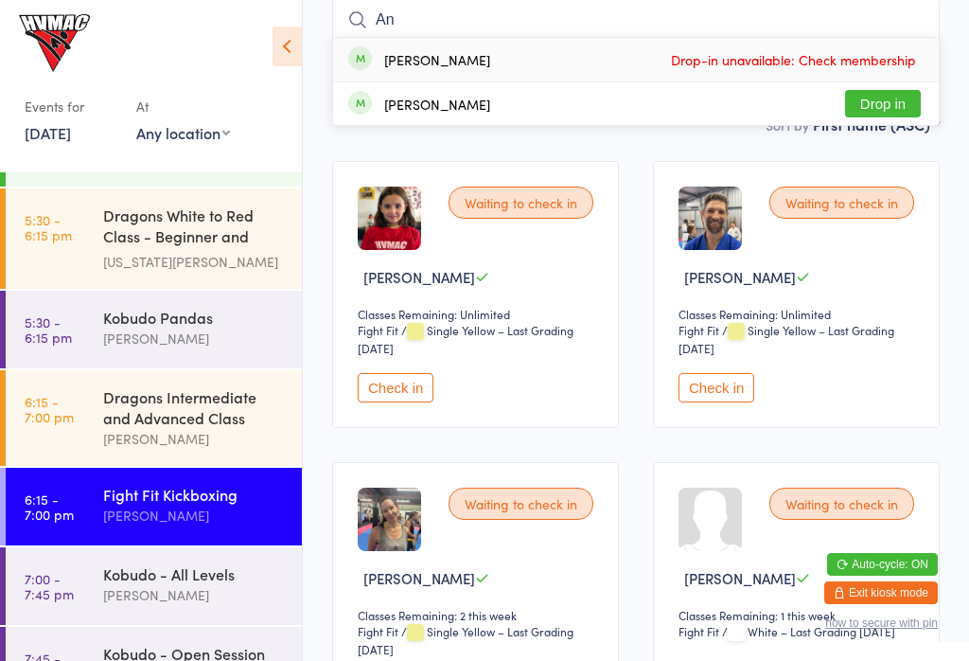
type input "A"
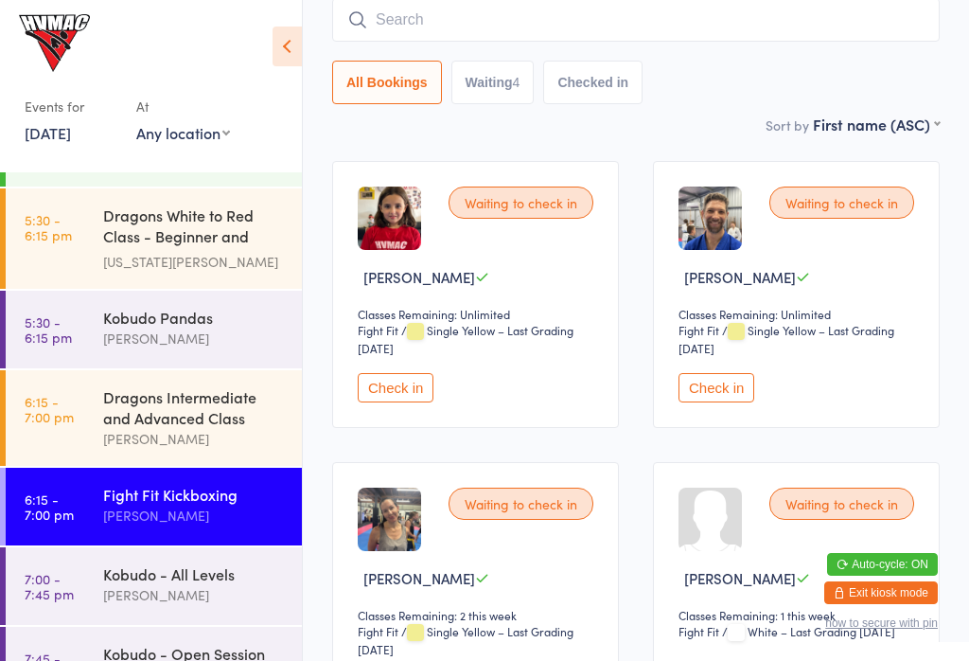
click at [688, 18] on input "search" at bounding box center [636, 20] width 608 height 44
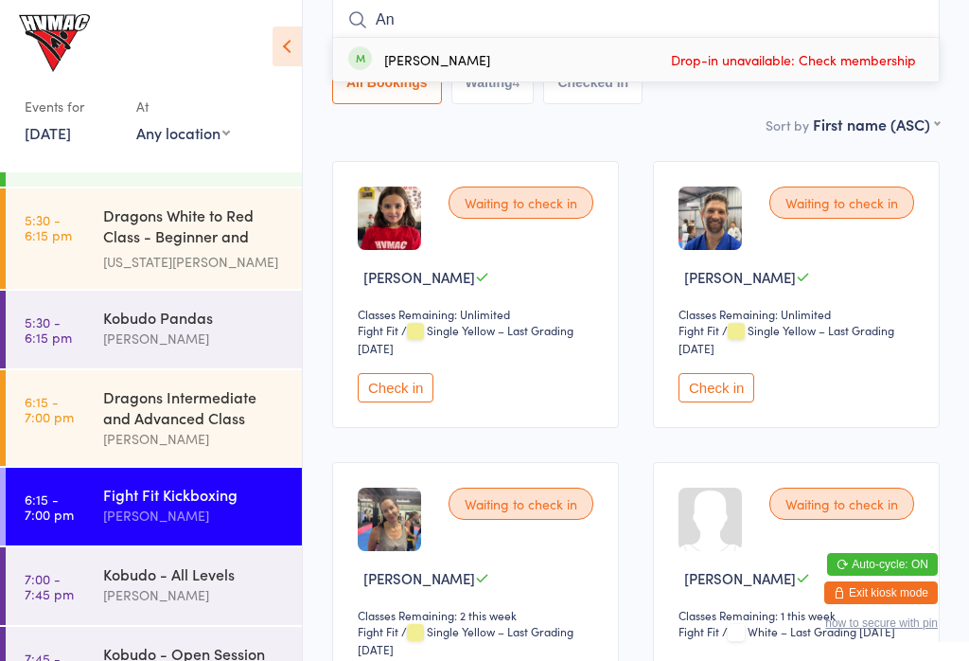
type input "A"
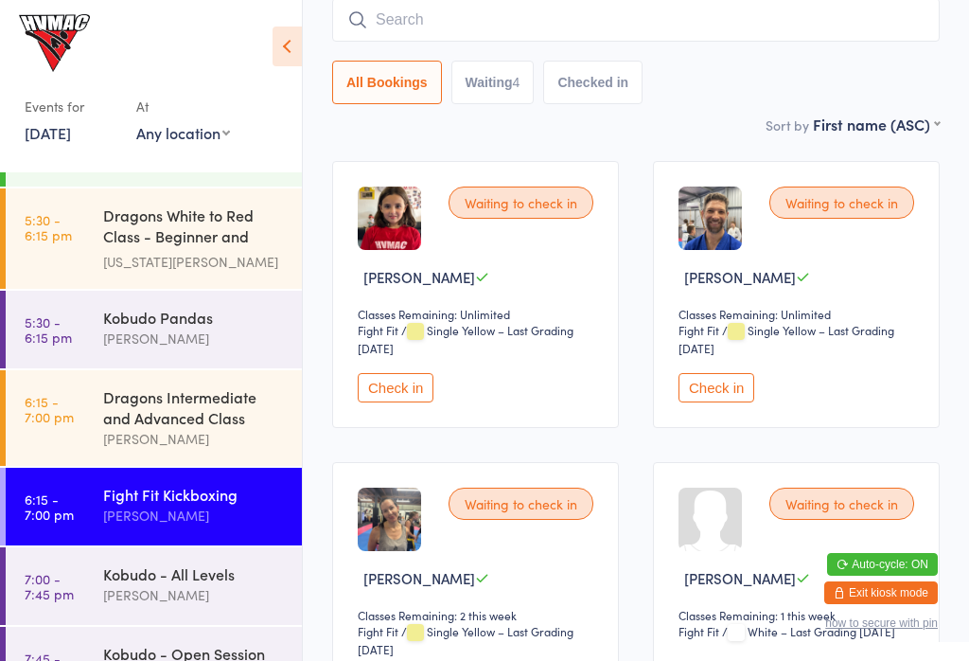
click at [910, 587] on button "Exit kiosk mode" at bounding box center [881, 592] width 114 height 23
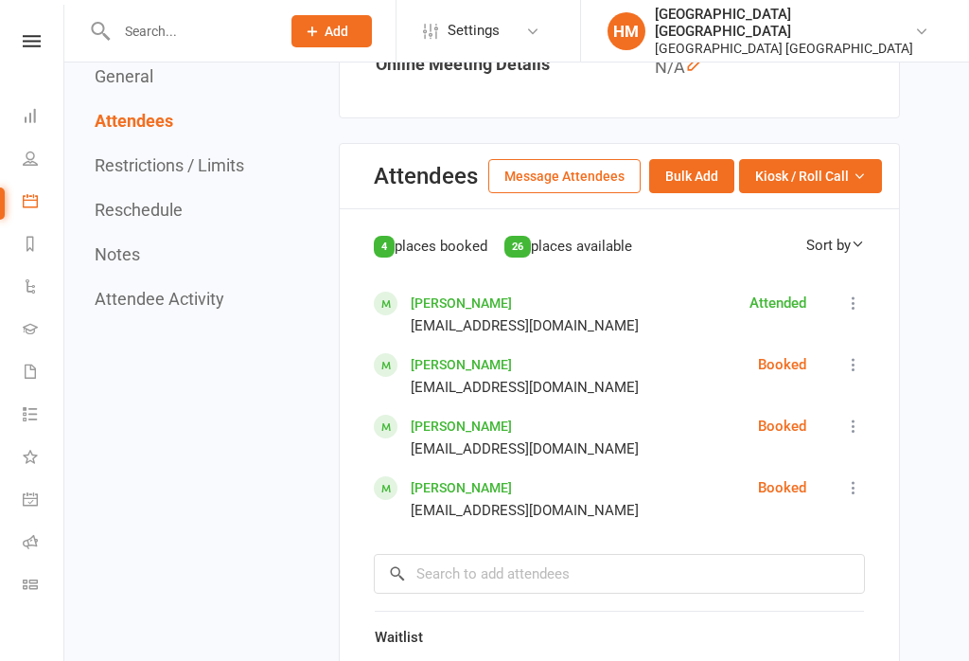
scroll to position [904, 0]
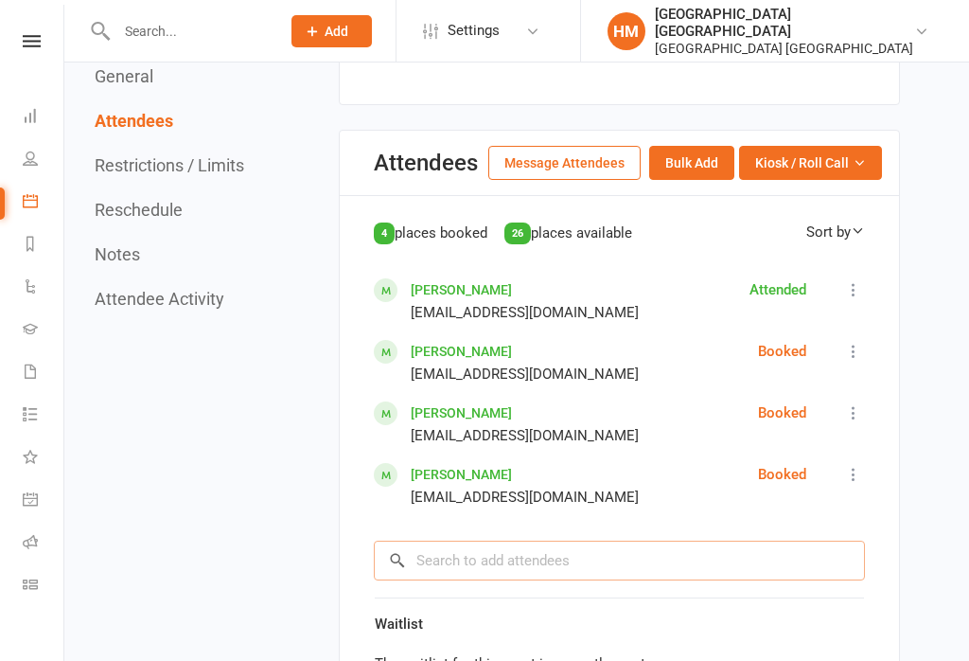
click at [424, 549] on input "search" at bounding box center [619, 560] width 491 height 40
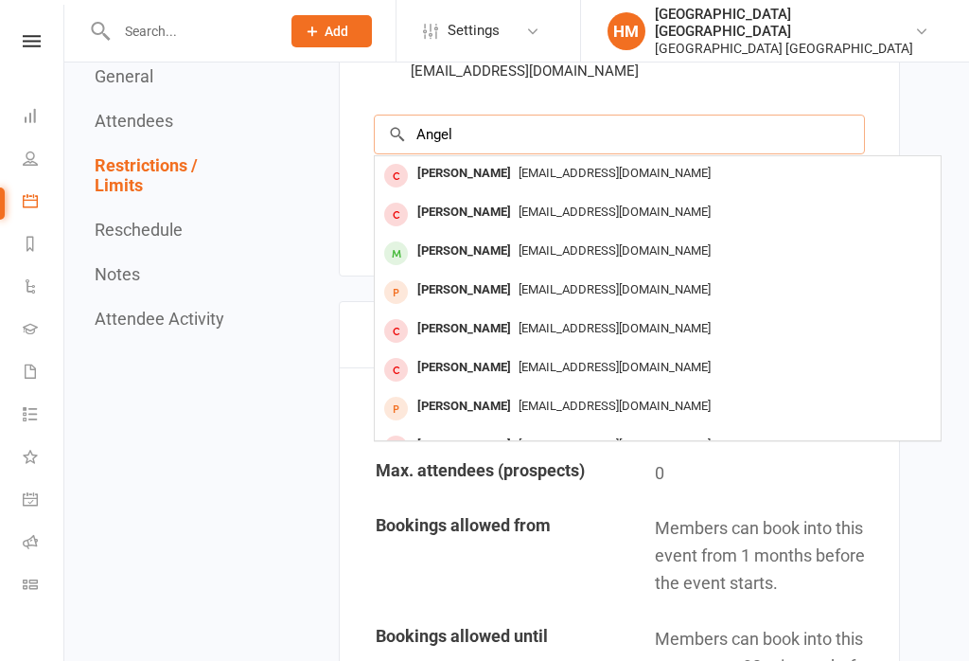
scroll to position [1350, 0]
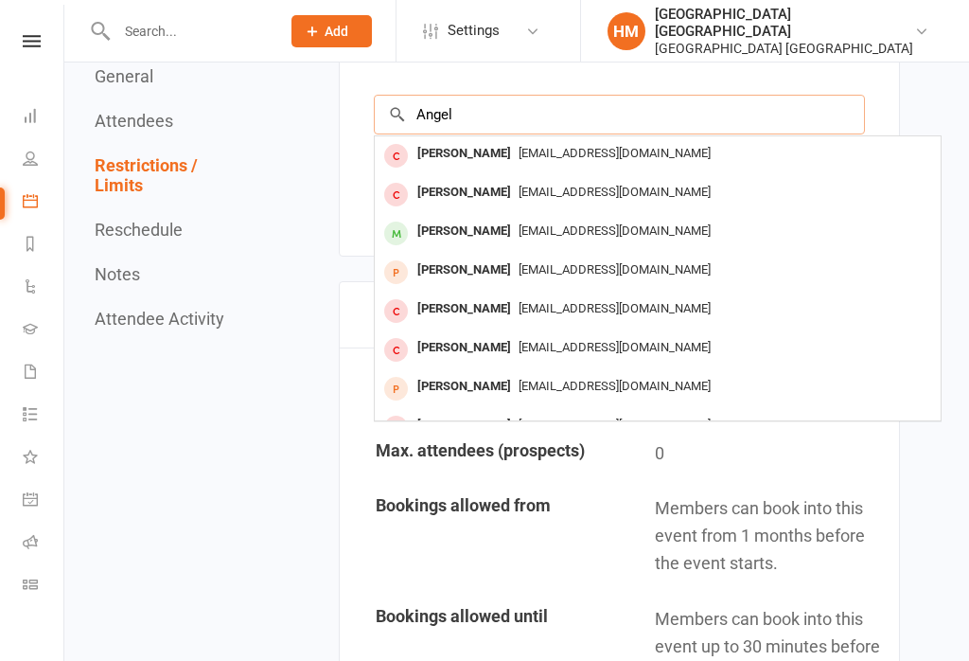
type input "Angel"
click at [468, 222] on div "[PERSON_NAME]" at bounding box center [464, 231] width 109 height 27
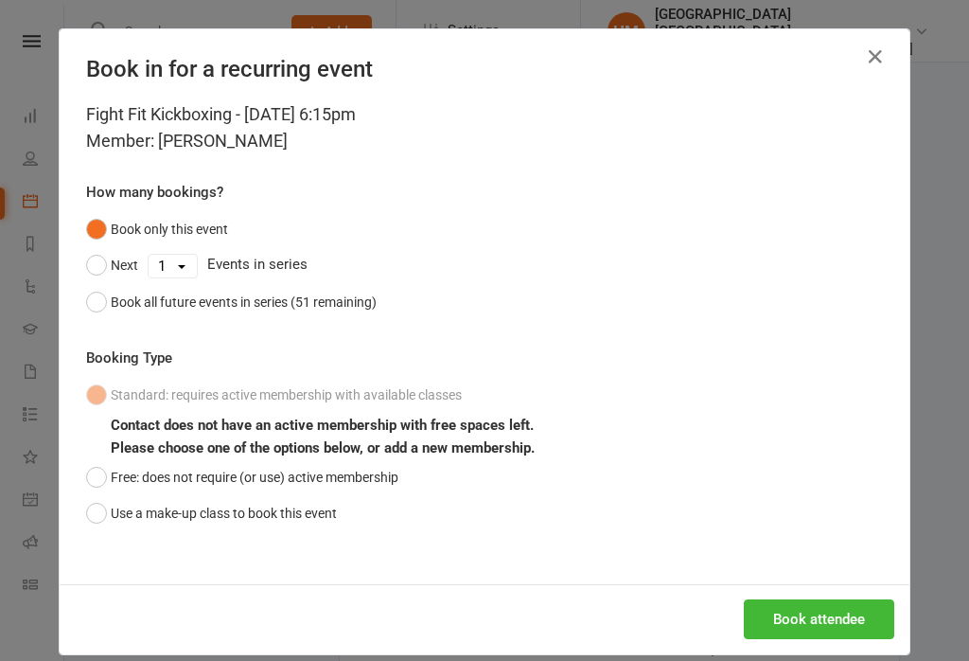
click at [174, 467] on button "Free: does not require (or use) active membership" at bounding box center [242, 477] width 312 height 36
click at [779, 619] on button "Book attendee" at bounding box center [819, 619] width 150 height 40
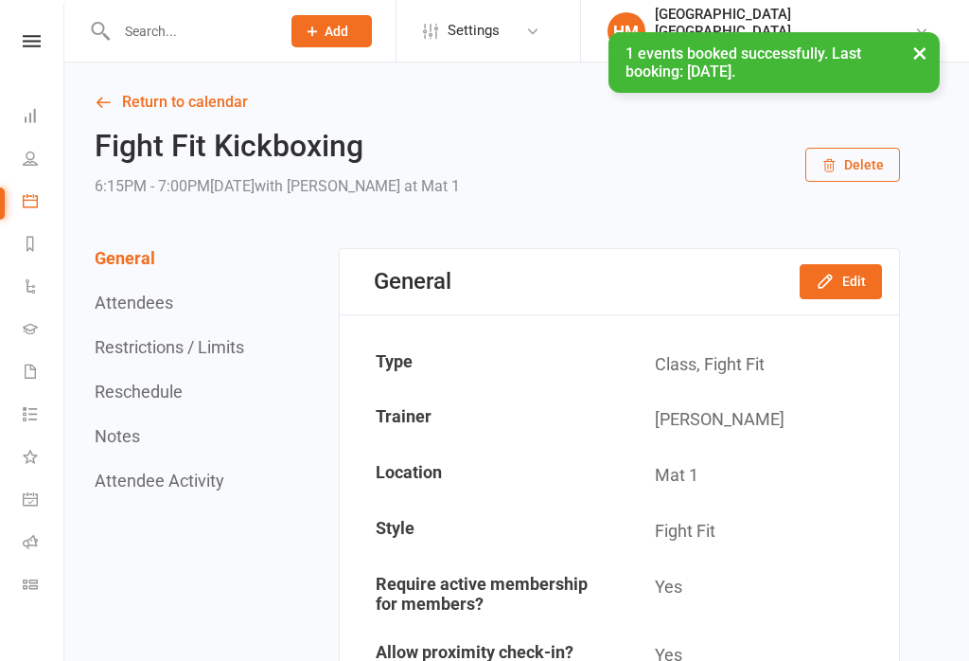
scroll to position [0, 0]
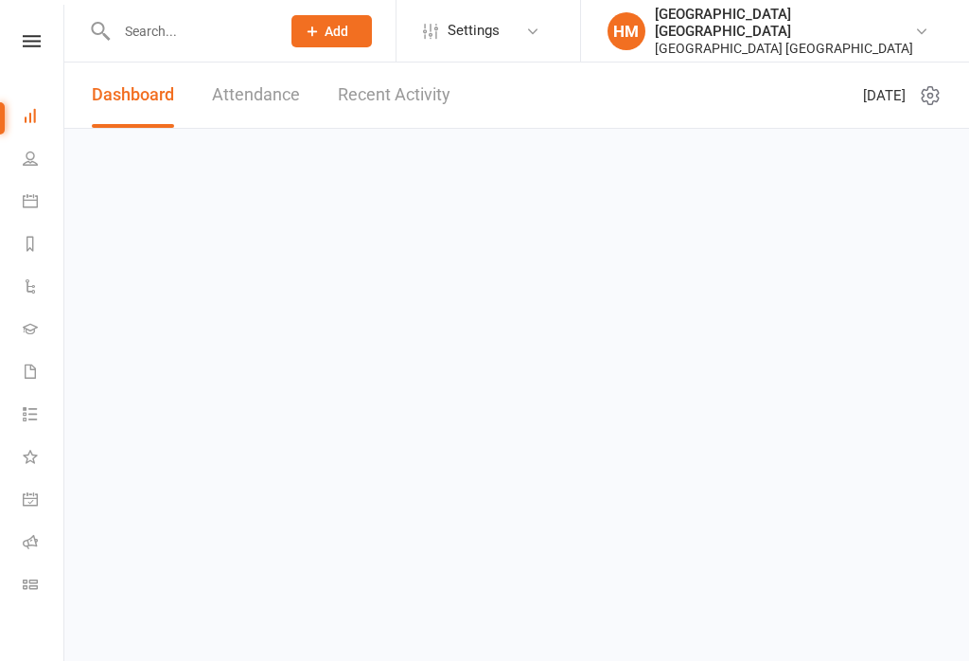
click at [28, 199] on icon at bounding box center [30, 200] width 15 height 15
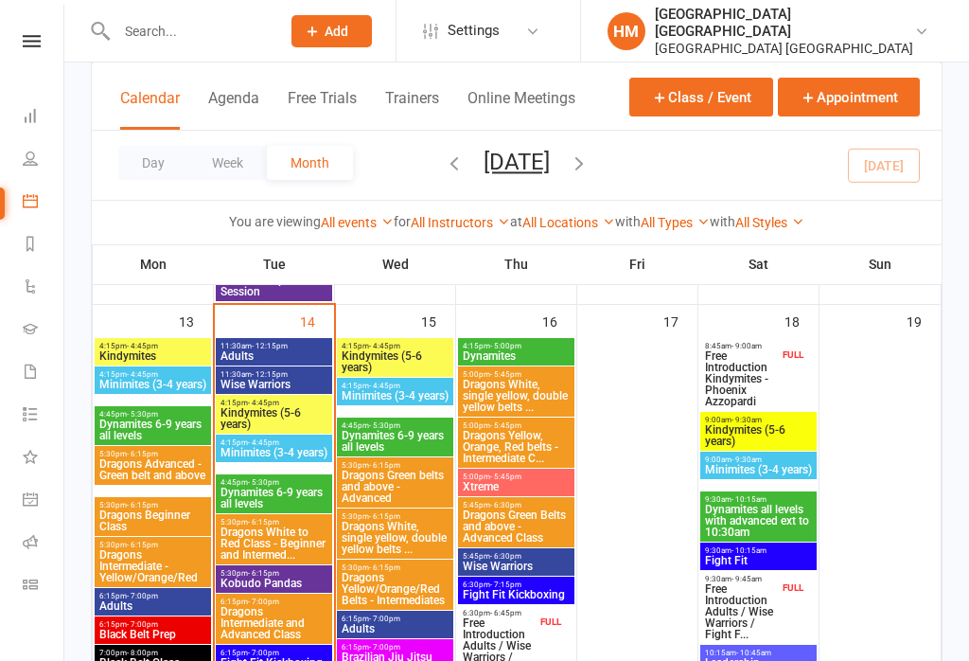
scroll to position [1217, 0]
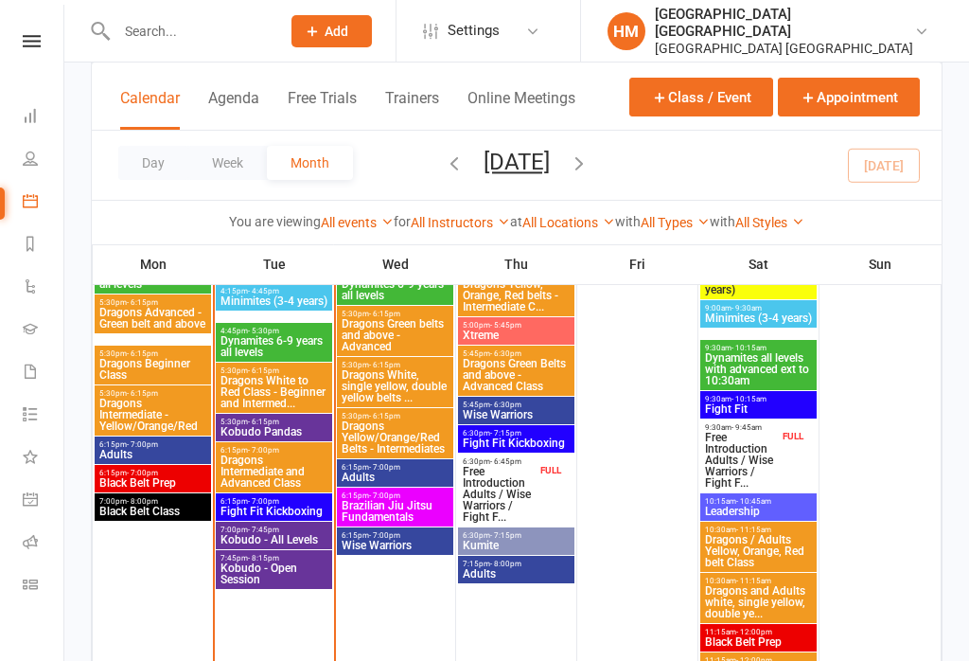
click at [260, 505] on span "Fight Fit Kickboxing" at bounding box center [274, 510] width 109 height 11
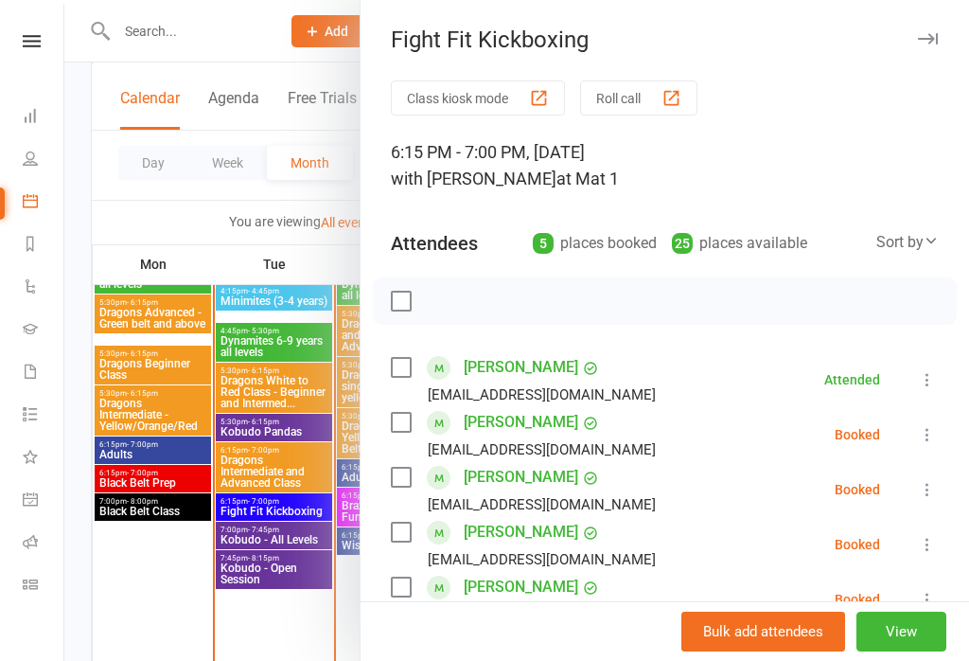
scroll to position [0, 0]
click at [429, 93] on button "Class kiosk mode" at bounding box center [478, 97] width 174 height 35
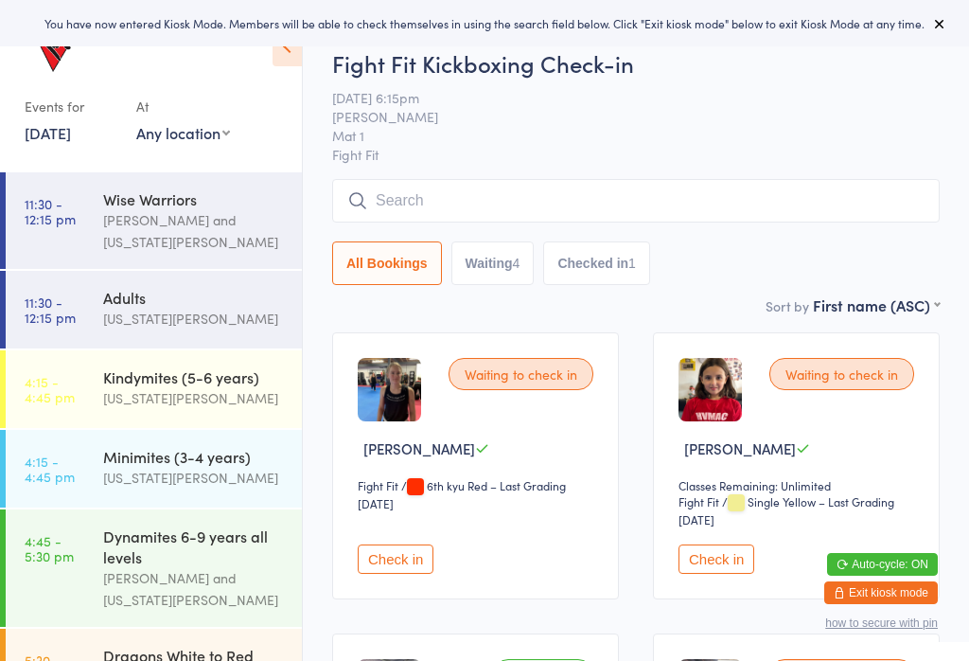
click at [286, 52] on icon at bounding box center [287, 47] width 29 height 40
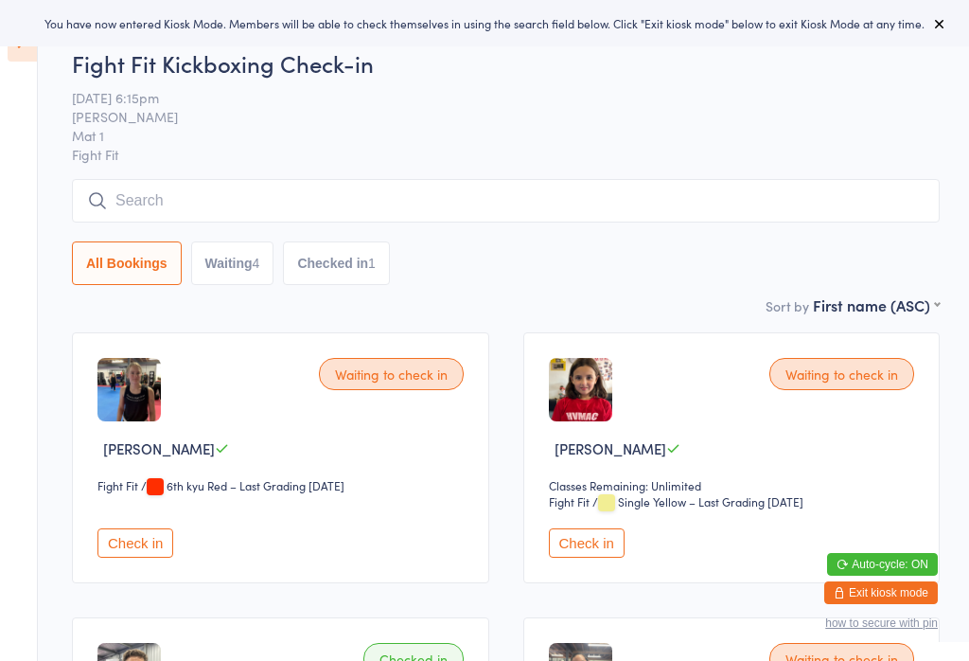
scroll to position [12, 0]
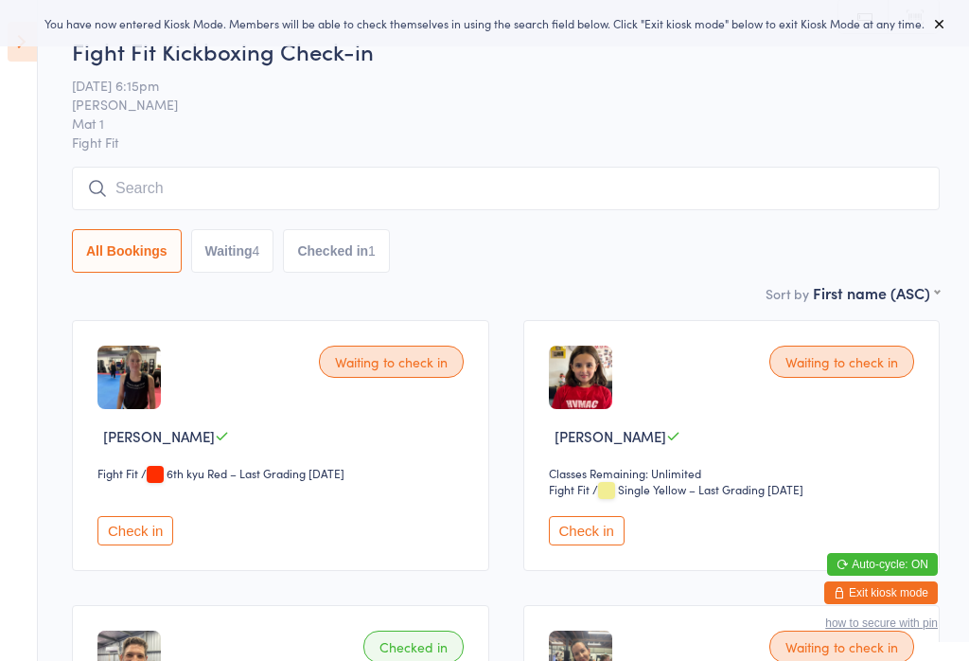
click at [104, 531] on button "Check in" at bounding box center [135, 530] width 76 height 29
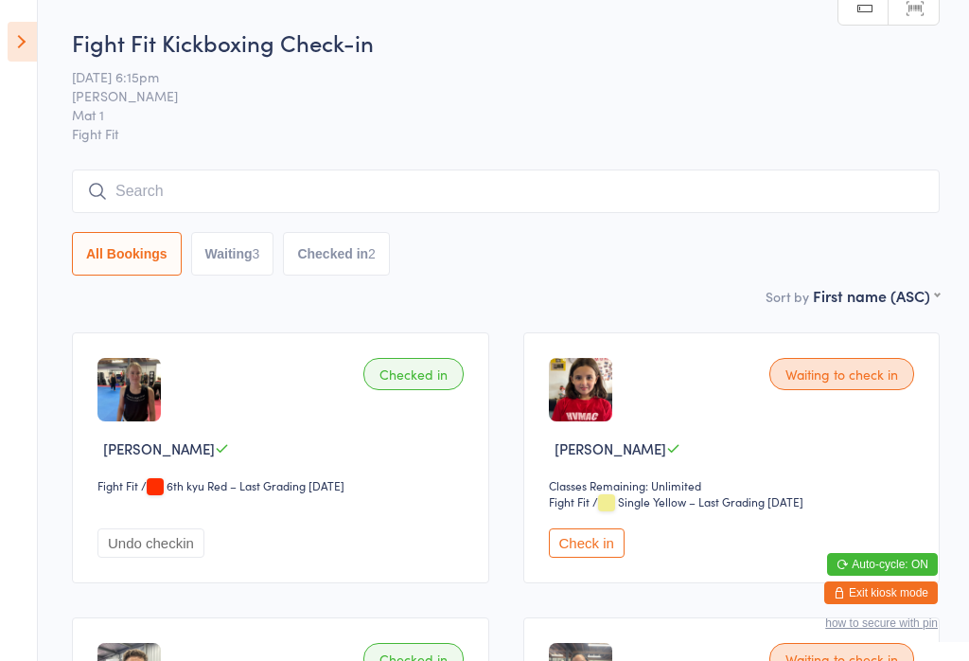
scroll to position [0, 0]
click at [333, 181] on input "search" at bounding box center [506, 191] width 868 height 44
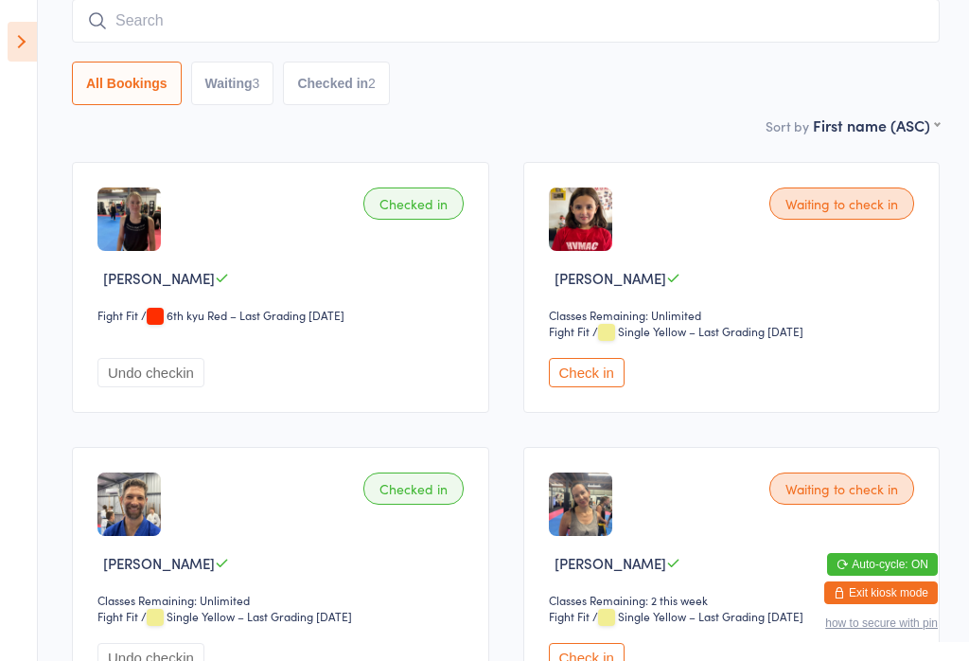
click at [651, 20] on input "search" at bounding box center [506, 21] width 868 height 44
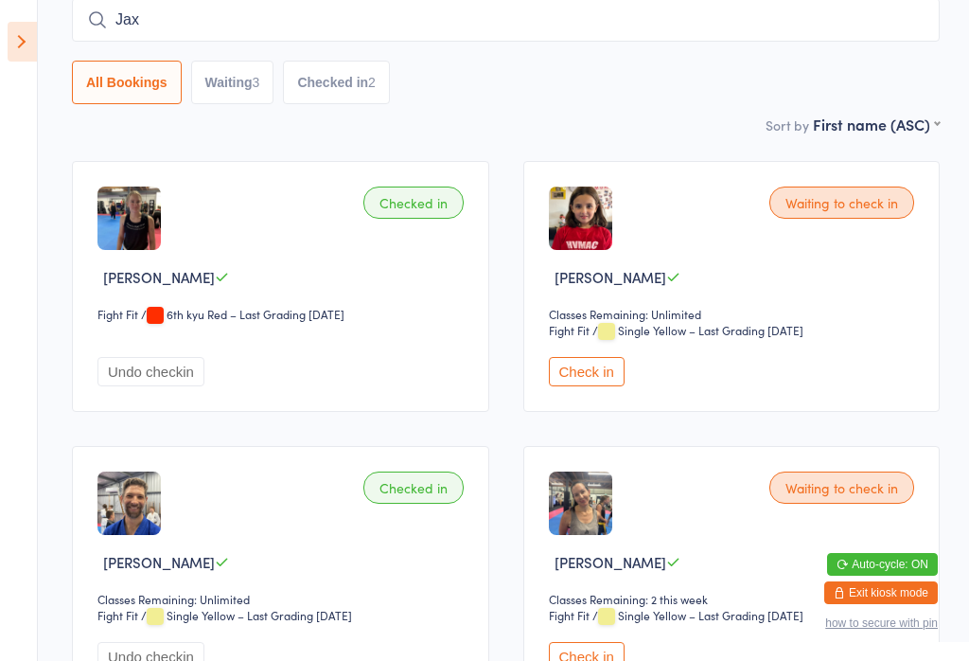
type input "Jax"
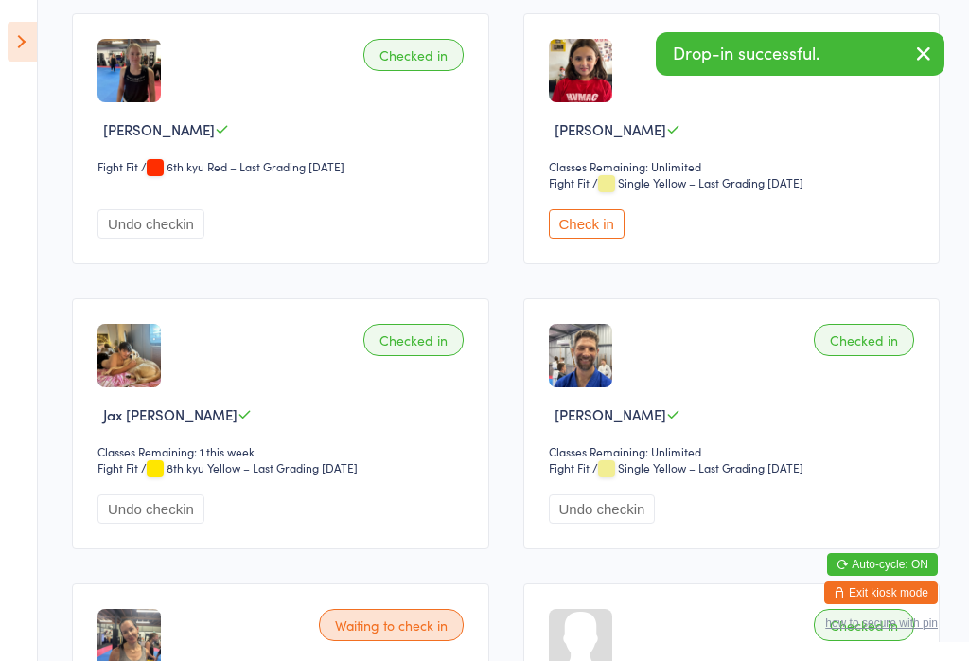
scroll to position [324, 0]
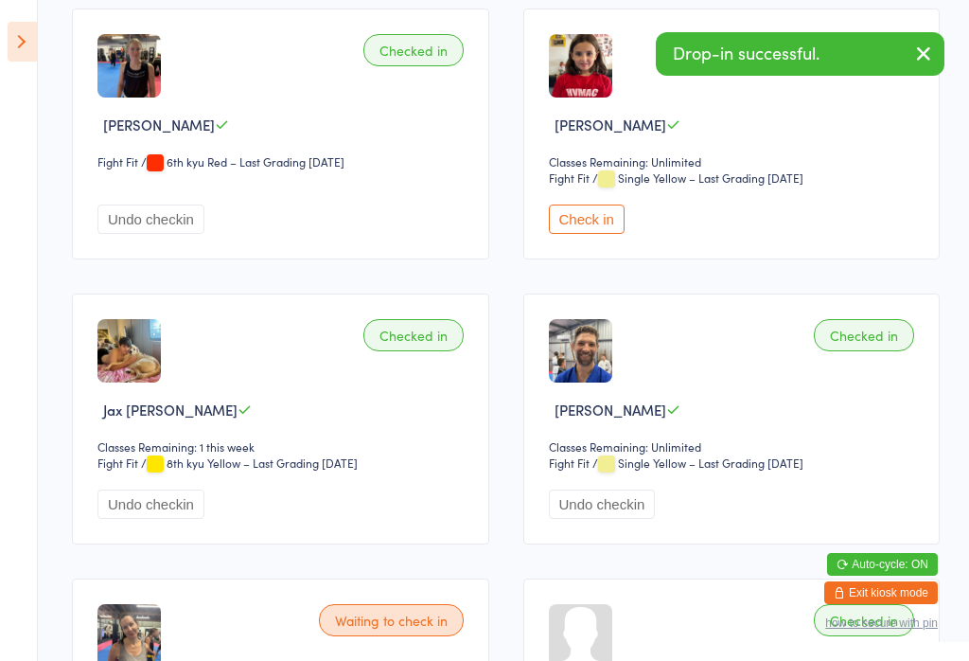
click at [146, 378] on img at bounding box center [128, 350] width 63 height 63
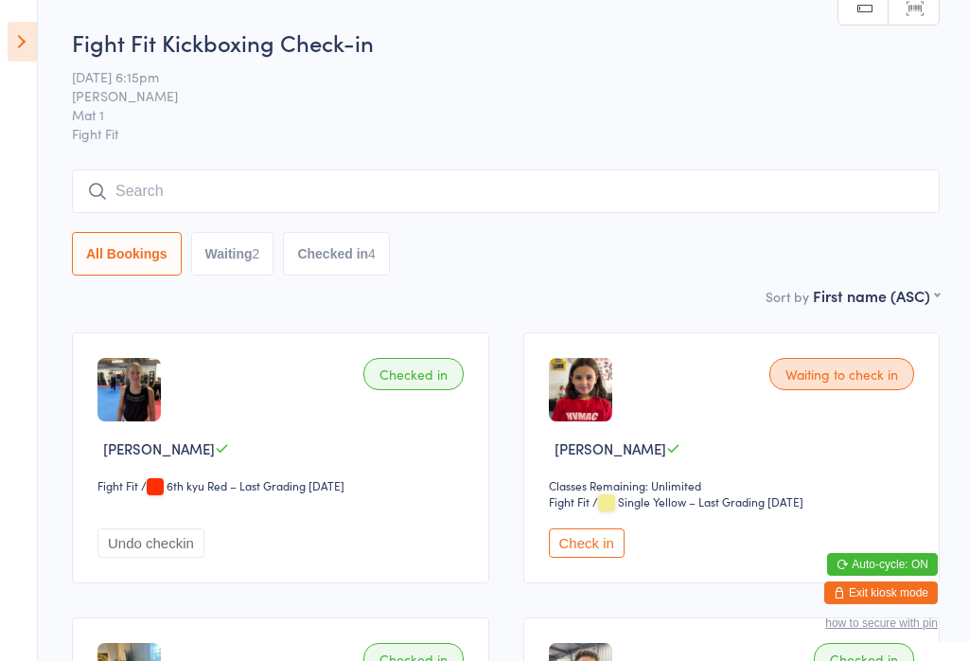
scroll to position [0, 0]
